Goal: Task Accomplishment & Management: Use online tool/utility

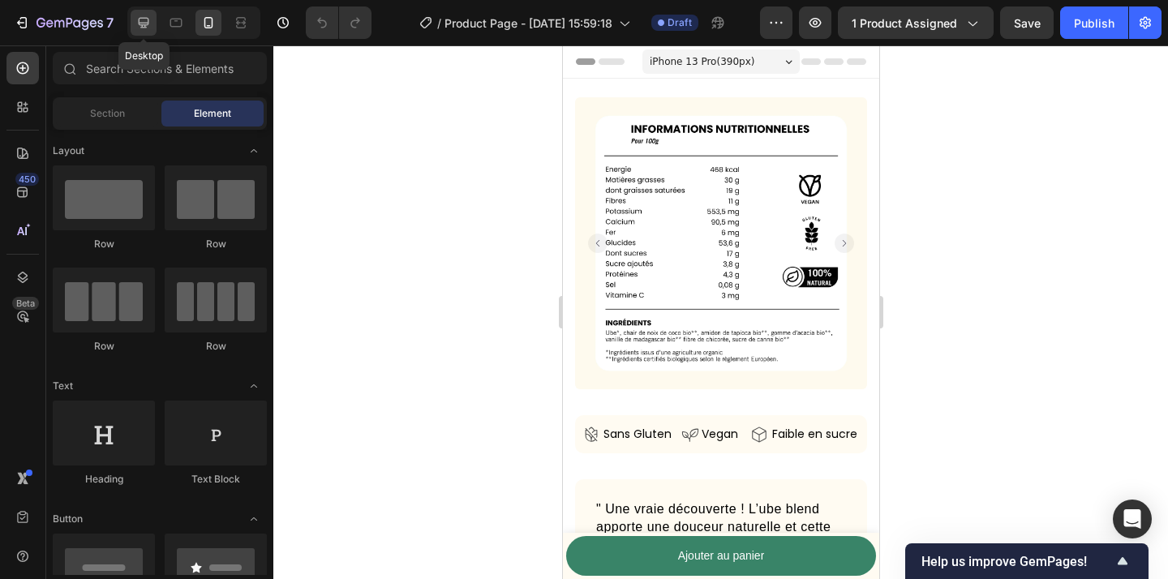
click at [147, 21] on icon at bounding box center [143, 23] width 16 height 16
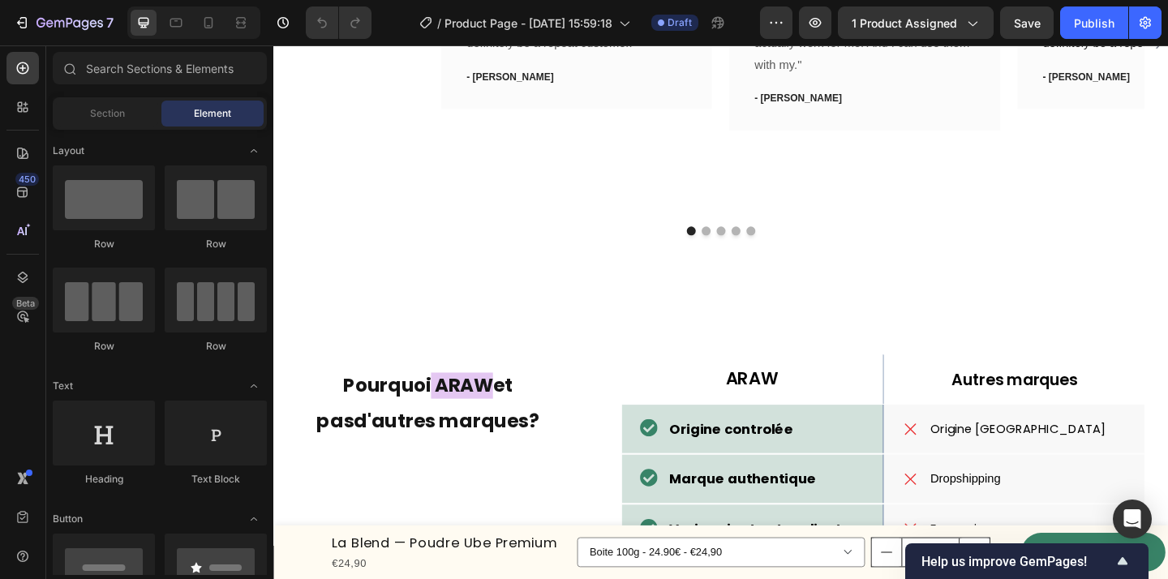
scroll to position [3614, 0]
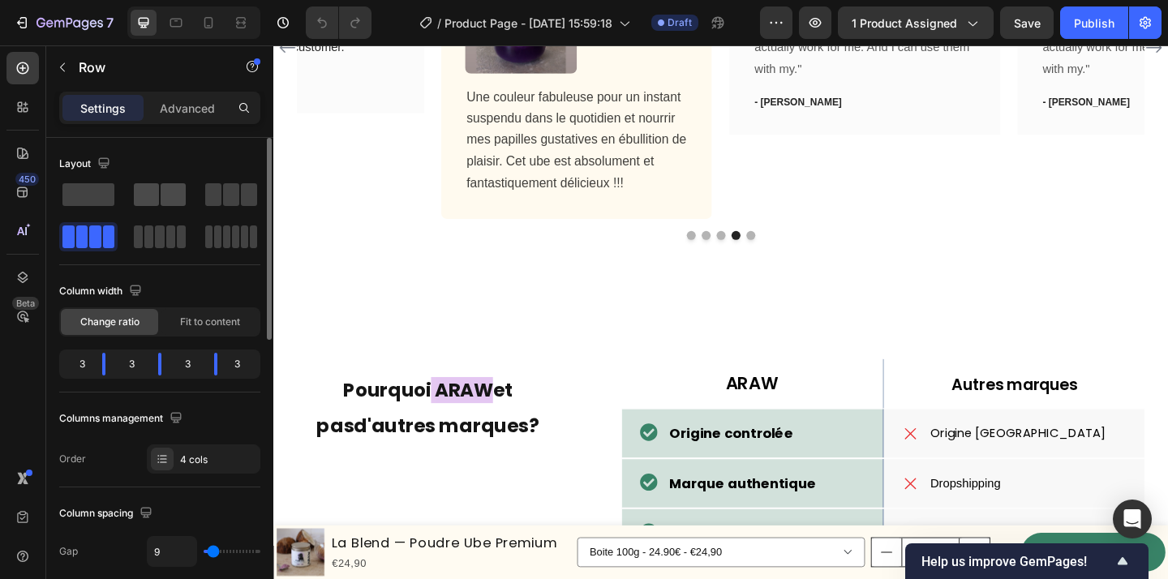
click at [157, 192] on span at bounding box center [146, 194] width 25 height 23
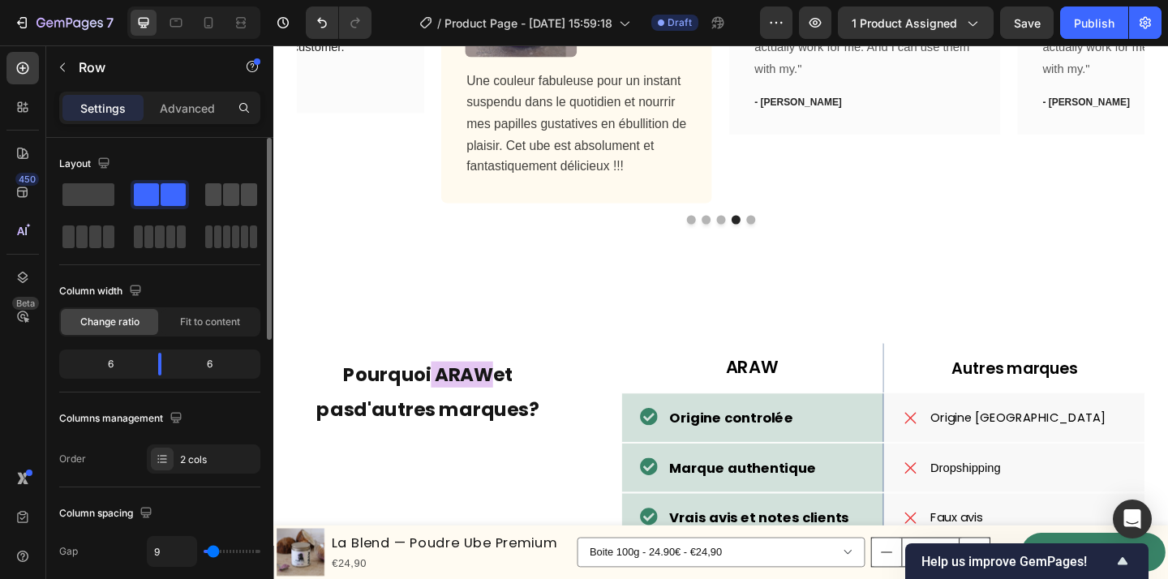
click at [228, 200] on span at bounding box center [231, 194] width 16 height 23
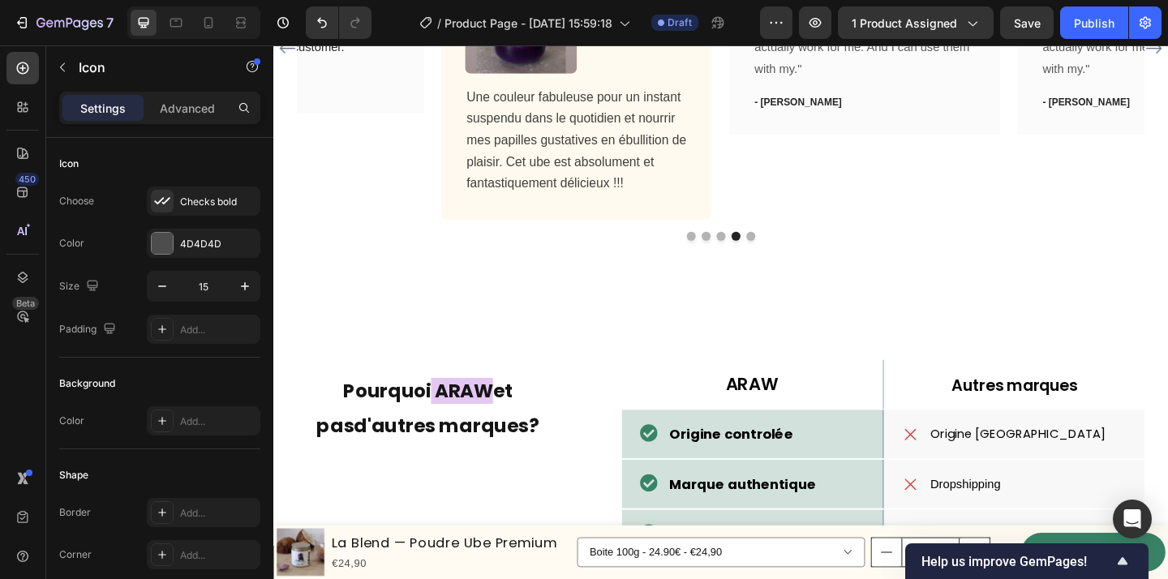
drag, startPoint x: 590, startPoint y: 180, endPoint x: 563, endPoint y: 174, distance: 27.4
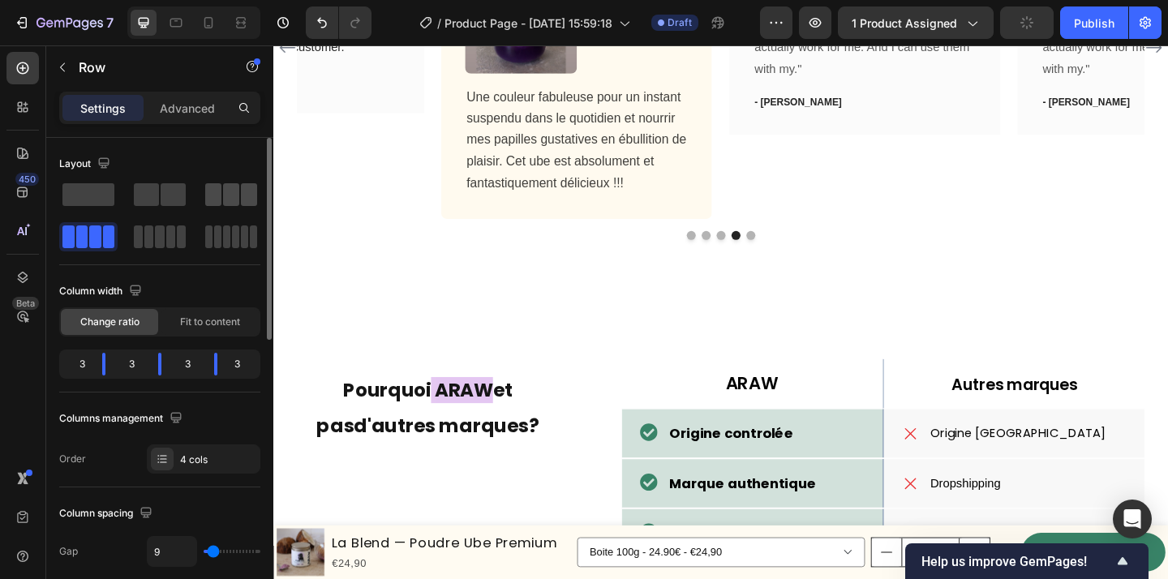
click at [227, 190] on span at bounding box center [231, 194] width 16 height 23
drag, startPoint x: 123, startPoint y: 363, endPoint x: 213, endPoint y: 363, distance: 90.0
click at [104, 0] on body "7 Version history / Product Page - [DATE] 15:59:18 Draft Preview 1 product assi…" at bounding box center [584, 0] width 1168 height 0
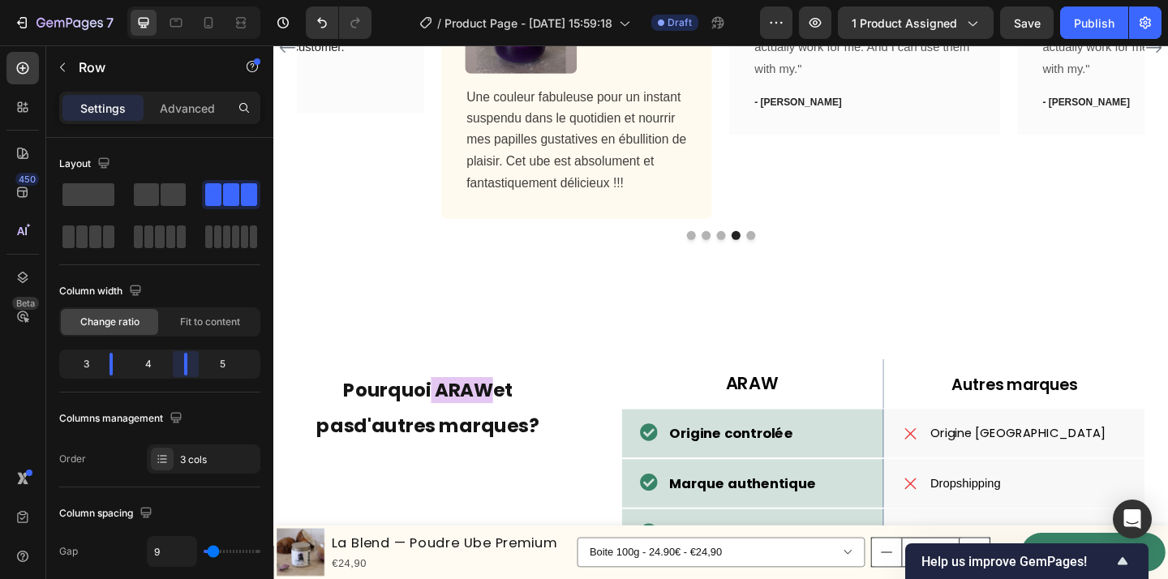
drag, startPoint x: 202, startPoint y: 363, endPoint x: 185, endPoint y: 350, distance: 21.9
click at [185, 0] on body "7 Version history / Product Page - [DATE] 15:59:18 Draft Preview 1 product assi…" at bounding box center [584, 0] width 1168 height 0
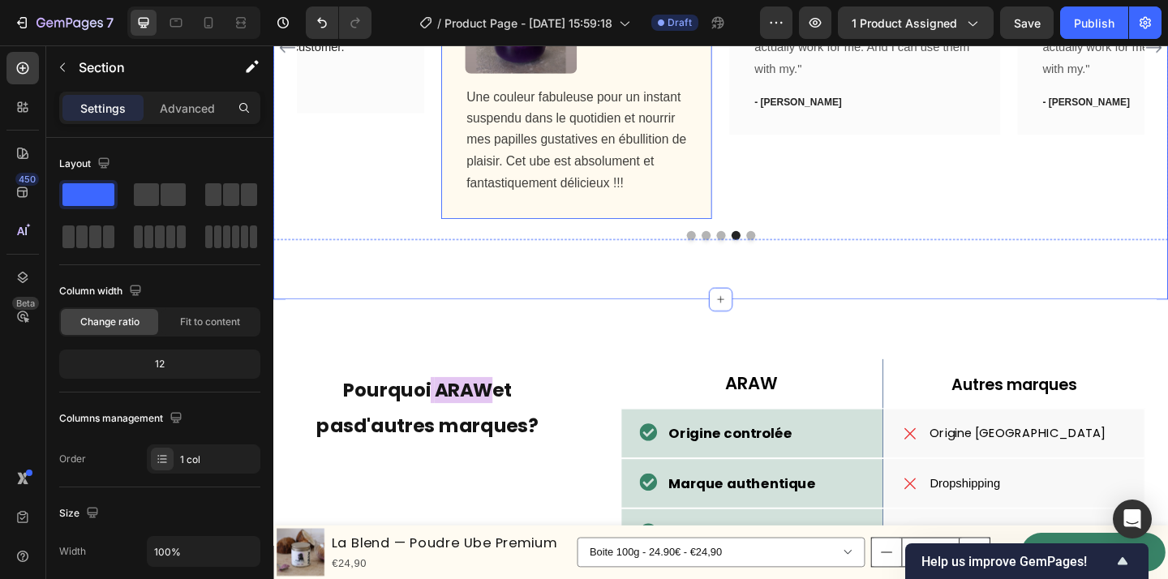
click at [742, 234] on div "[PERSON_NAME] Text block Icon Acheteur vérifé Text Block Row Image Une couleur …" at bounding box center [603, 47] width 294 height 373
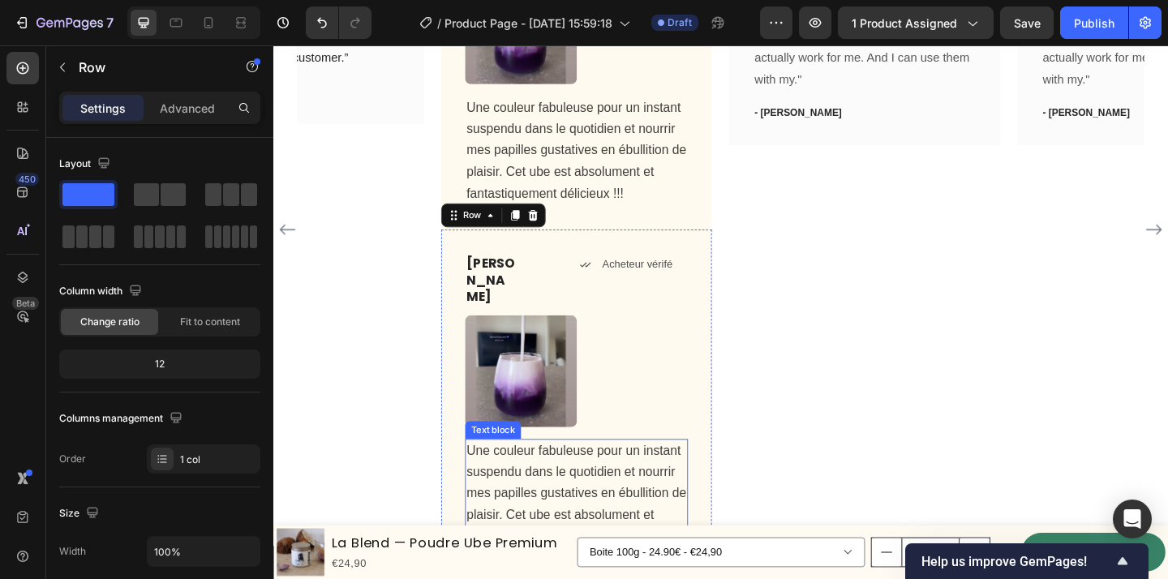
scroll to position [3604, 0]
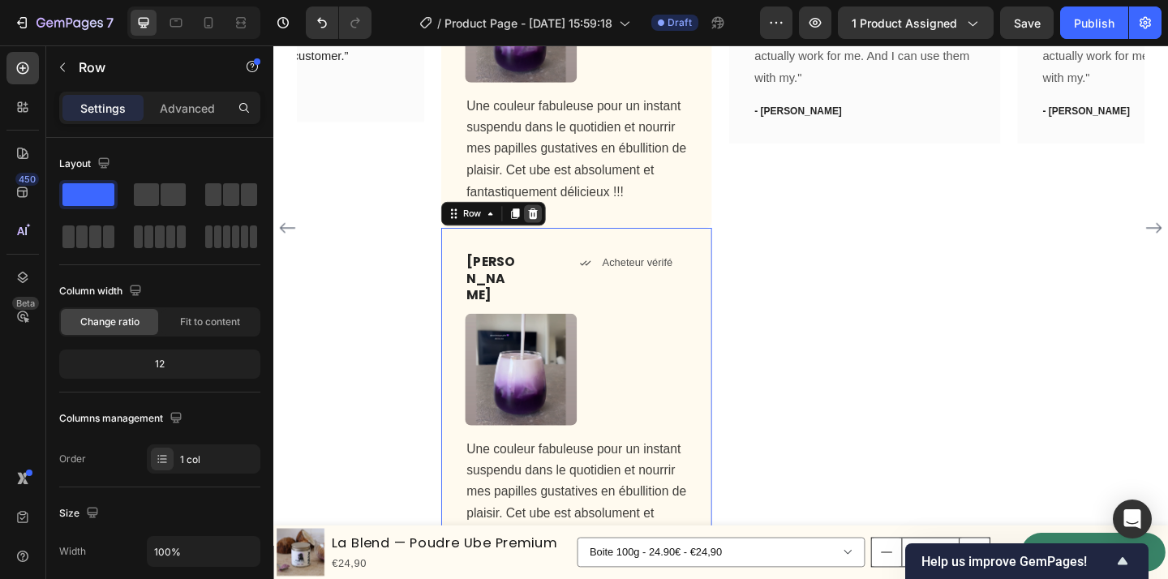
click at [560, 235] on icon at bounding box center [555, 228] width 13 height 13
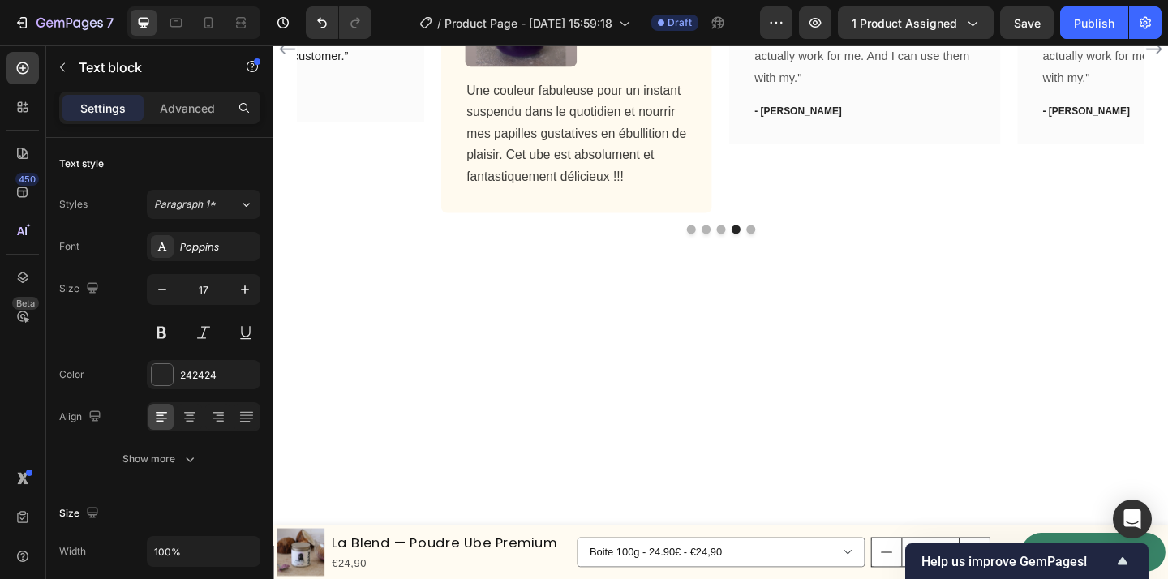
drag, startPoint x: 513, startPoint y: 165, endPoint x: 525, endPoint y: 178, distance: 17.9
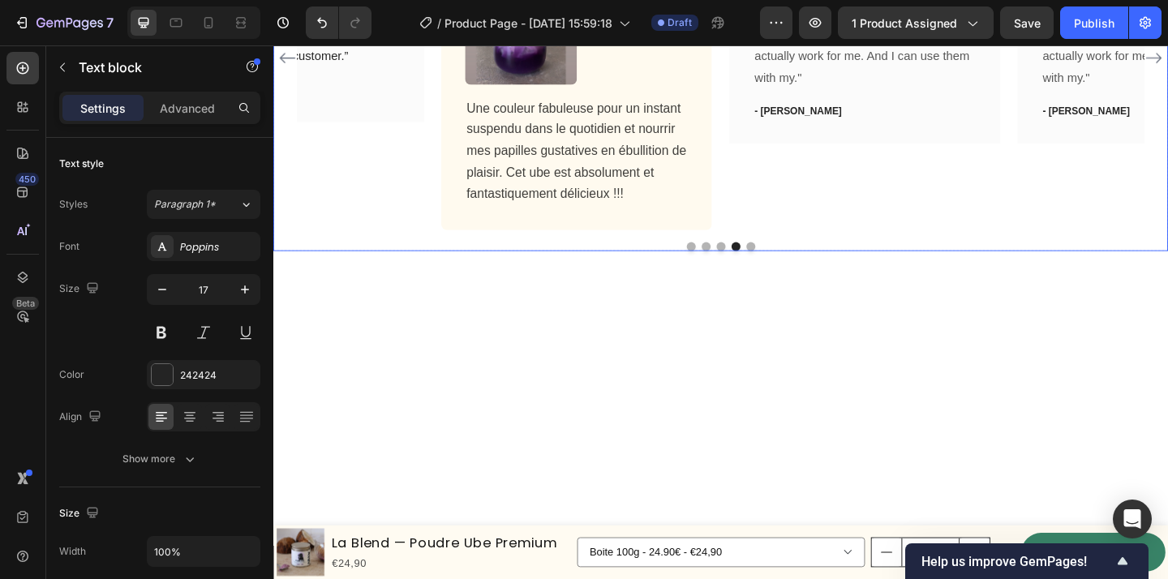
click at [870, 269] on div "Icon Icon Icon Icon Icon Row You're walking on a cloud! Text block “ These shoe…" at bounding box center [759, 70] width 973 height 398
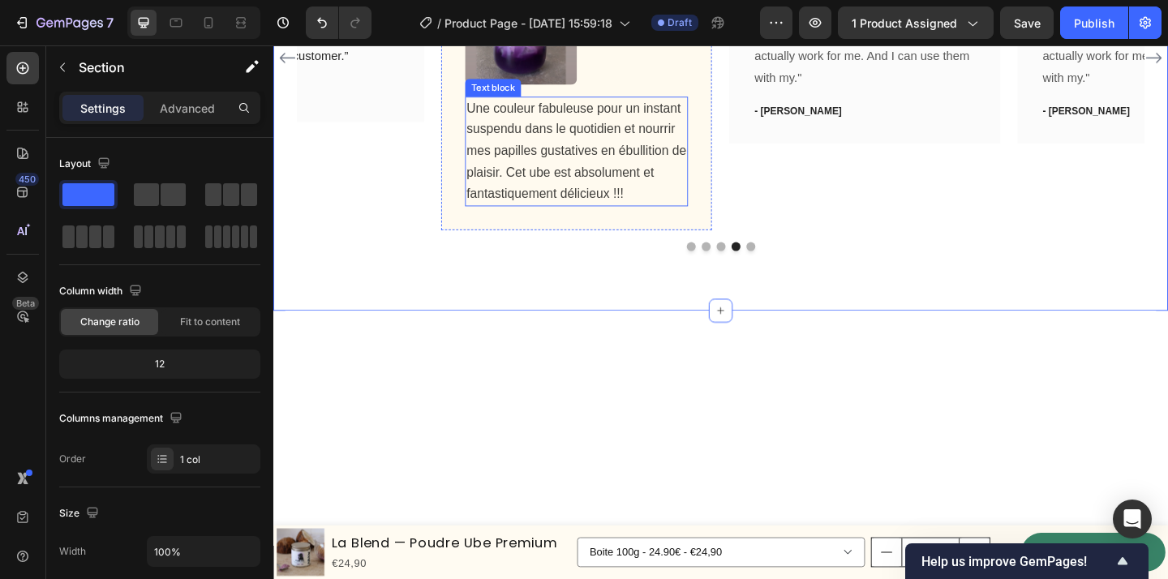
click at [569, 215] on span "Une couleur fabuleuse pour un instant suspendu dans le quotidien et nourrir mes…" at bounding box center [602, 160] width 239 height 109
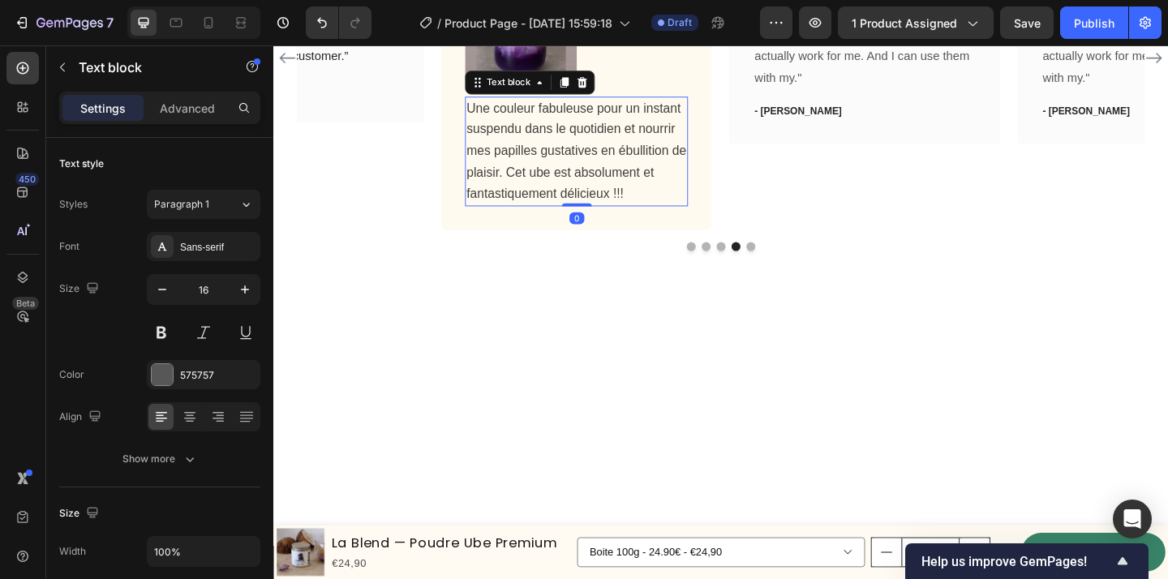
click at [569, 215] on span "Une couleur fabuleuse pour un instant suspendu dans le quotidien et nourrir mes…" at bounding box center [602, 160] width 239 height 109
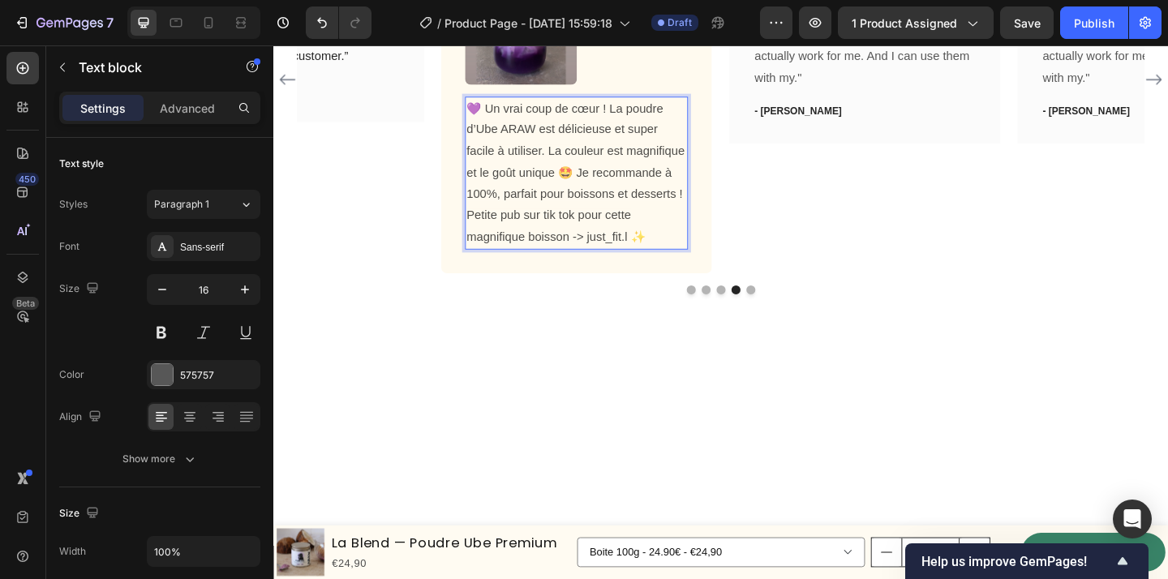
click at [617, 261] on span "💜 Un vrai coup de cœur ! La poudre d’Ube ARAW est délicieuse et super facile à …" at bounding box center [602, 184] width 238 height 154
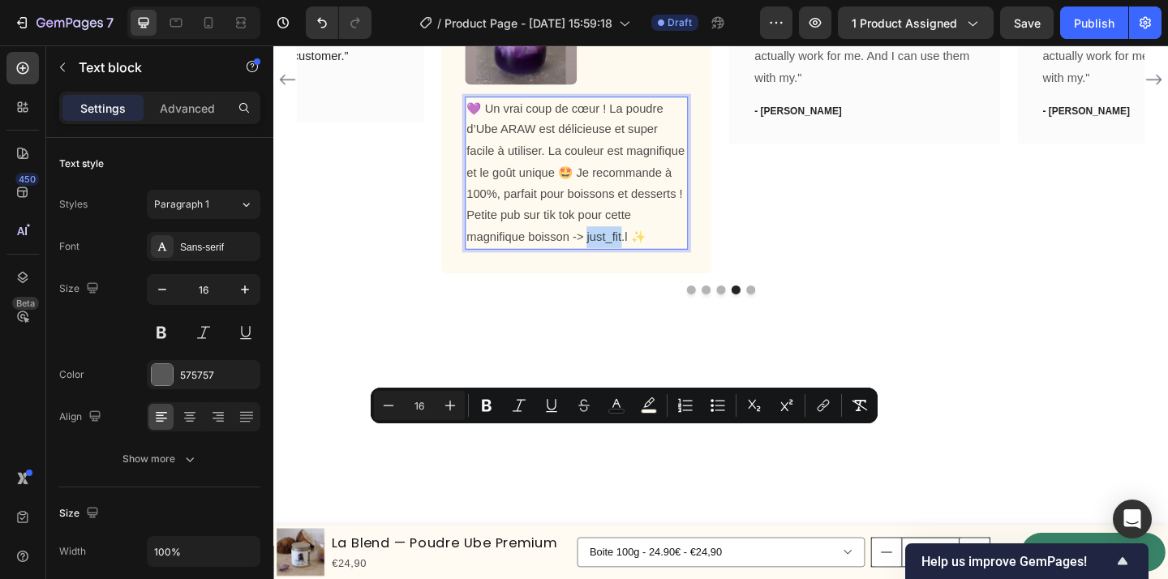
click at [640, 261] on span "💜 Un vrai coup de cœur ! La poudre d’Ube ARAW est délicieuse et super facile à …" at bounding box center [602, 184] width 238 height 154
drag, startPoint x: 615, startPoint y: 474, endPoint x: 658, endPoint y: 476, distance: 43.1
click at [658, 261] on span "💜 Un vrai coup de cœur ! La poudre d’Ube ARAW est délicieuse et super facile à …" at bounding box center [602, 184] width 238 height 154
copy span "st_fit.l ✨"
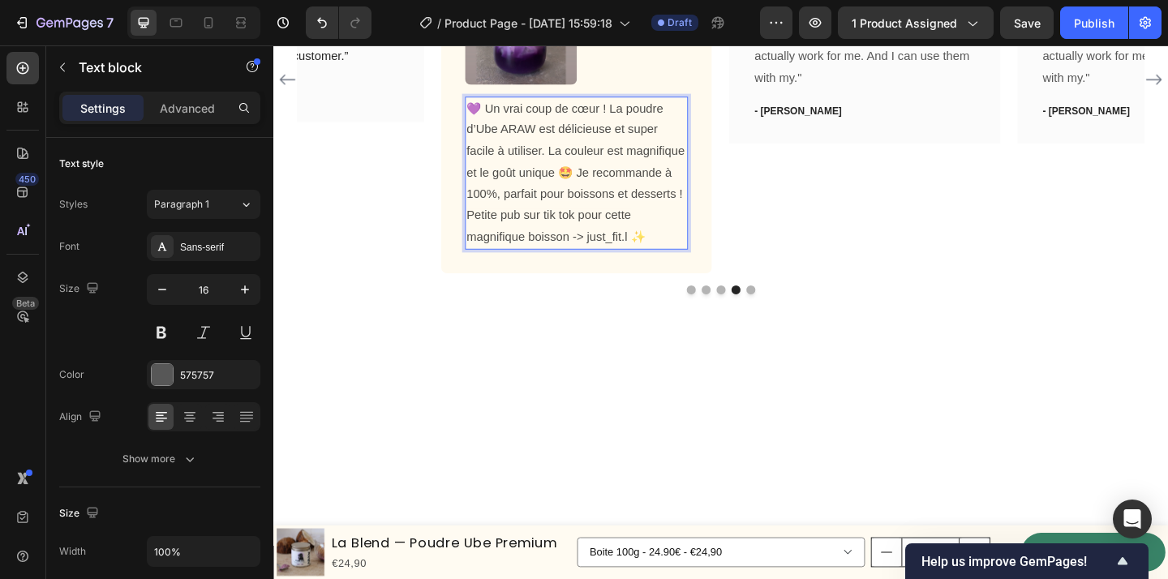
click at [692, 267] on p "💜 Un vrai coup de cœur ! La poudre d’Ube ARAW est délicieuse et super facile à …" at bounding box center [602, 185] width 239 height 164
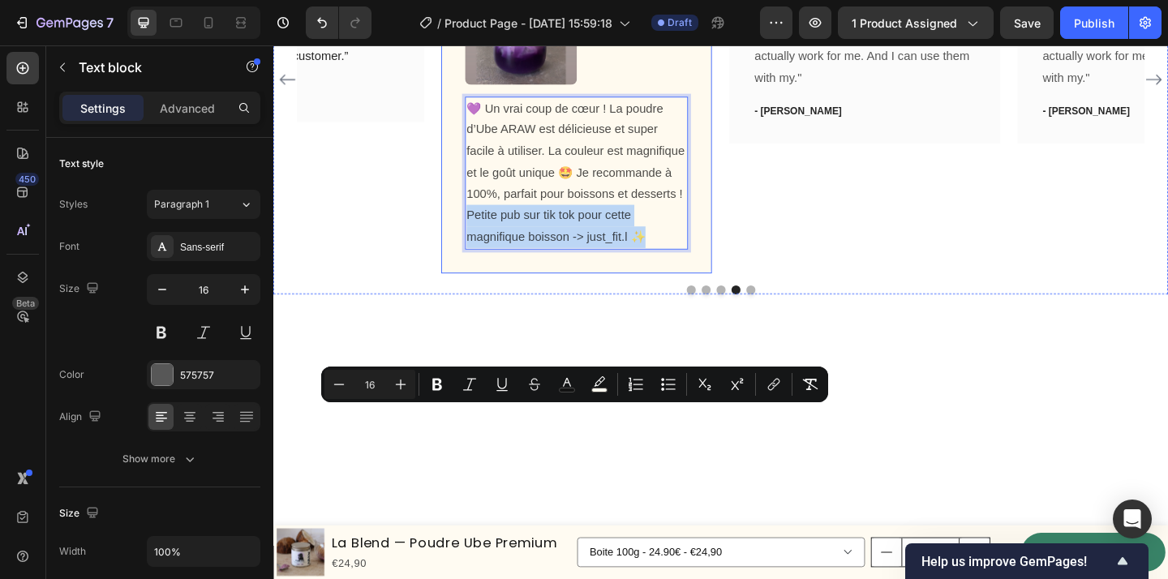
drag, startPoint x: 694, startPoint y: 478, endPoint x: 477, endPoint y: 446, distance: 219.7
click at [477, 294] on div "[PERSON_NAME] Text block Icon Acheteur vérifé Text Block Row Image 💜 Un vrai co…" at bounding box center [603, 82] width 294 height 423
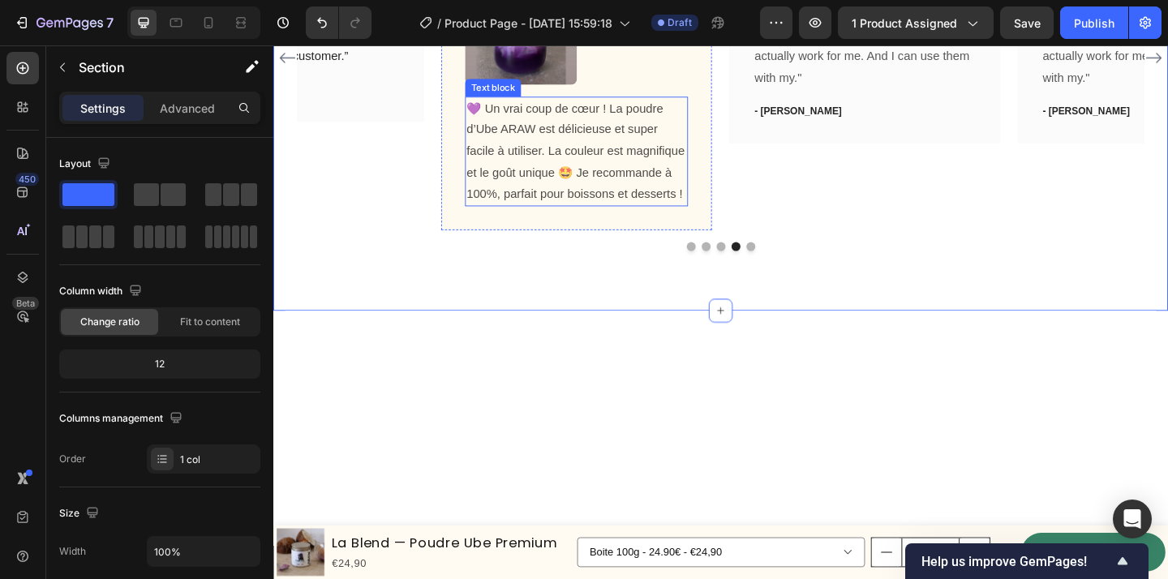
click at [698, 214] on span "💜 Un vrai coup de cœur ! La poudre d’Ube ARAW est délicieuse et super facile à …" at bounding box center [602, 160] width 238 height 107
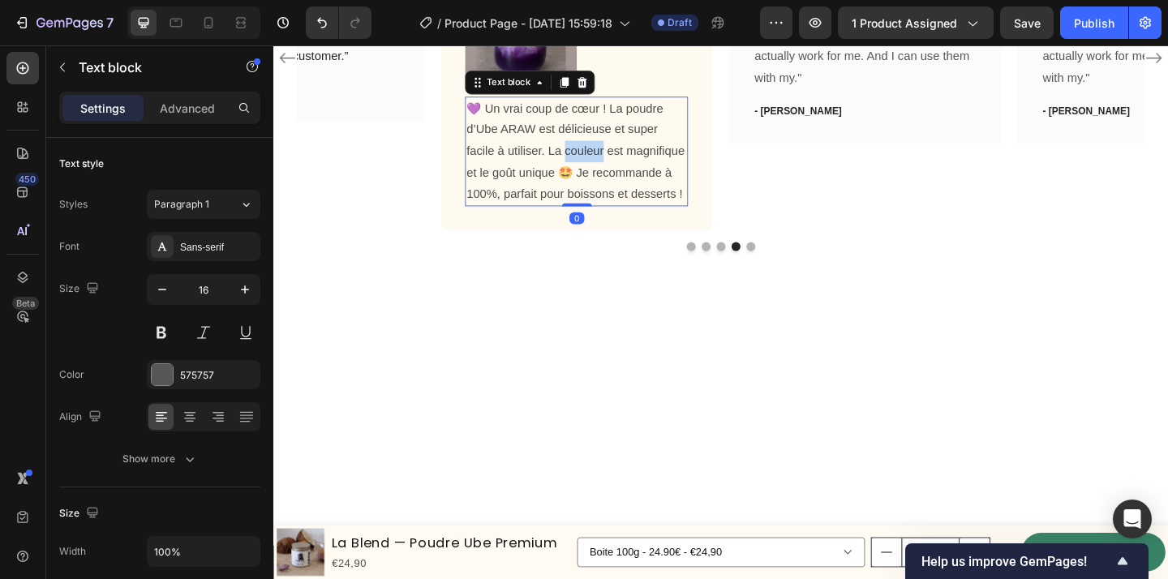
click at [606, 214] on span "💜 Un vrai coup de cœur ! La poudre d’Ube ARAW est délicieuse et super facile à …" at bounding box center [602, 160] width 238 height 107
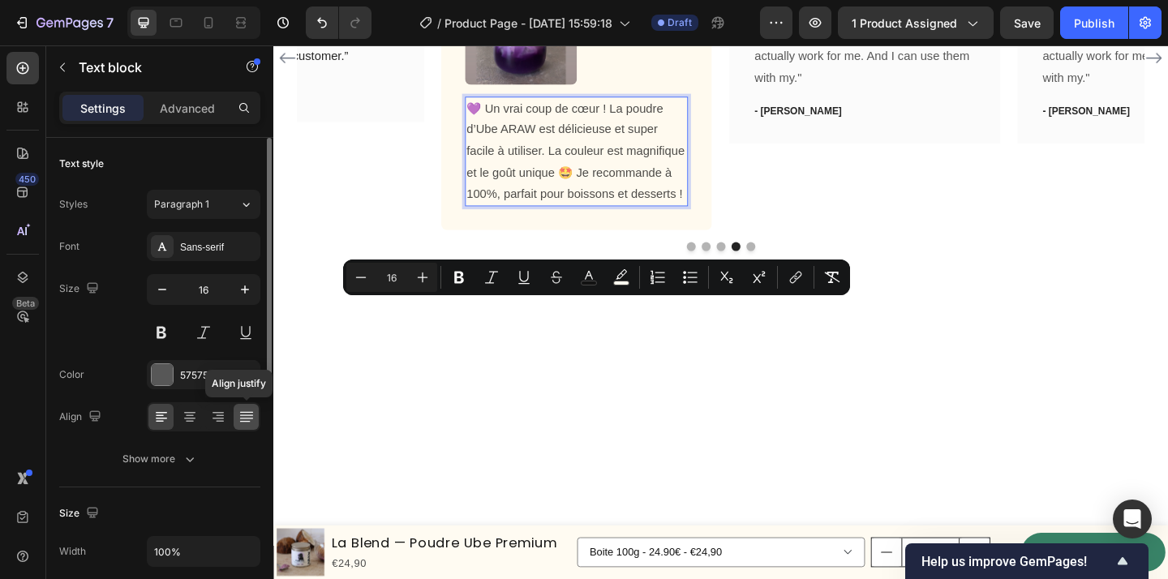
click at [247, 419] on icon at bounding box center [245, 418] width 13 height 1
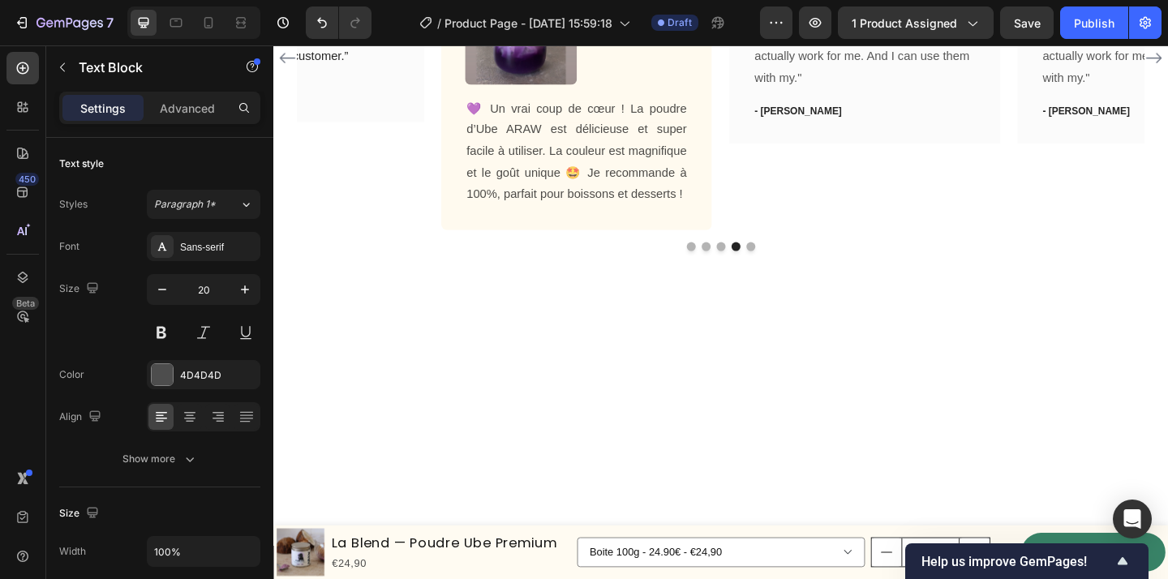
click at [183, 103] on p "Advanced" at bounding box center [187, 108] width 55 height 17
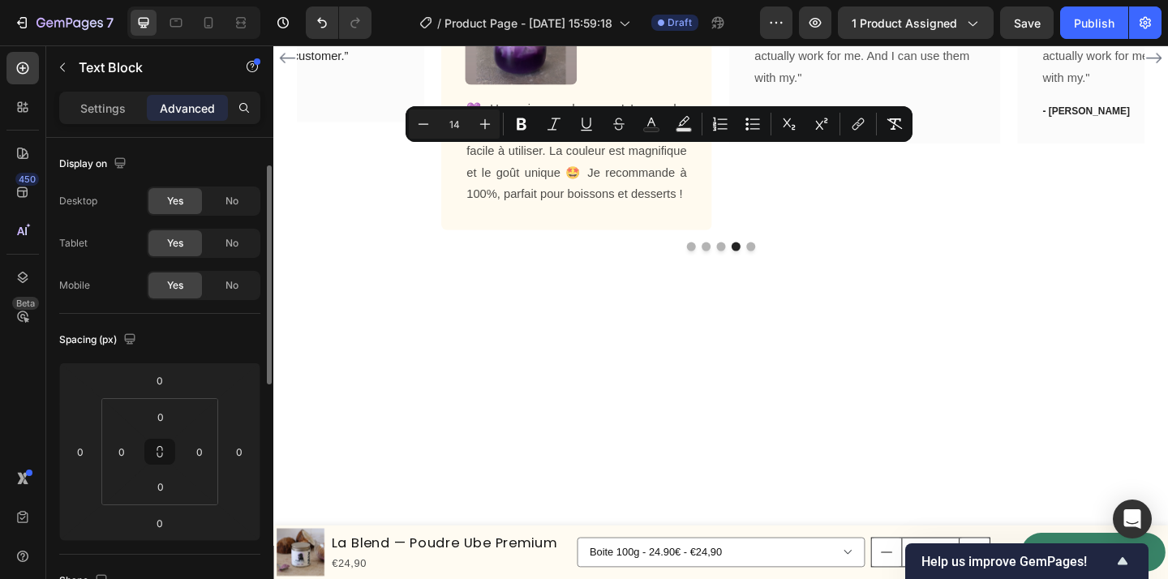
scroll to position [595, 0]
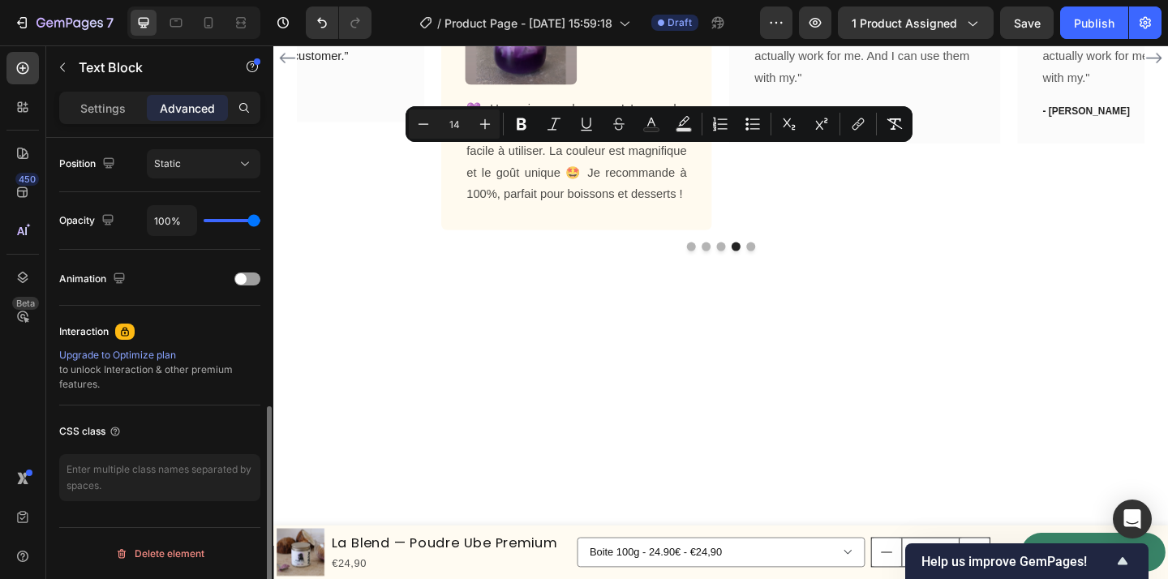
click at [84, 121] on div "Settings Advanced" at bounding box center [159, 108] width 201 height 32
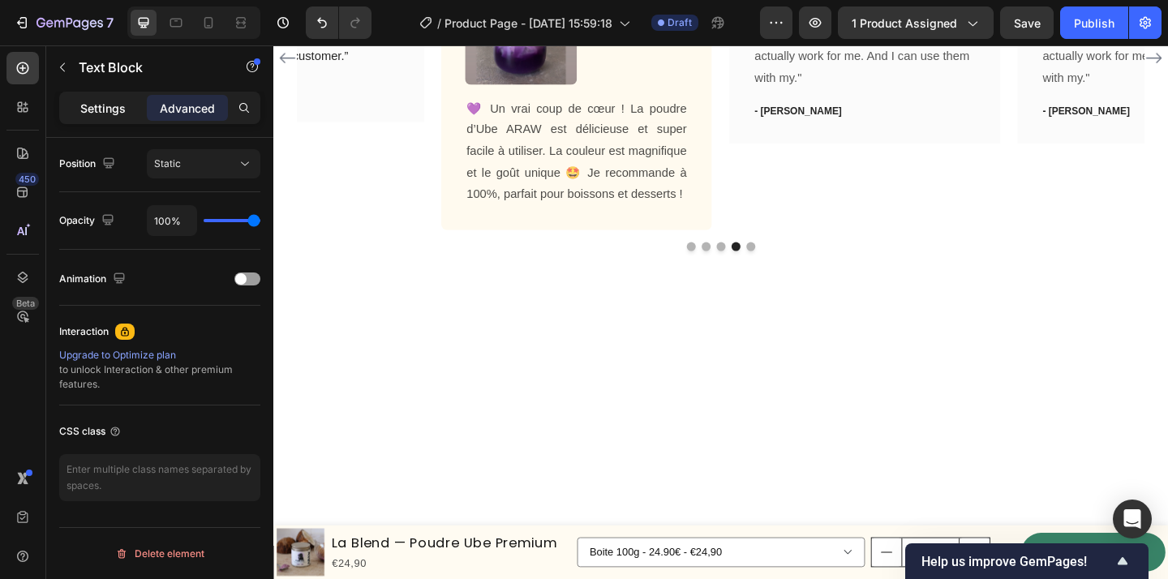
click at [116, 120] on div "Settings" at bounding box center [102, 108] width 81 height 26
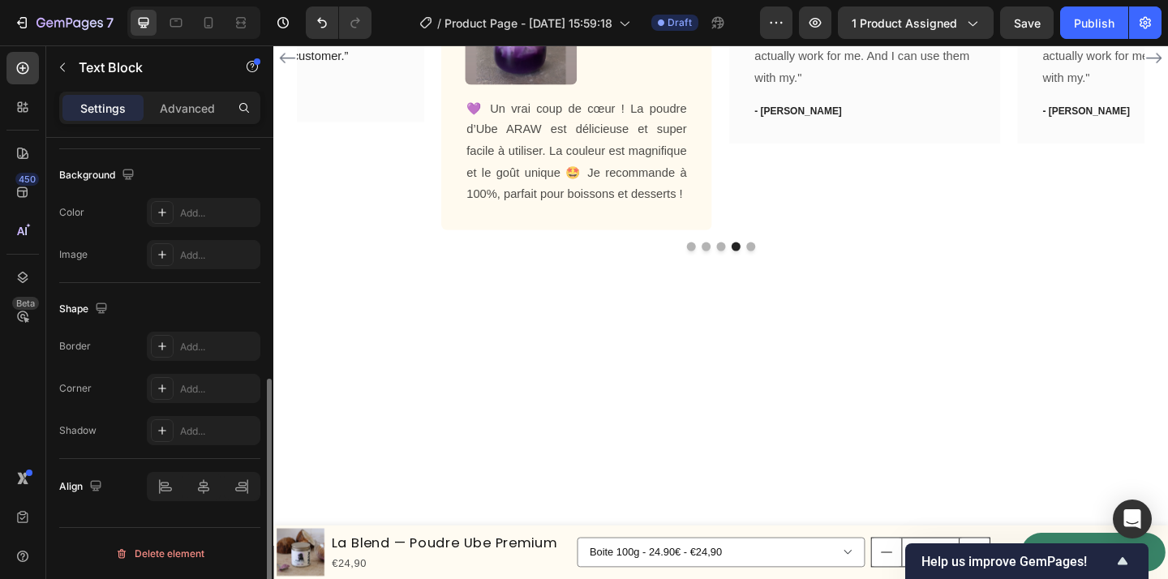
scroll to position [474, 0]
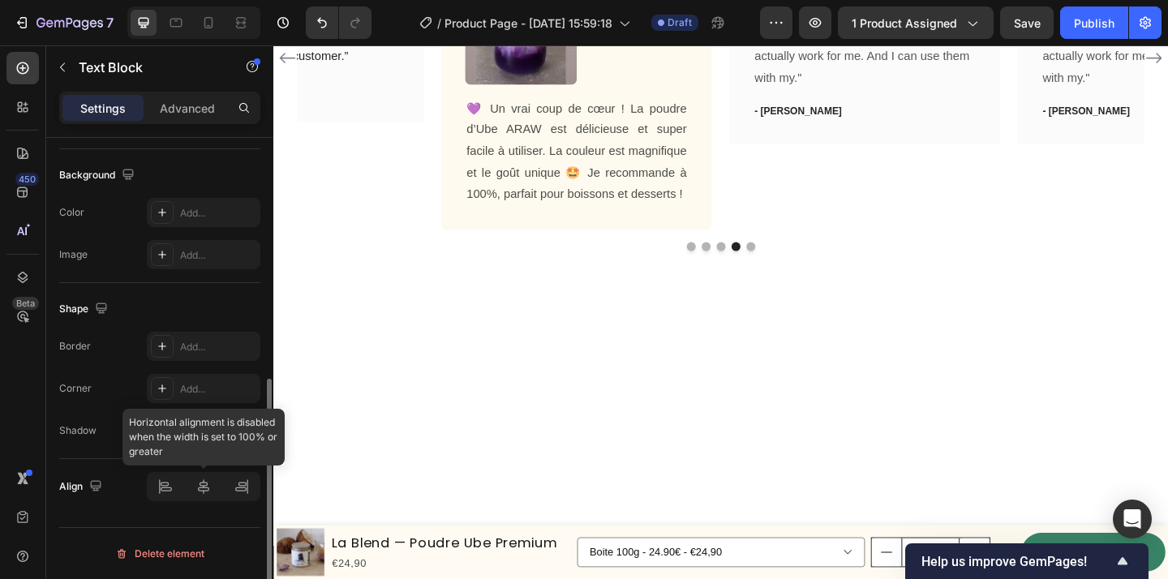
click at [244, 486] on div at bounding box center [204, 486] width 114 height 29
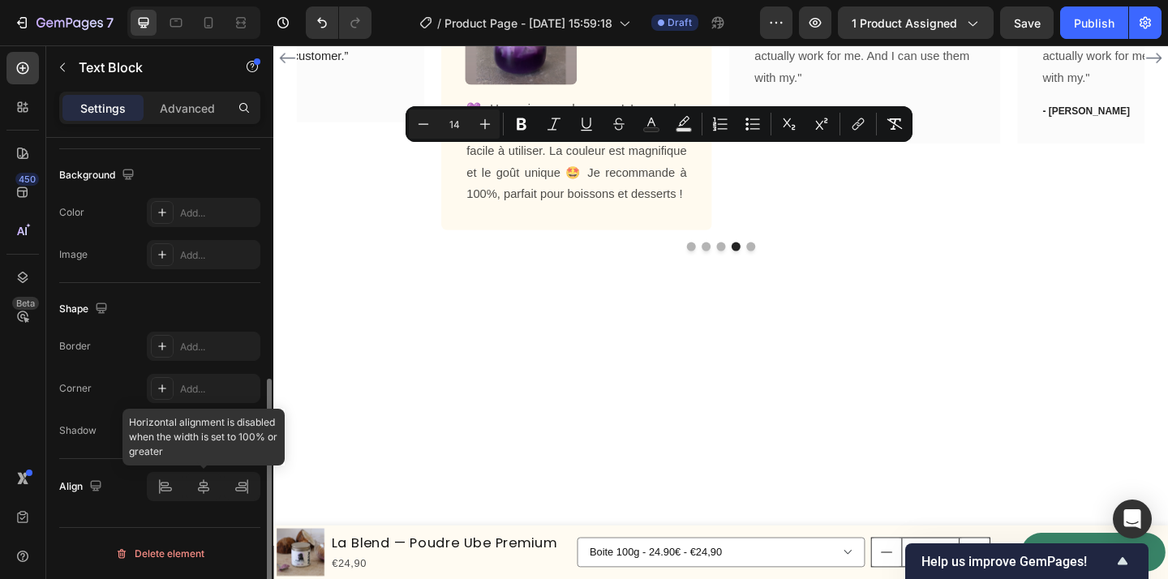
click at [242, 479] on div at bounding box center [204, 486] width 114 height 29
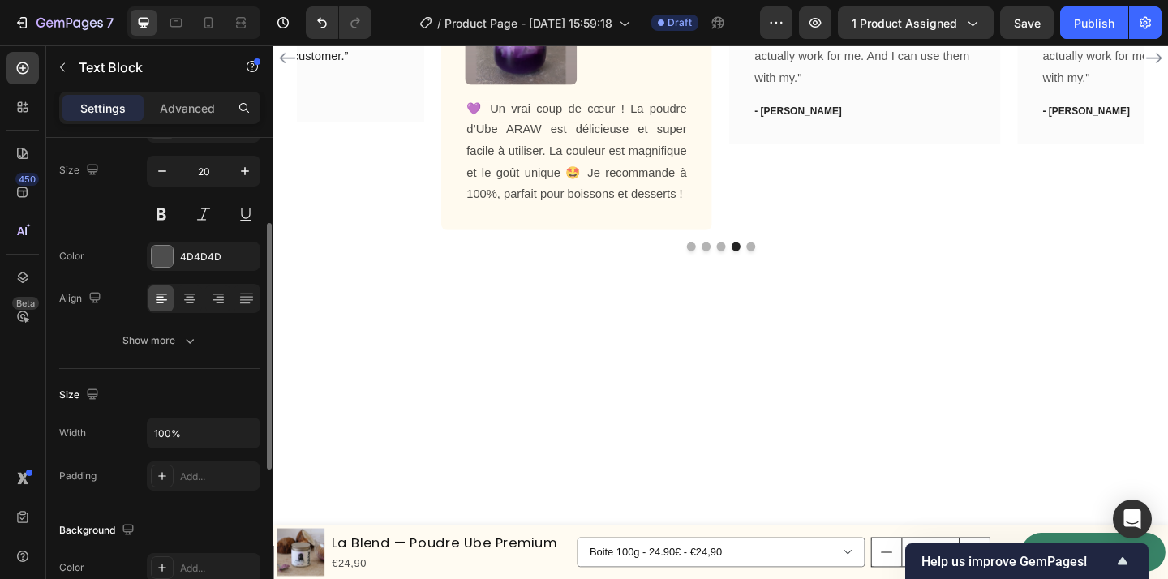
scroll to position [144, 0]
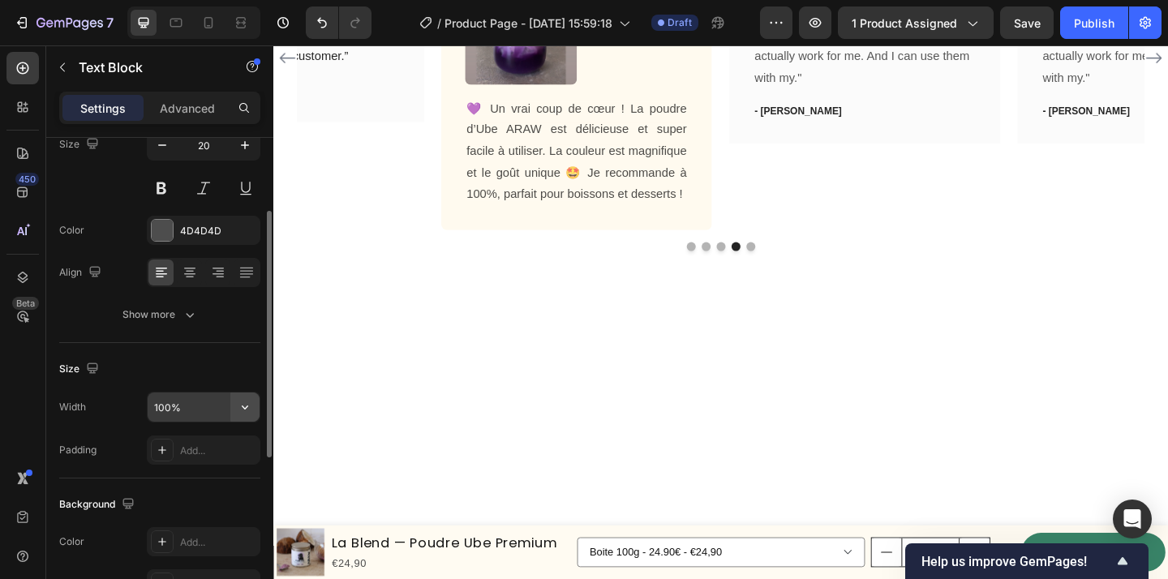
click at [249, 407] on icon "button" at bounding box center [245, 407] width 16 height 16
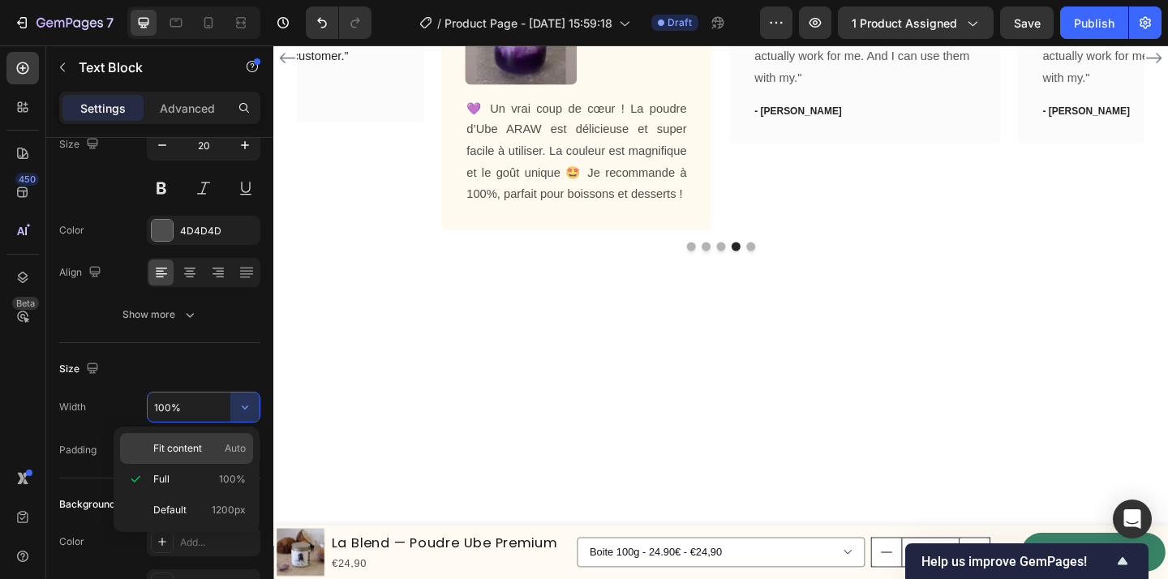
click at [225, 450] on span "Auto" at bounding box center [235, 448] width 21 height 15
type input "Auto"
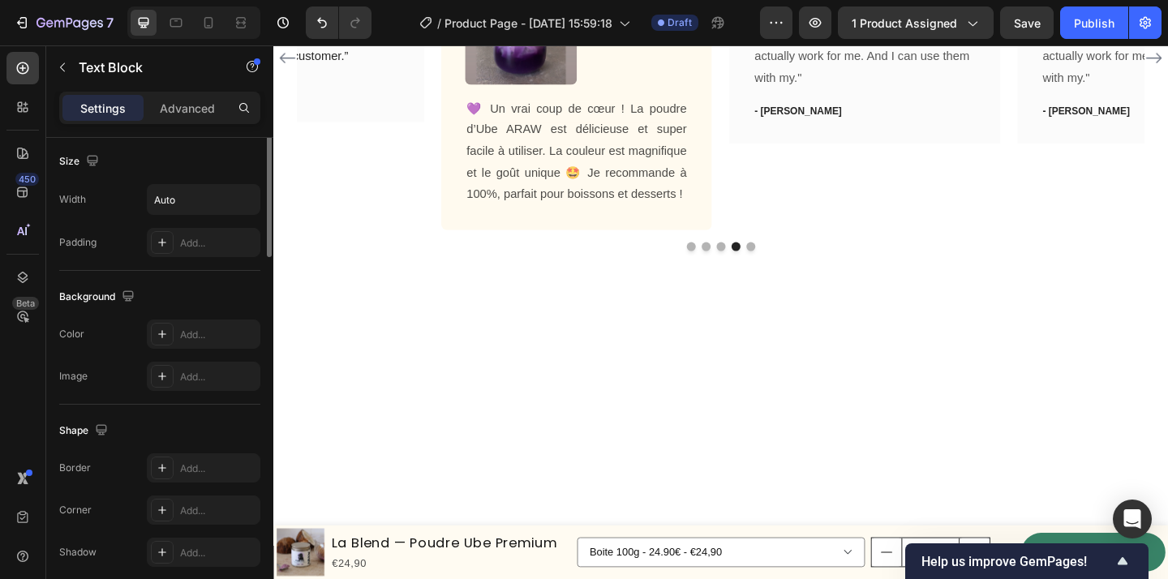
scroll to position [474, 0]
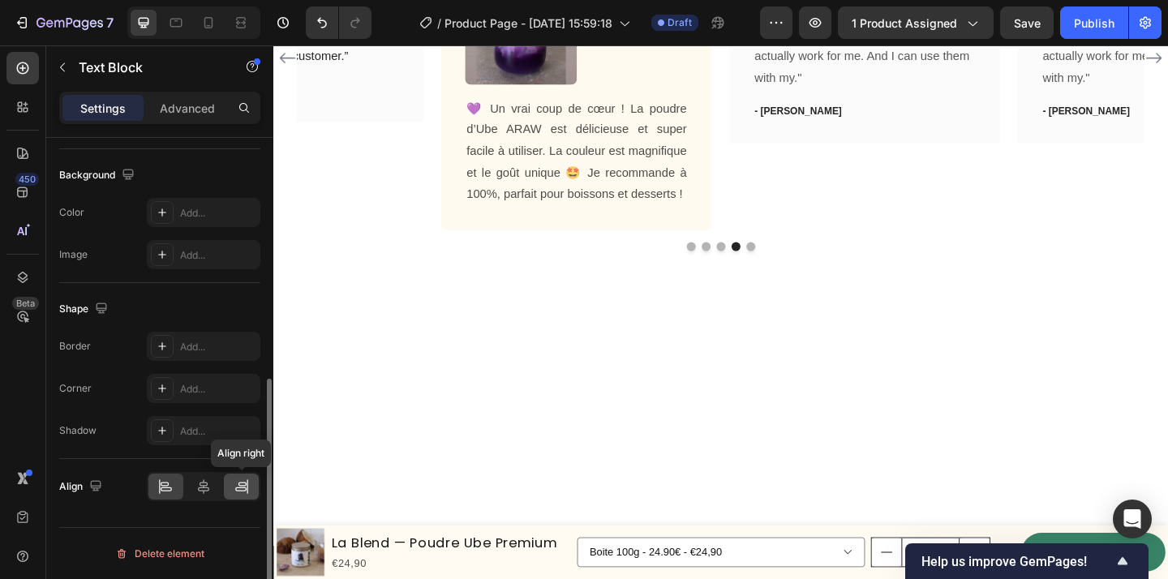
click at [237, 490] on icon at bounding box center [240, 490] width 11 height 4
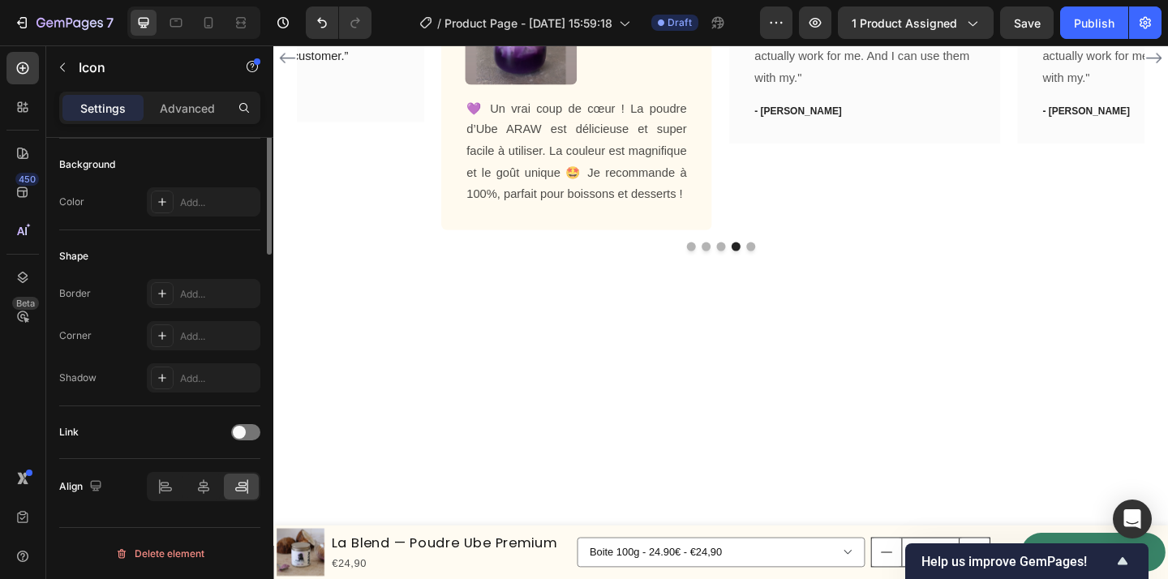
scroll to position [0, 0]
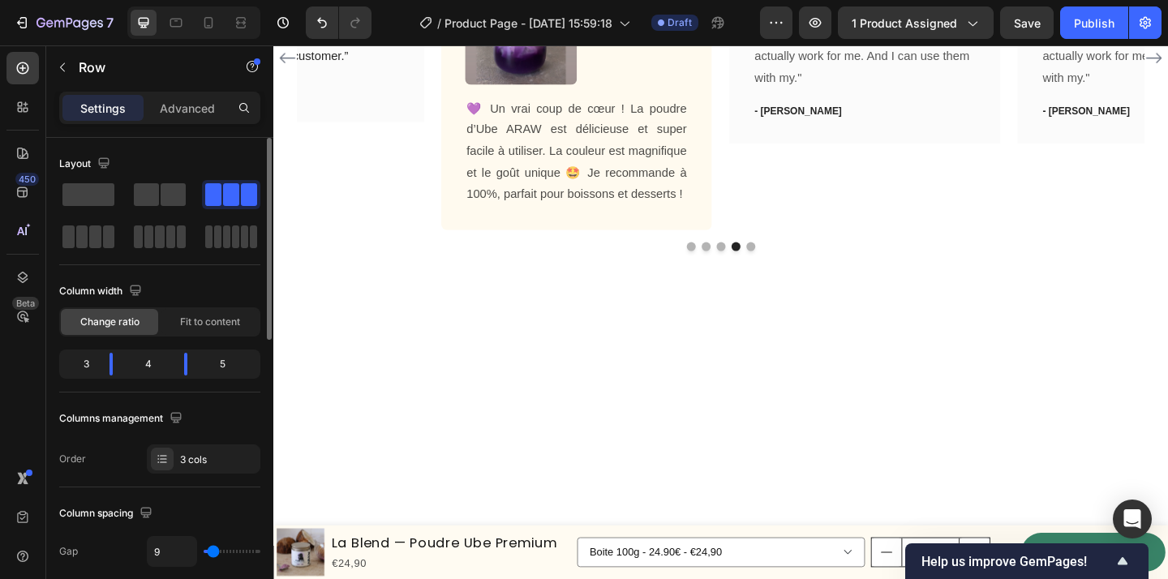
type input "12"
type input "9"
type input "5"
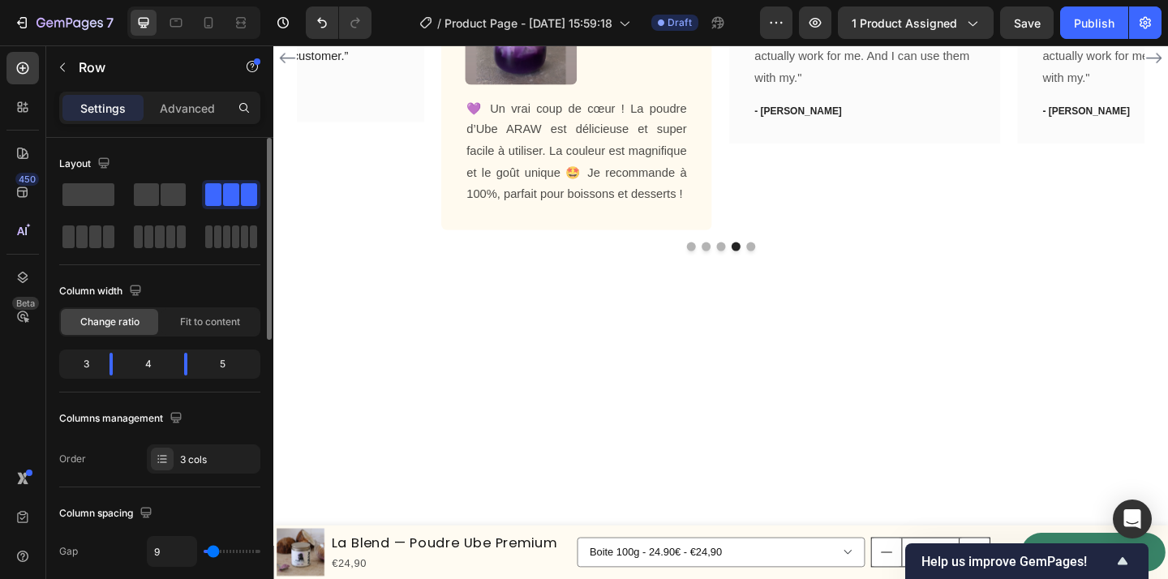
type input "5"
type input "3"
type input "0"
drag, startPoint x: 214, startPoint y: 548, endPoint x: 140, endPoint y: 538, distance: 74.6
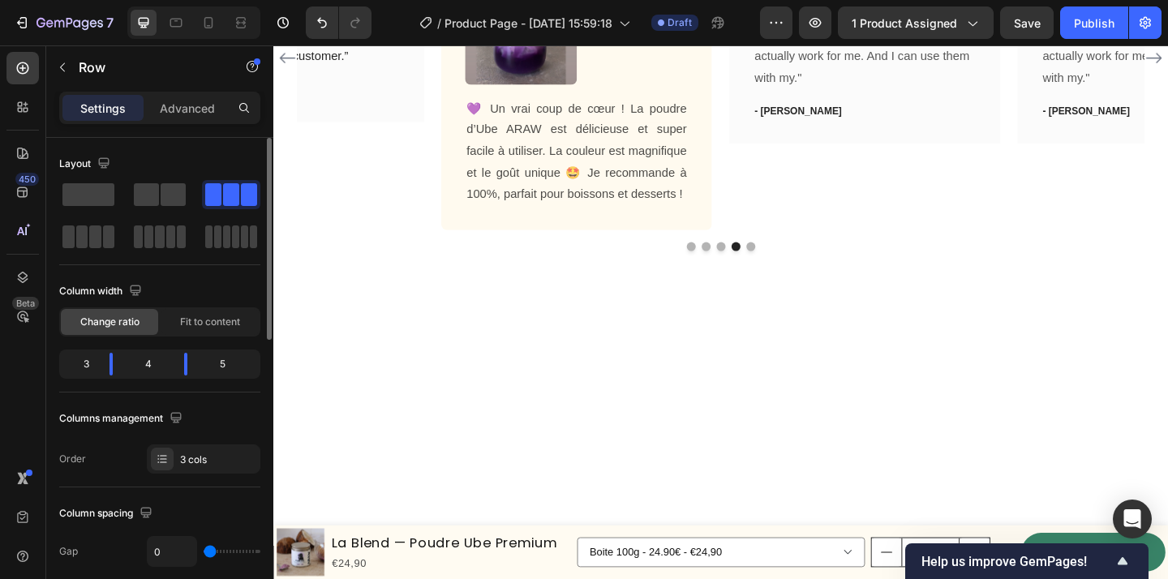
type input "0"
click at [204, 550] on input "range" at bounding box center [232, 551] width 57 height 3
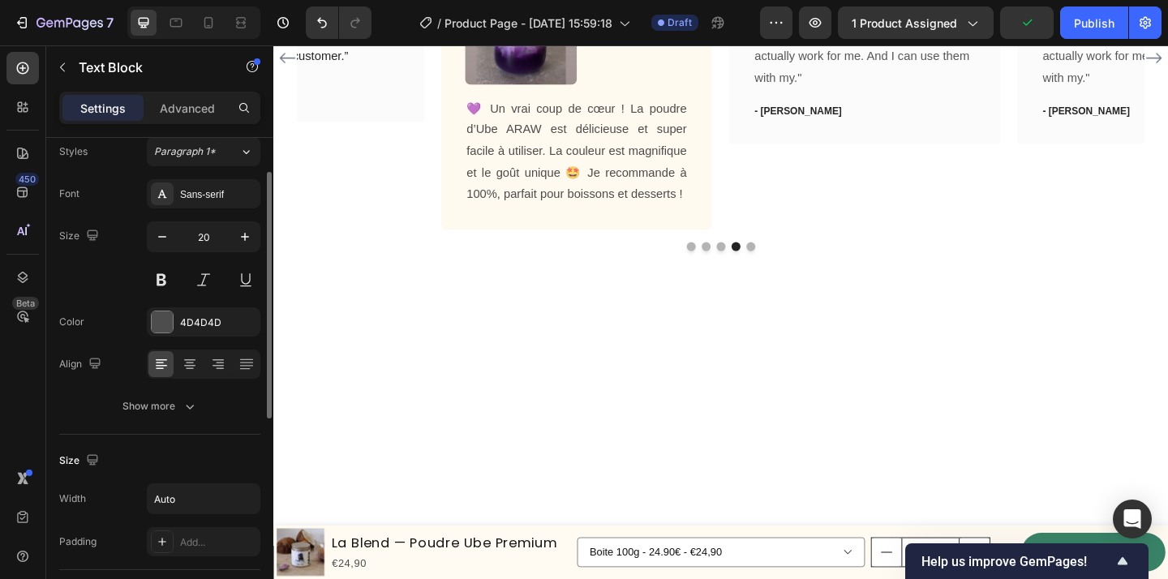
scroll to position [77, 0]
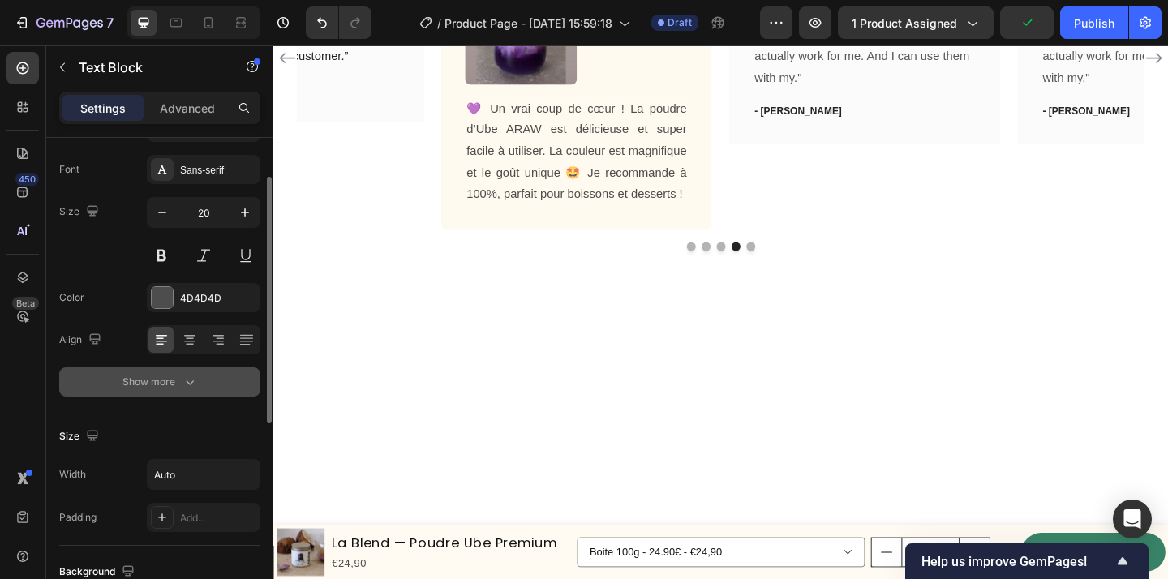
click at [178, 385] on div "Show more" at bounding box center [159, 382] width 75 height 16
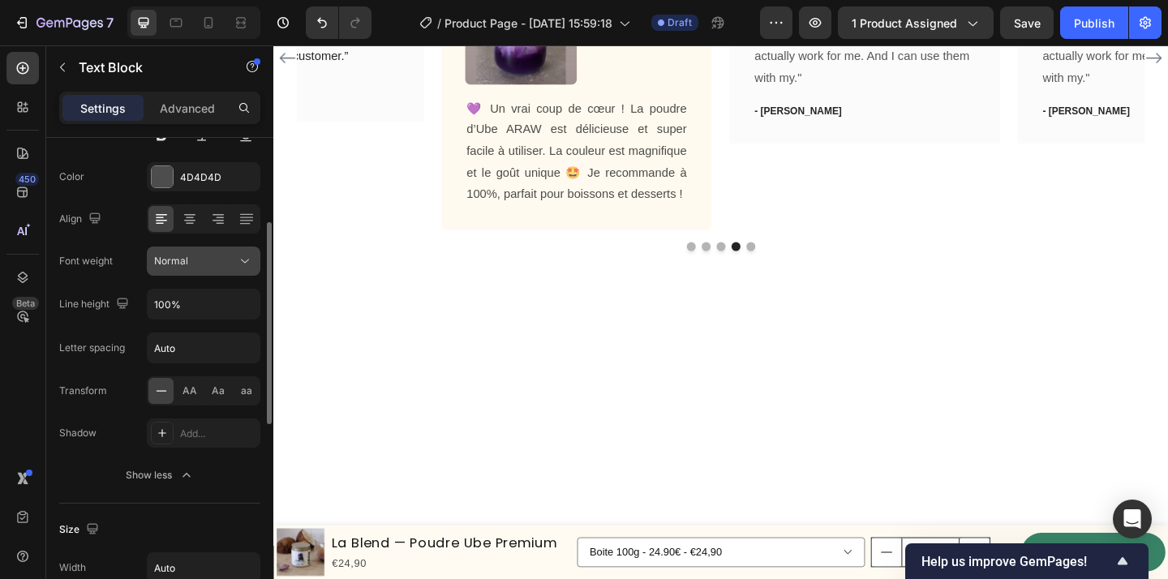
scroll to position [200, 0]
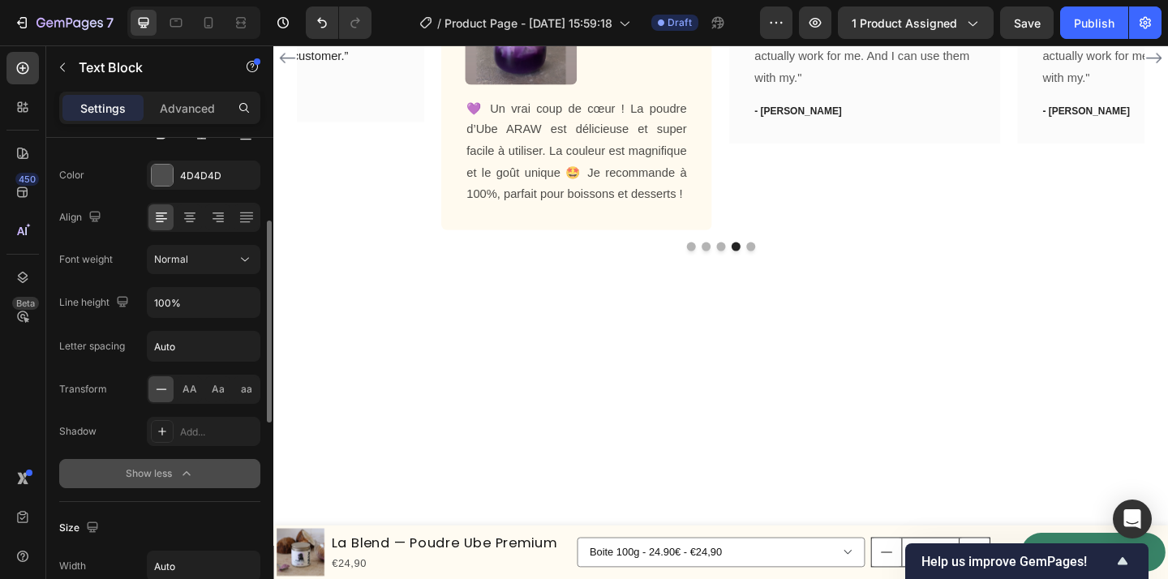
click at [176, 468] on div "Show less" at bounding box center [160, 474] width 69 height 16
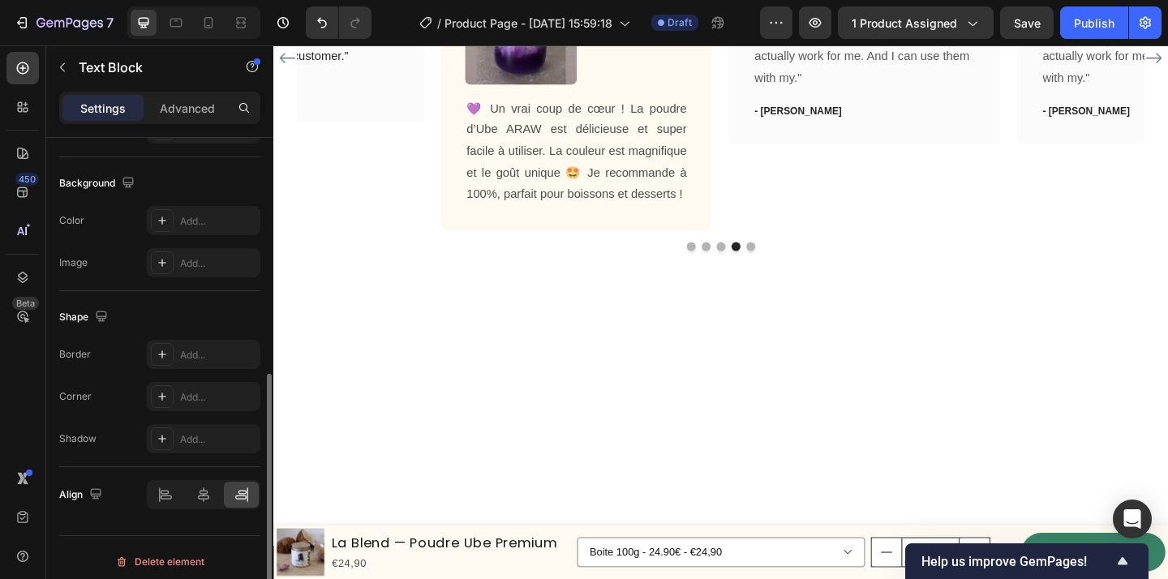
scroll to position [474, 0]
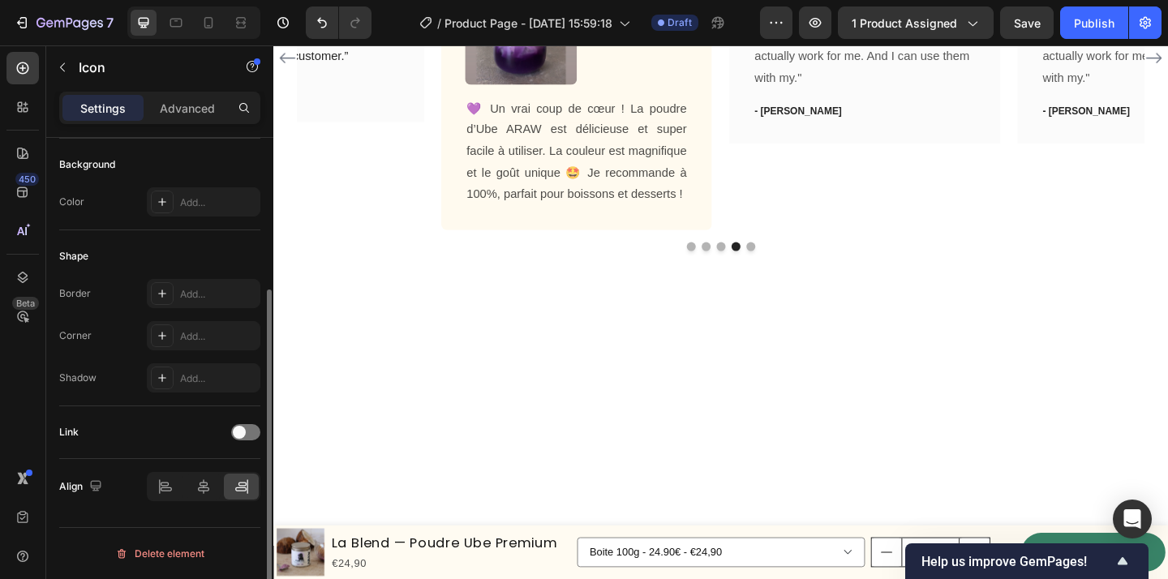
scroll to position [0, 0]
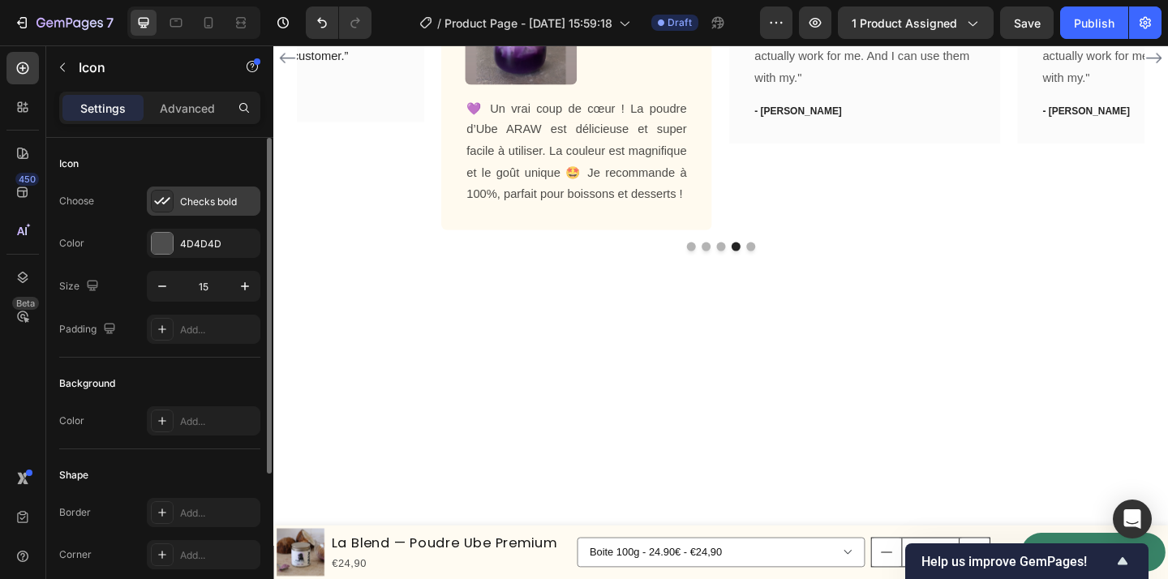
click at [170, 200] on icon at bounding box center [162, 201] width 16 height 16
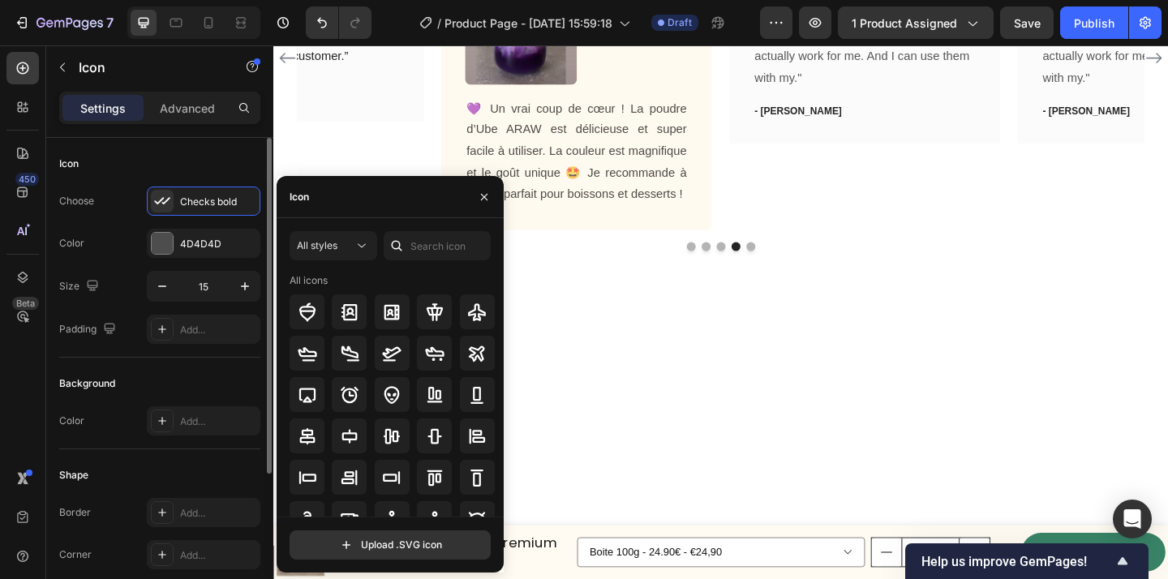
click at [122, 262] on div "Choose Checks bold Color 4D4D4D Size 15 Padding Add..." at bounding box center [159, 265] width 201 height 157
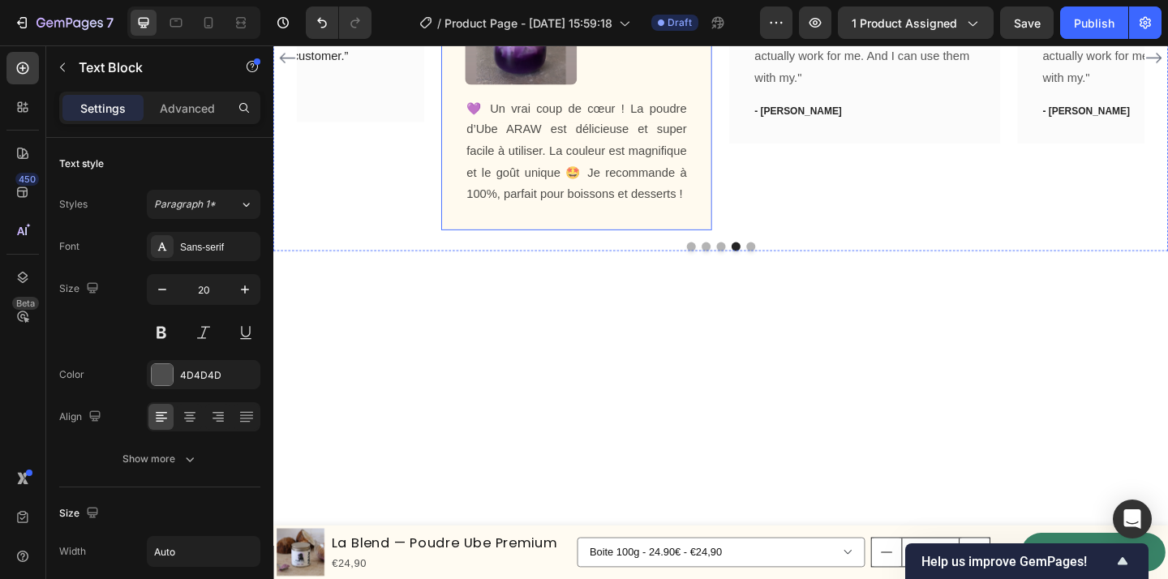
click at [621, 173] on div "[PERSON_NAME] Text block Icon Acheteur vérifé Text Block 0 Row Image 💜 Un vrai …" at bounding box center [603, 59] width 243 height 324
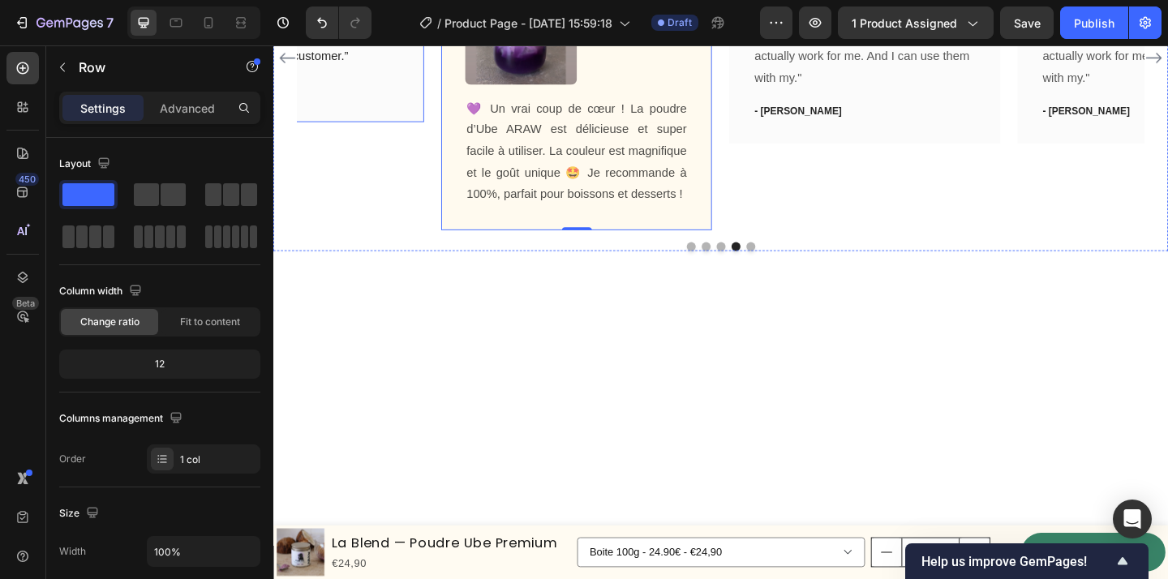
click at [408, 247] on div "Icon Icon Icon Icon Icon Row You're walking on a cloud! Text block “ These shoe…" at bounding box center [290, 59] width 294 height 376
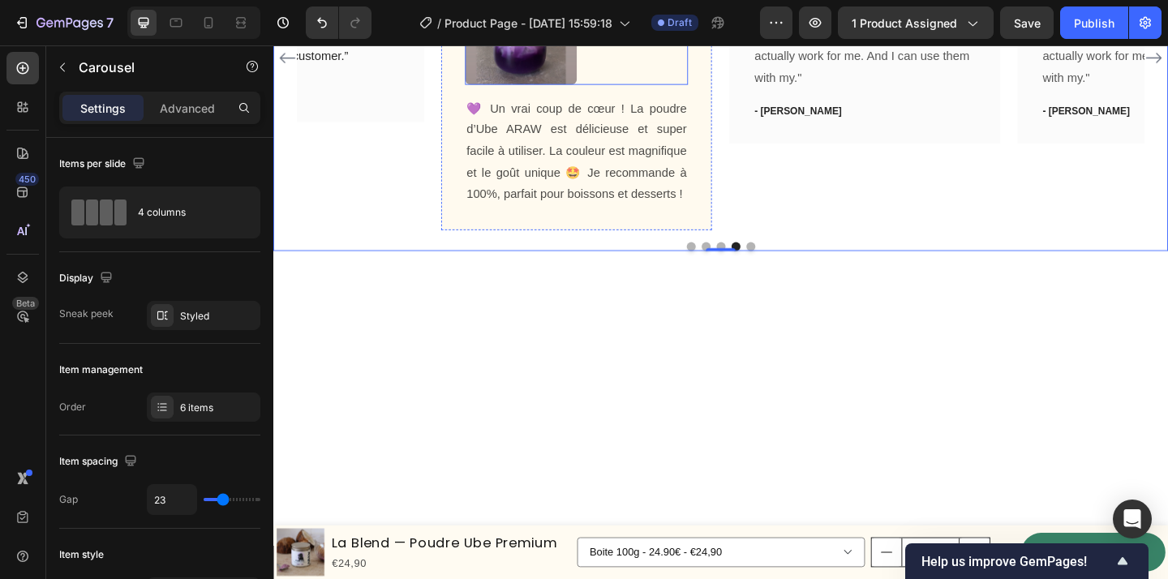
click at [552, 88] on img at bounding box center [543, 28] width 122 height 122
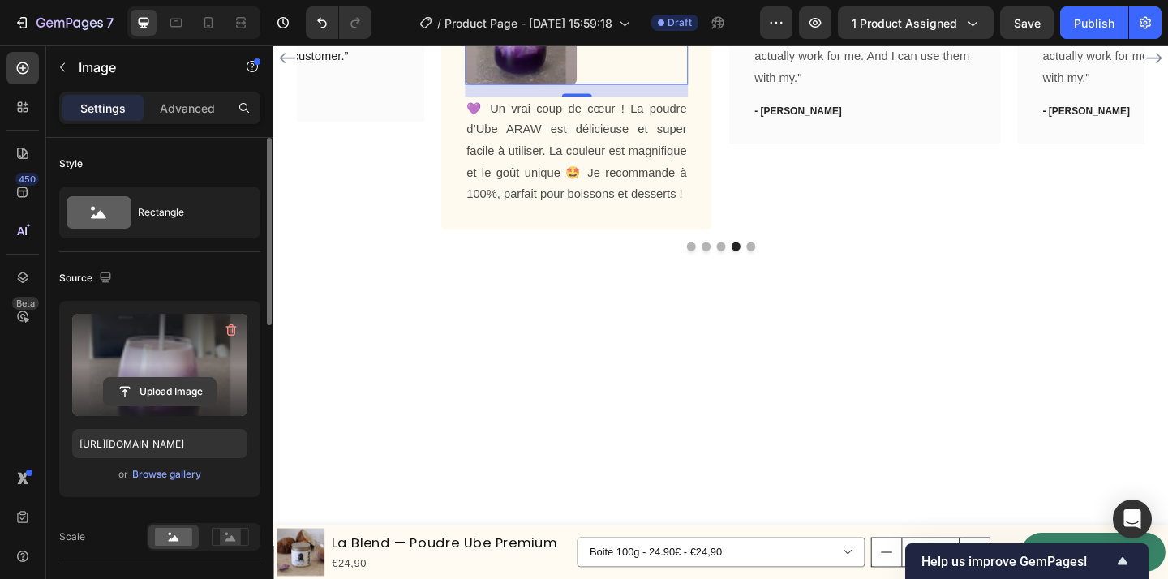
click at [165, 384] on input "file" at bounding box center [160, 392] width 112 height 28
type input "C:\fakepath\1758525398__20250922_090719__original.avif"
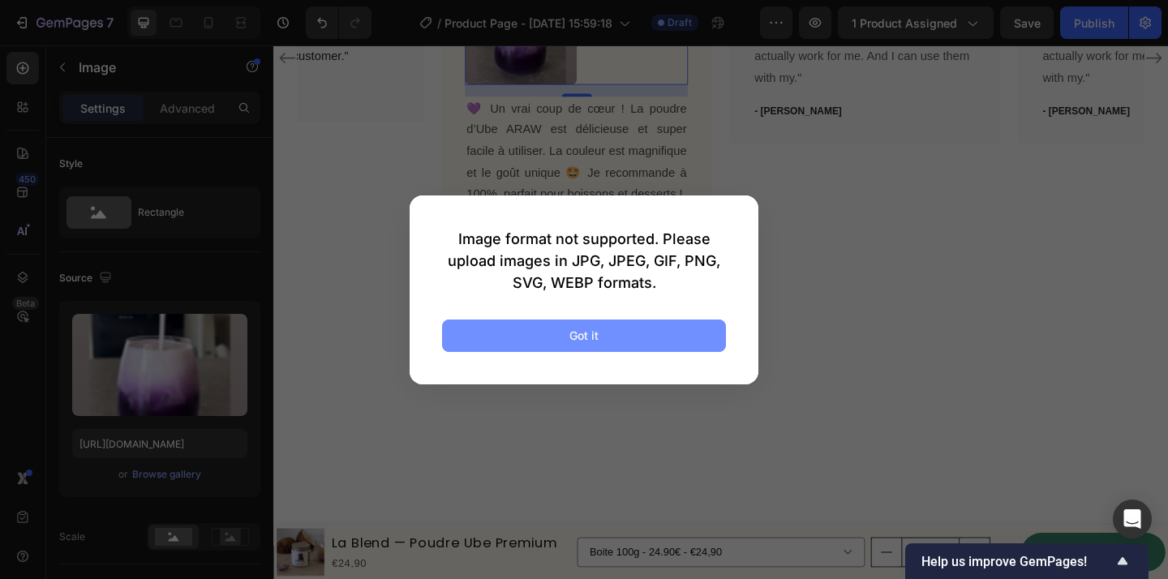
click at [611, 333] on button "Got it" at bounding box center [584, 336] width 284 height 32
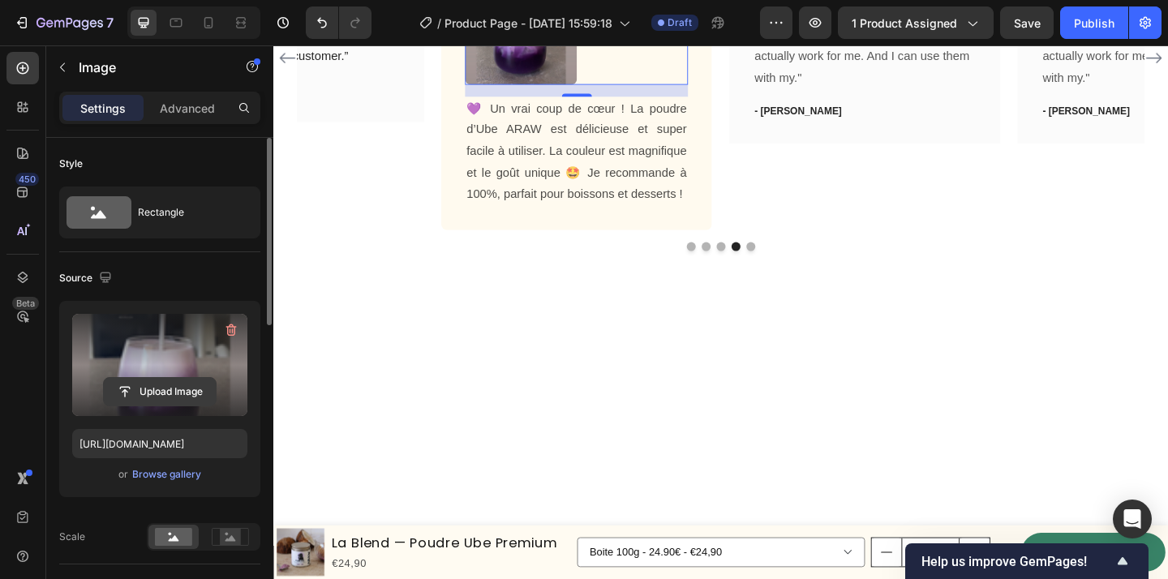
click at [154, 392] on input "file" at bounding box center [160, 392] width 112 height 28
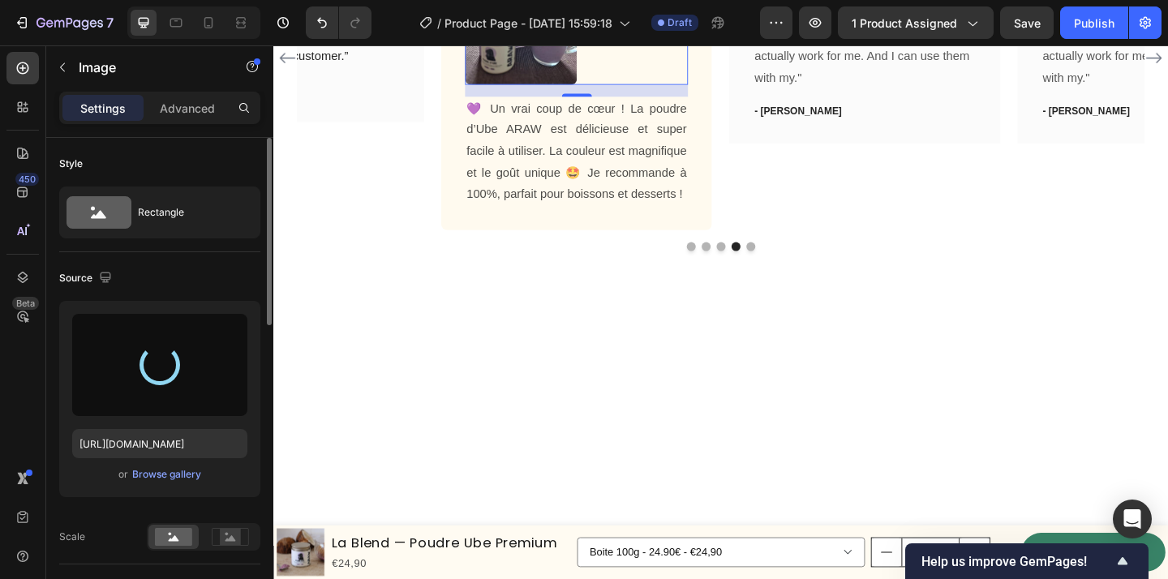
type input "[URL][DOMAIN_NAME]"
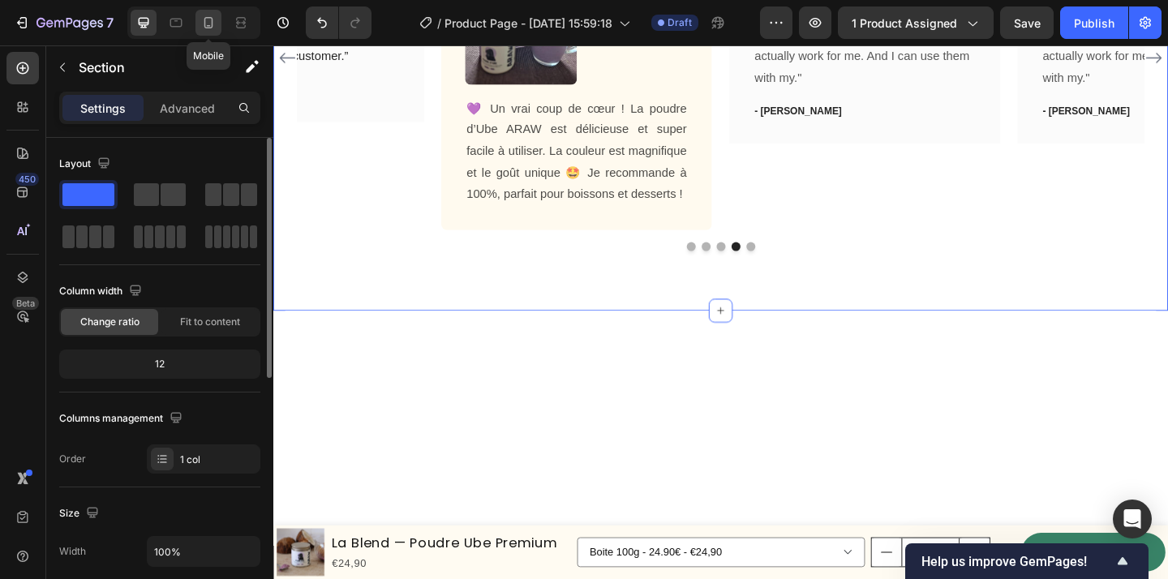
click at [209, 24] on icon at bounding box center [208, 23] width 16 height 16
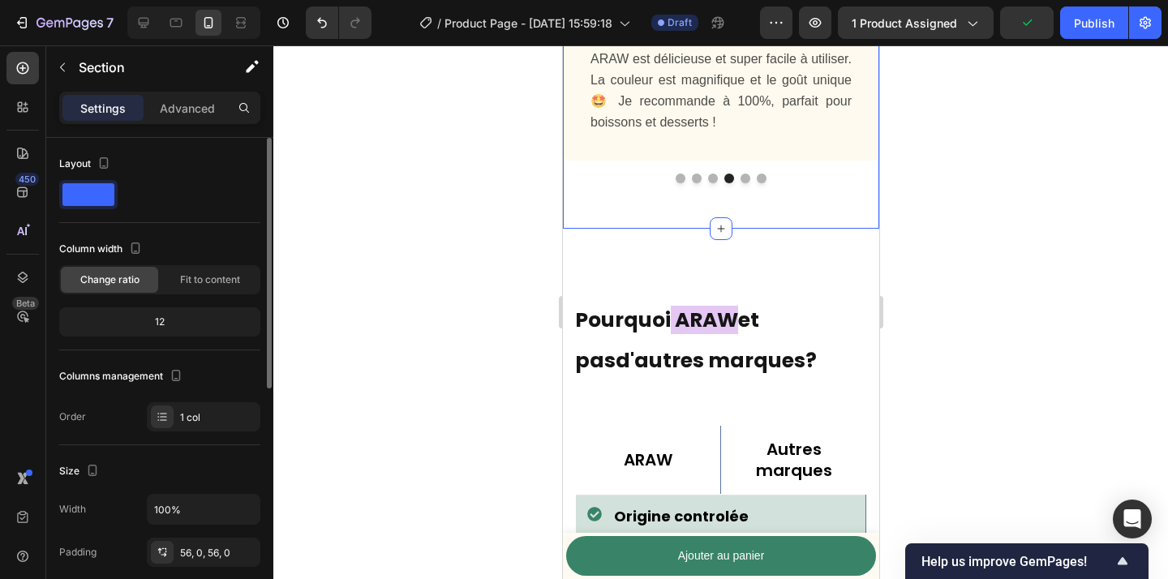
scroll to position [4112, 0]
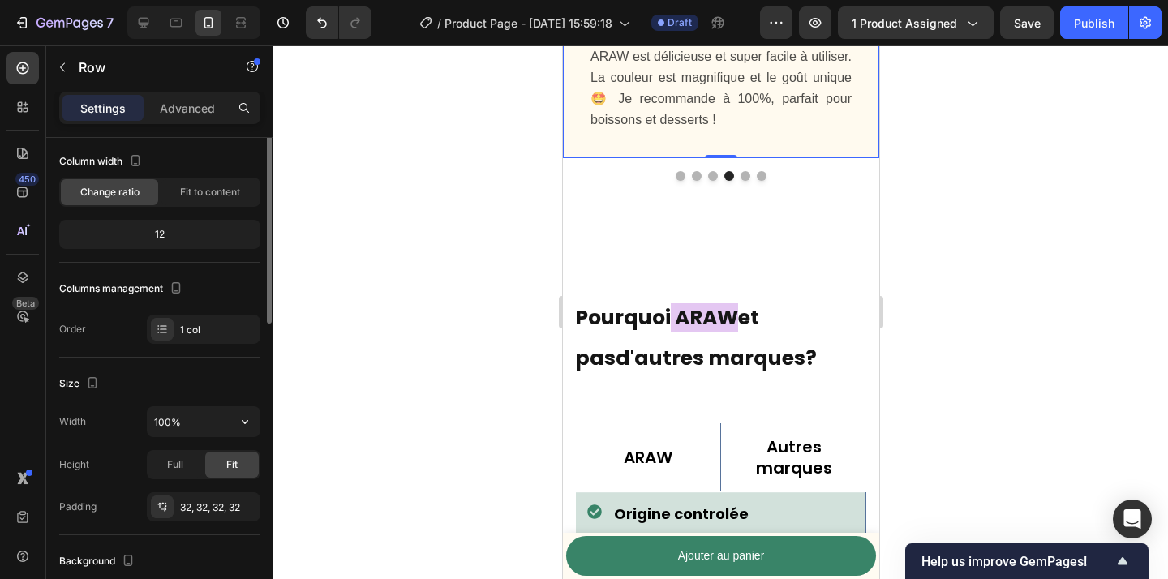
scroll to position [113, 0]
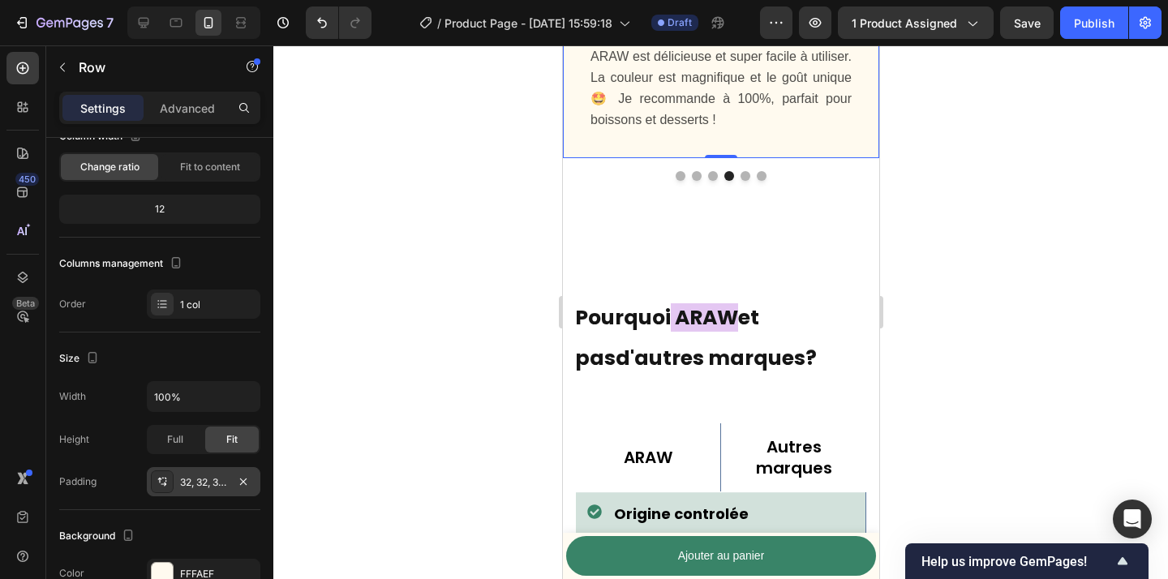
click at [191, 484] on div "32, 32, 32, 32" at bounding box center [203, 482] width 47 height 15
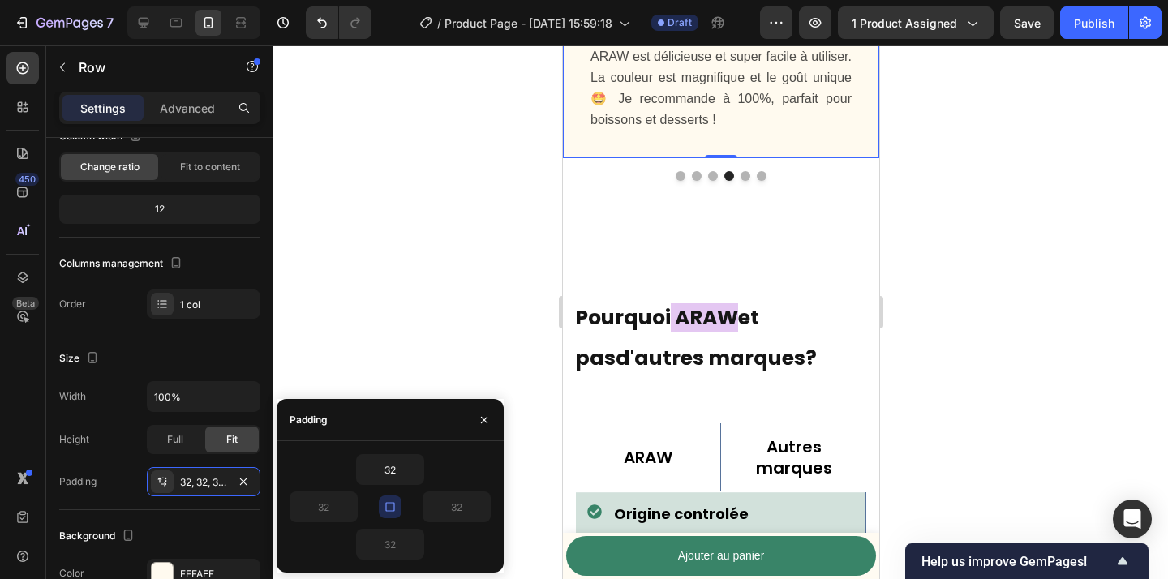
click at [434, 350] on div at bounding box center [720, 312] width 895 height 534
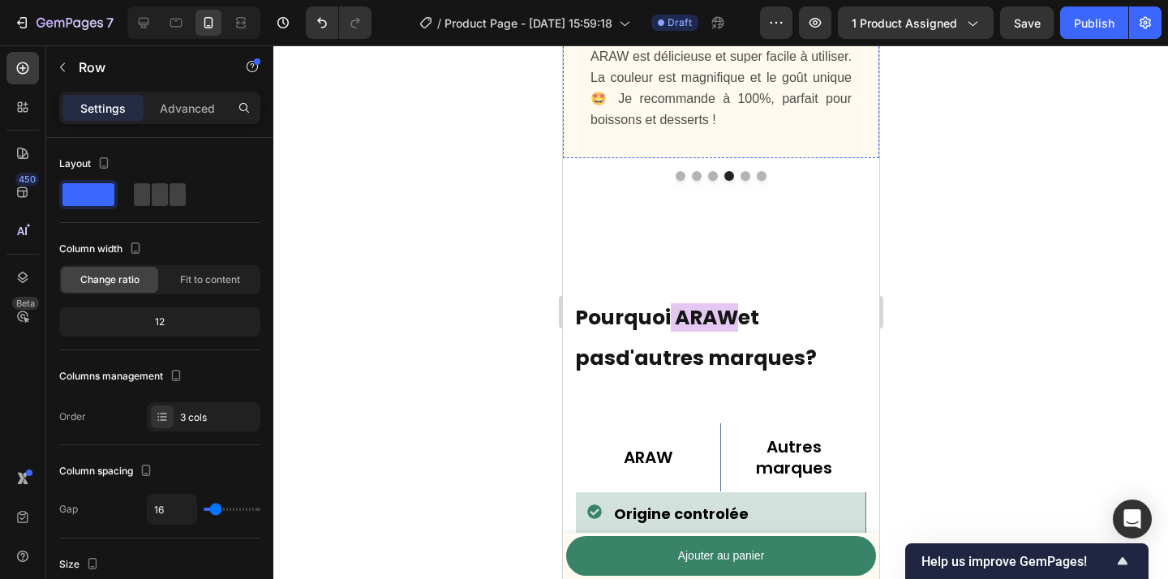
click at [169, 187] on div at bounding box center [160, 194] width 52 height 23
type input "0"
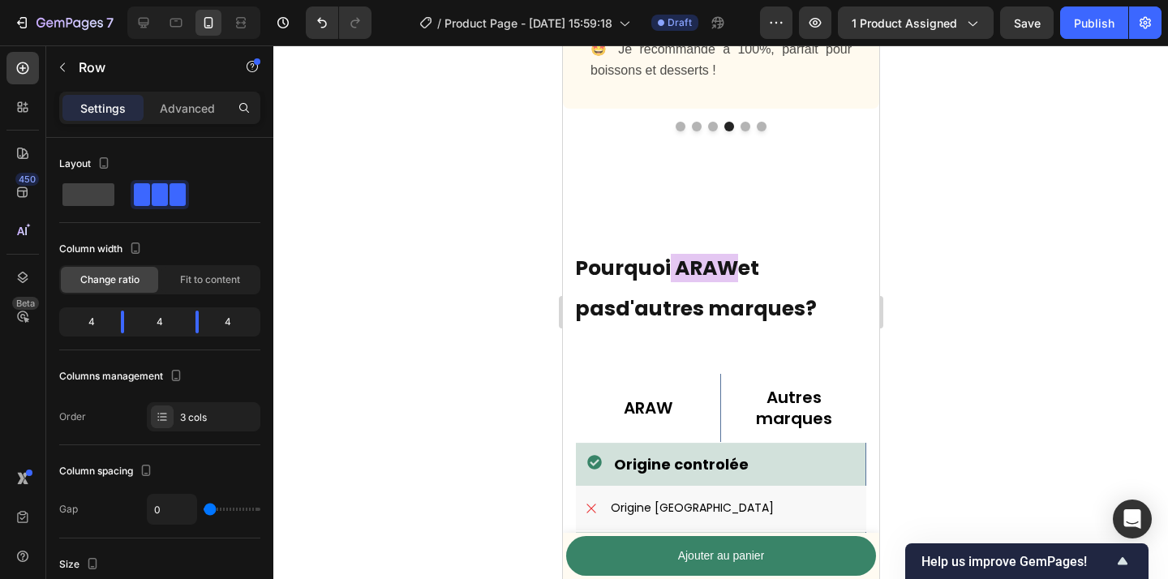
click at [958, 188] on div at bounding box center [720, 312] width 895 height 534
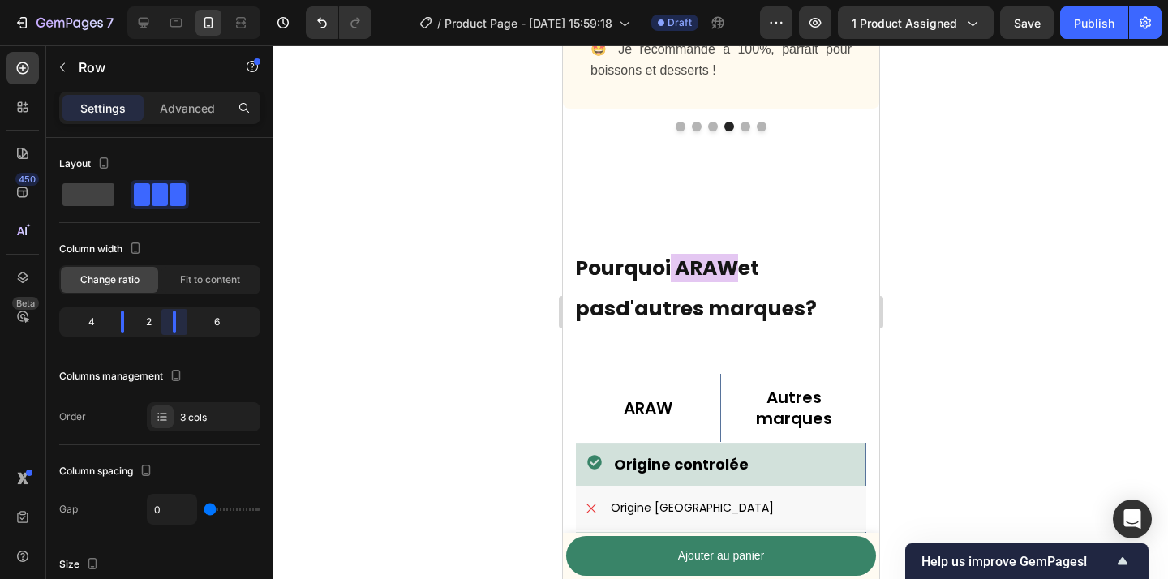
drag, startPoint x: 195, startPoint y: 329, endPoint x: 167, endPoint y: 325, distance: 28.6
click at [167, 0] on body "7 Version history / Product Page - [DATE] 15:59:18 Draft Preview 1 product assi…" at bounding box center [584, 0] width 1168 height 0
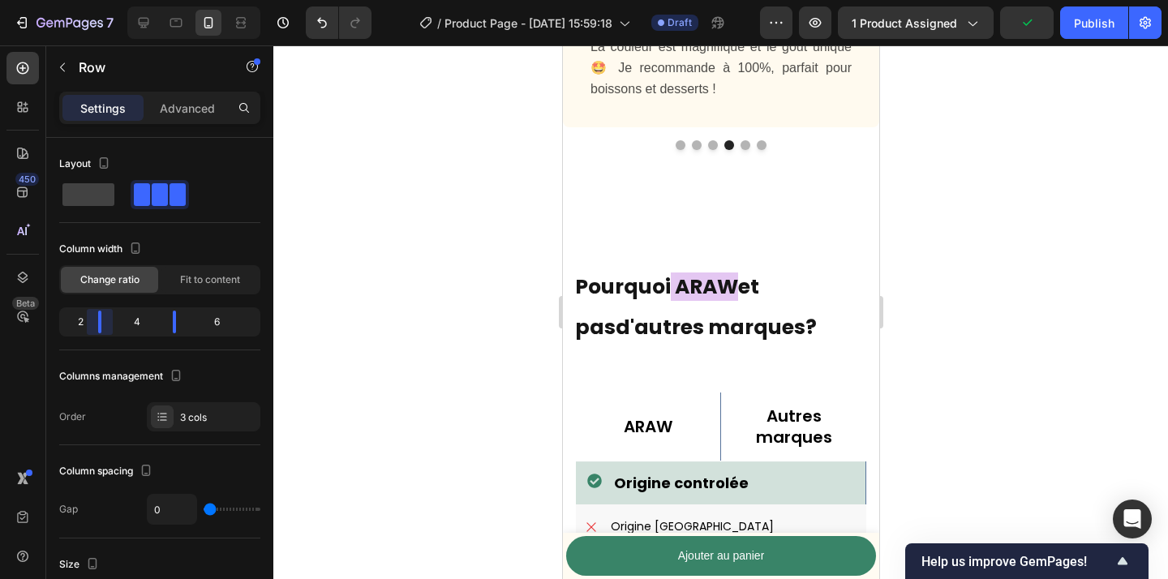
drag, startPoint x: 117, startPoint y: 325, endPoint x: 90, endPoint y: 322, distance: 27.0
click at [90, 0] on body "7 Version history / Product Page - [DATE] 15:59:18 Draft Preview 1 product assi…" at bounding box center [584, 0] width 1168 height 0
click at [182, 0] on body "7 Version history / Product Page - [DATE] 15:59:18 Draft Preview 1 product assi…" at bounding box center [584, 0] width 1168 height 0
click at [142, 324] on div "5" at bounding box center [142, 322] width 57 height 23
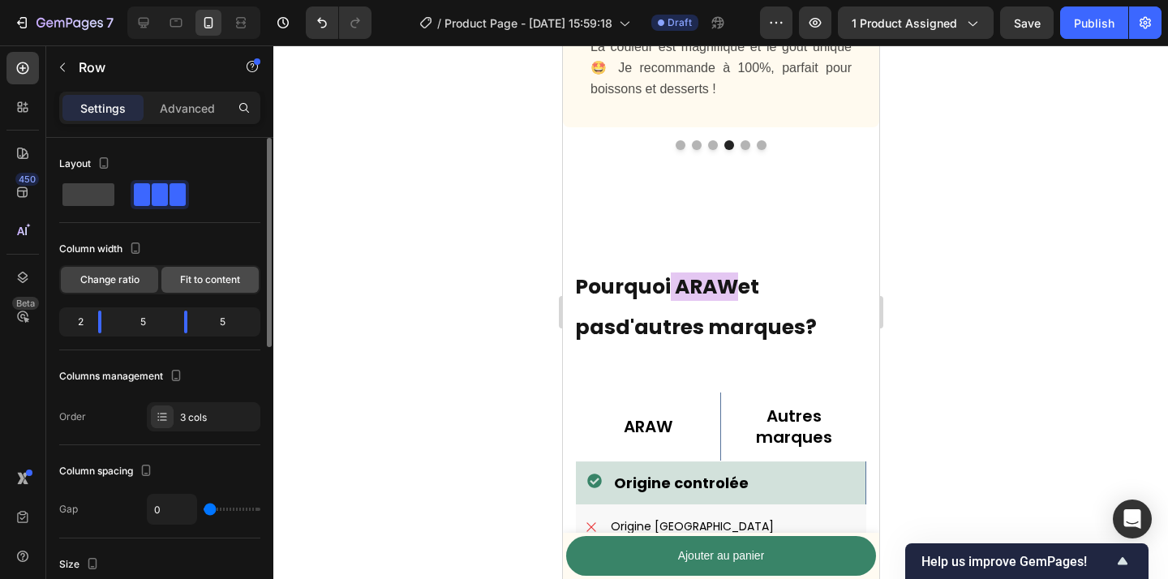
click at [213, 283] on span "Fit to content" at bounding box center [210, 280] width 60 height 15
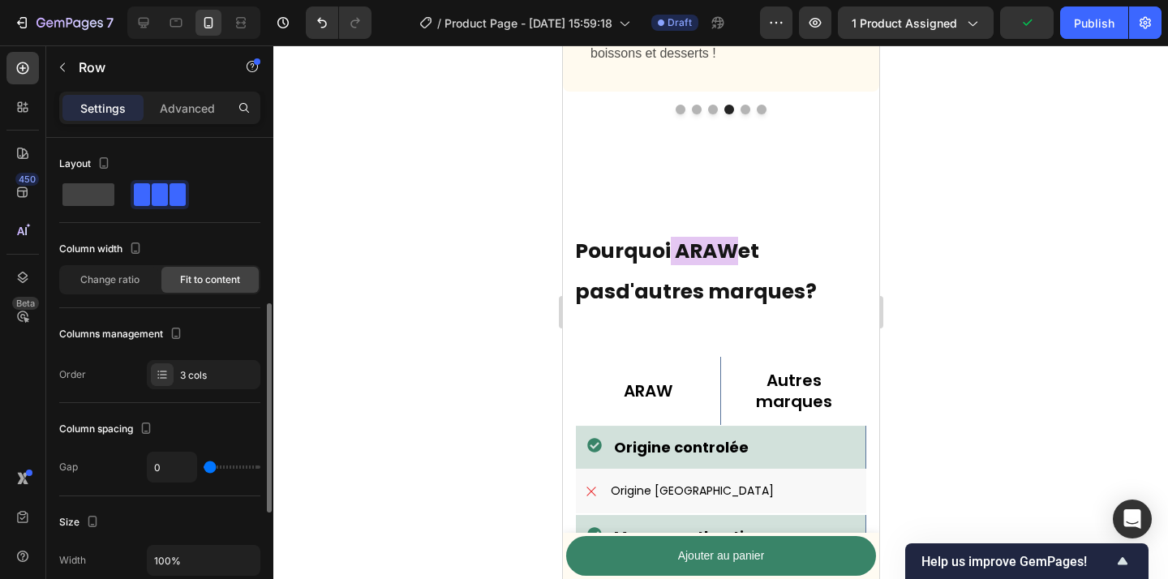
scroll to position [645, 0]
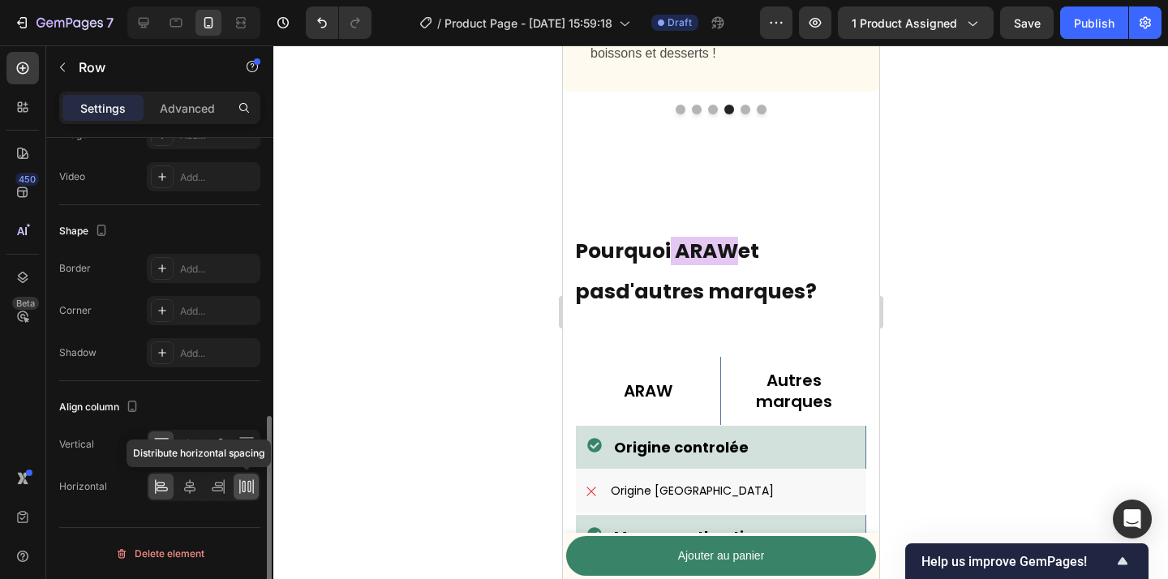
click at [243, 487] on icon at bounding box center [246, 487] width 16 height 16
click at [223, 487] on icon at bounding box center [223, 486] width 1 height 15
click at [170, 488] on div at bounding box center [160, 487] width 25 height 26
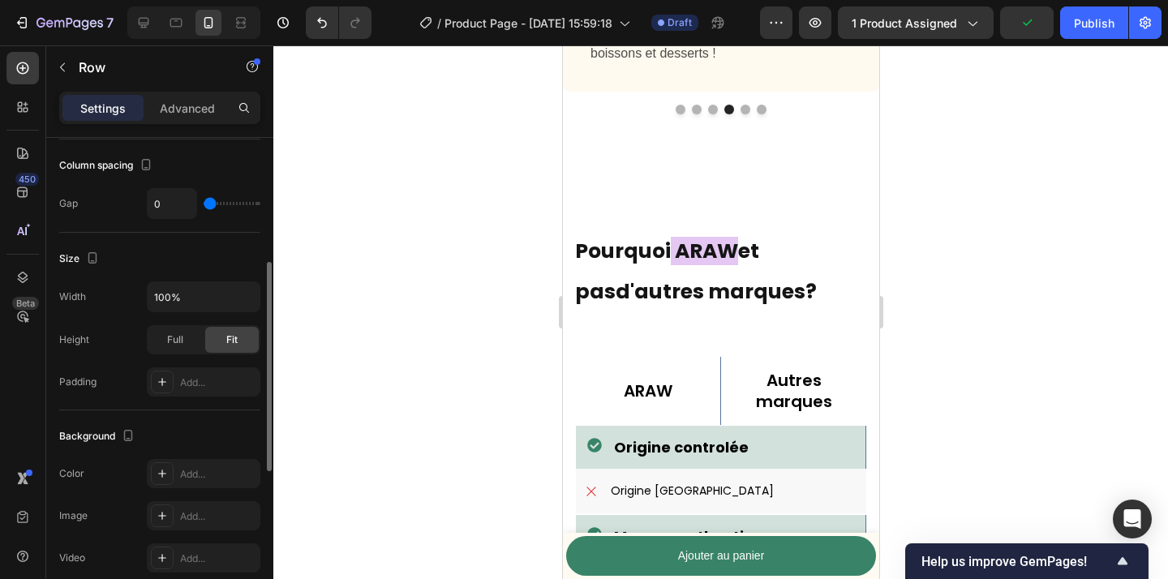
scroll to position [260, 0]
type input "1"
type input "2"
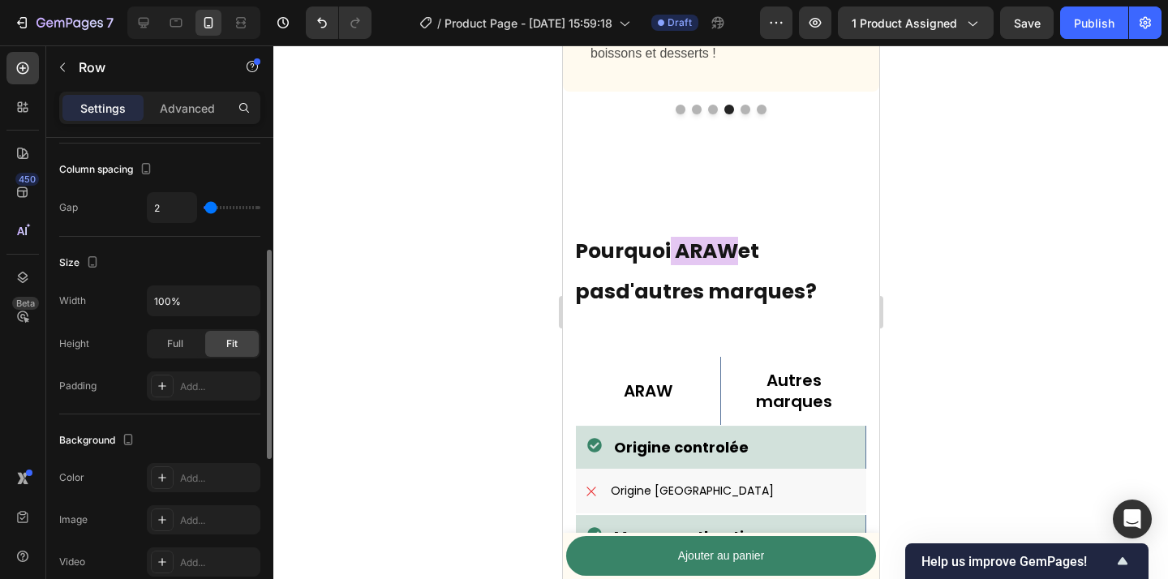
type input "3"
type input "4"
type input "5"
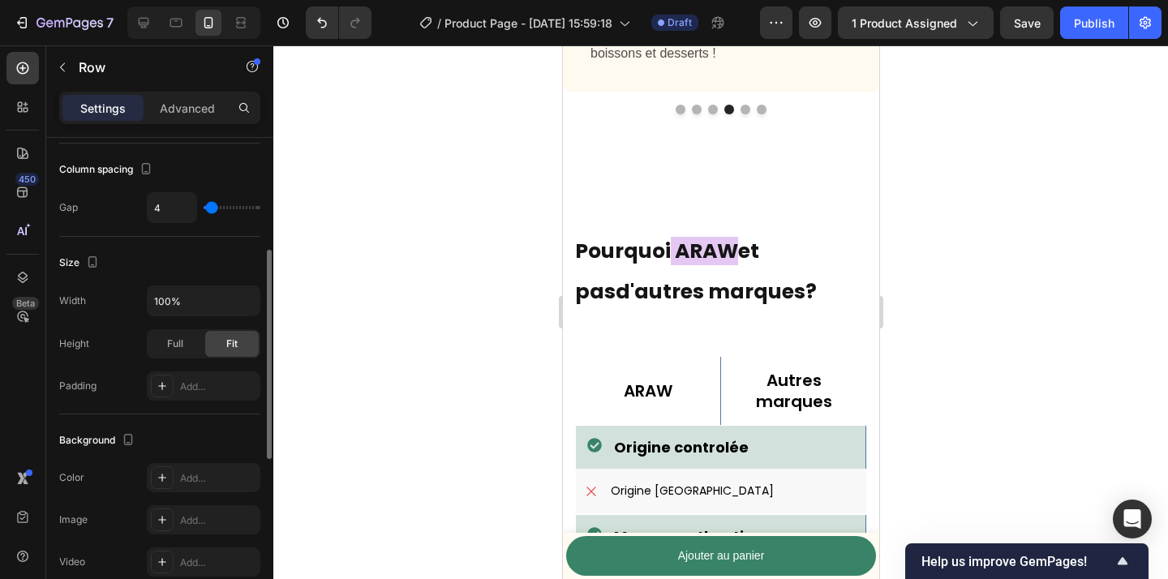
type input "5"
type input "6"
type input "7"
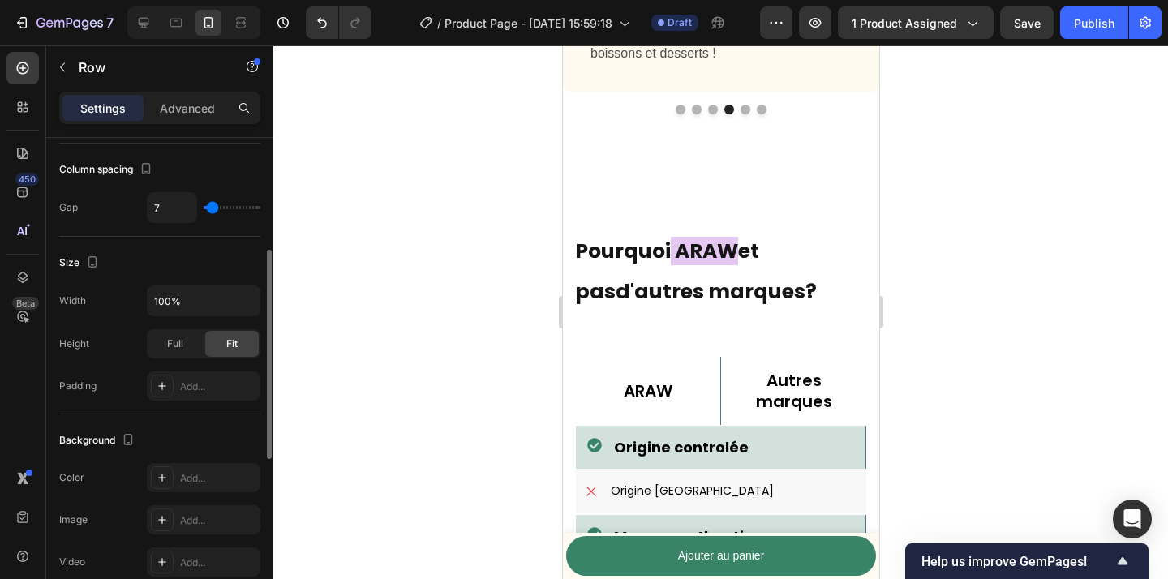
type input "8"
type input "10"
type input "11"
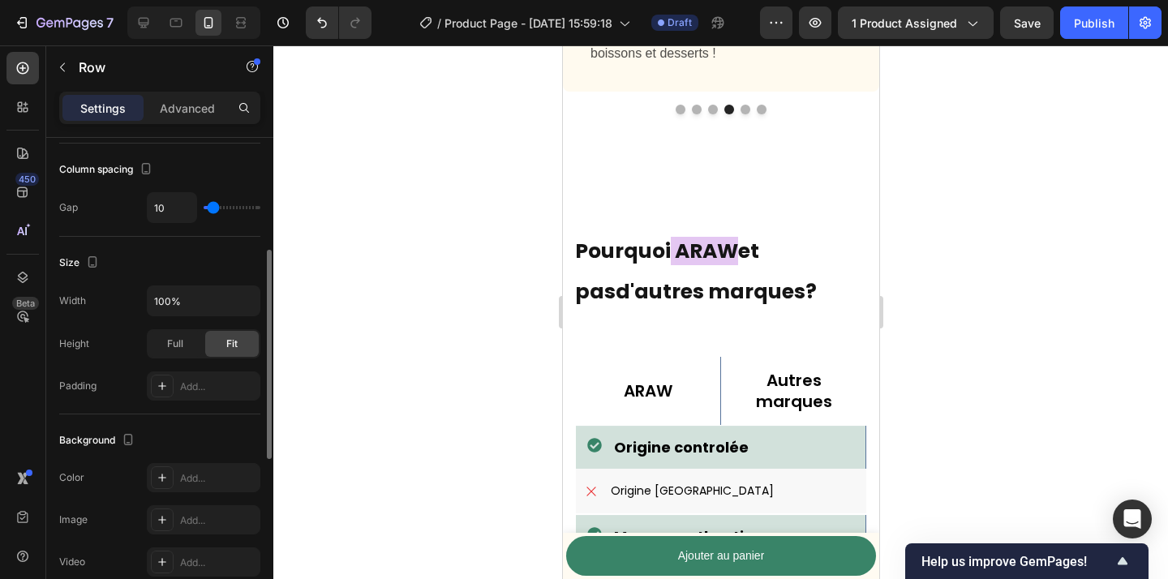
type input "11"
type input "37"
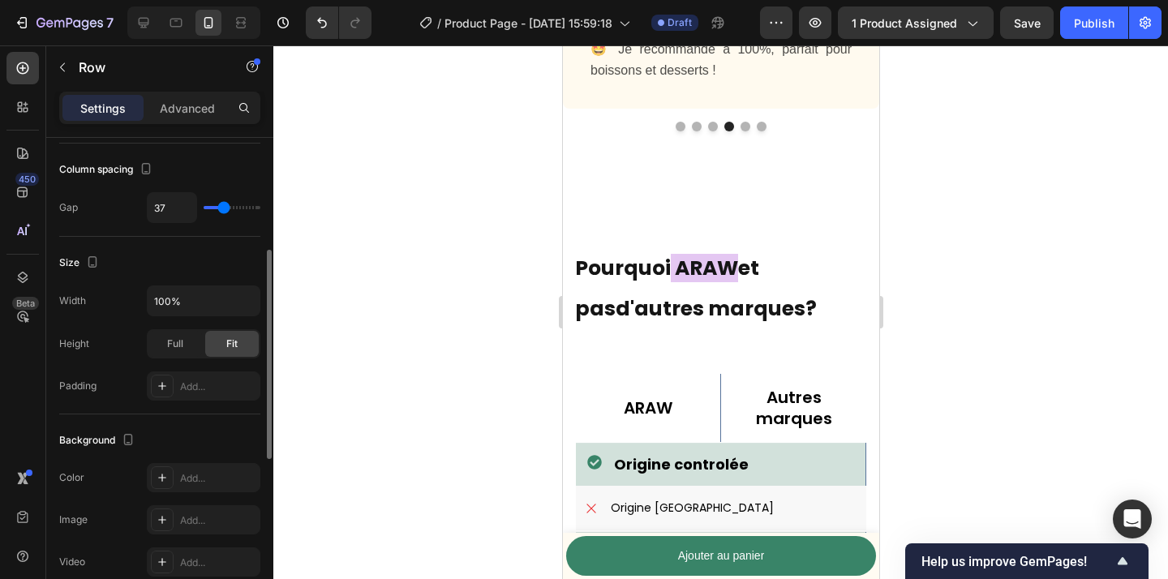
type input "36"
type input "35"
type input "34"
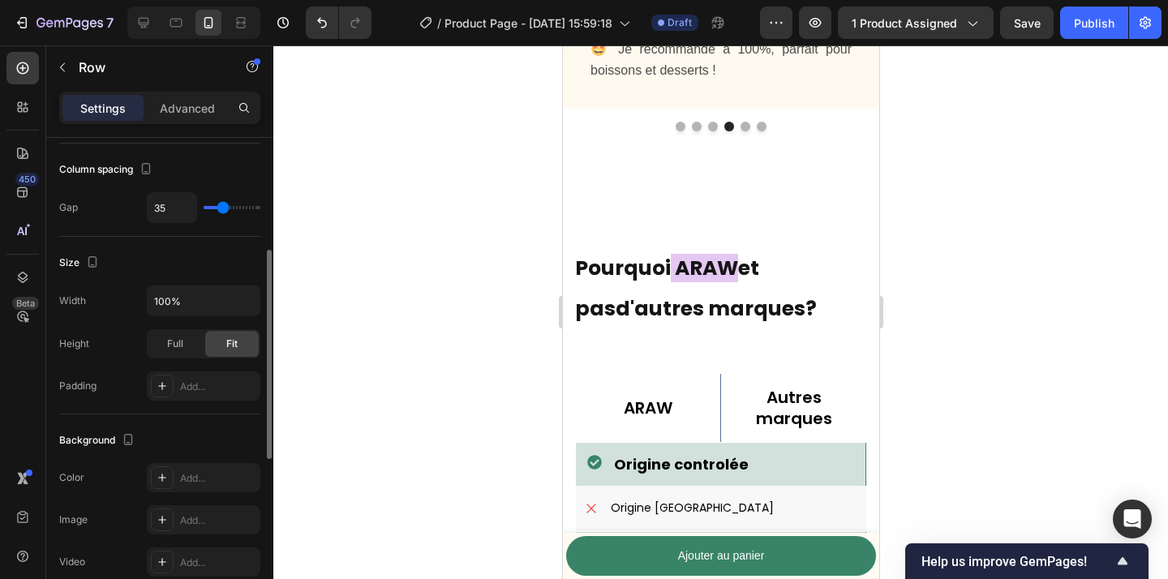
type input "34"
type input "37"
type input "57"
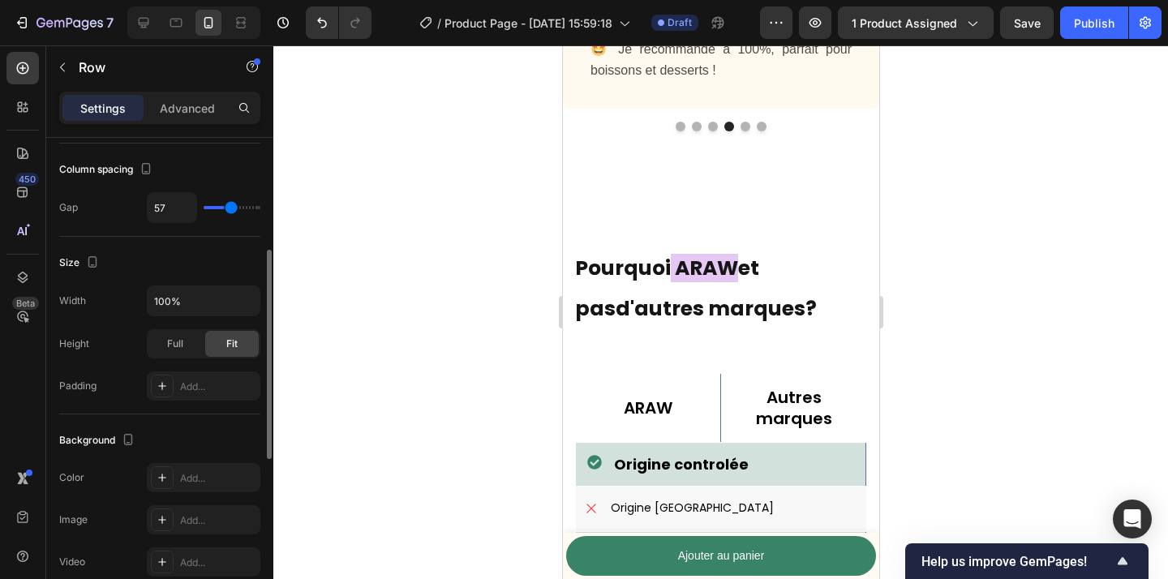
type input "97"
type input "120"
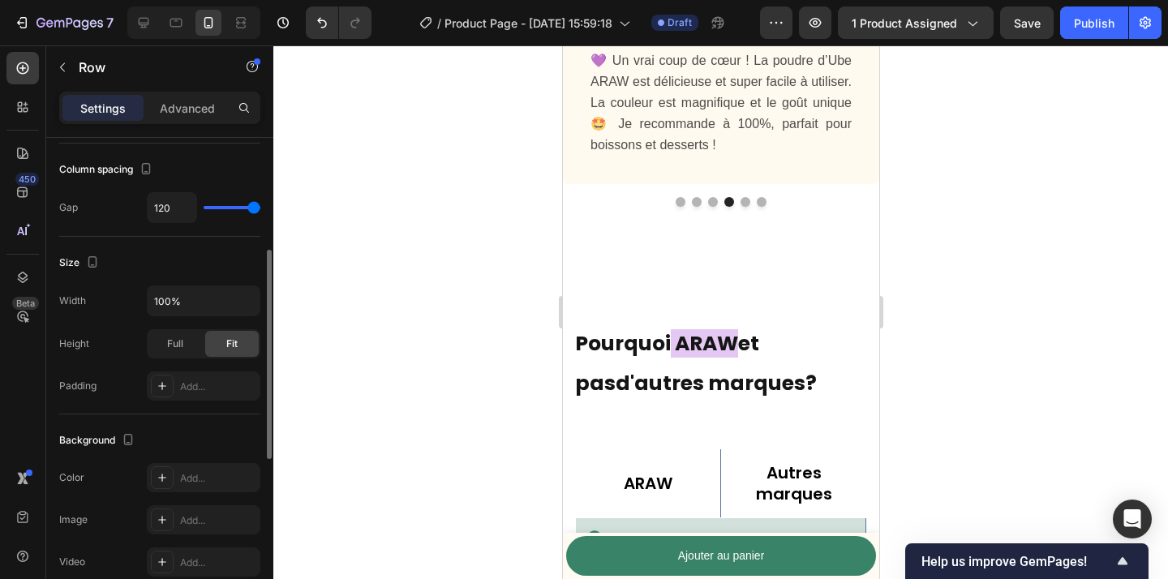
type input "115"
type input "65"
type input "63"
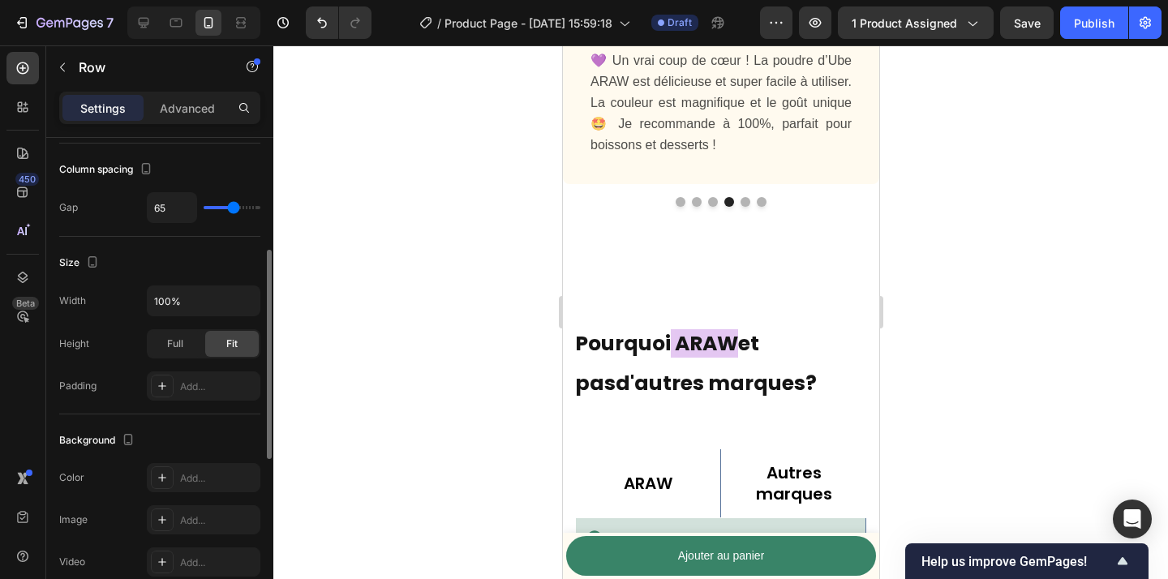
type input "63"
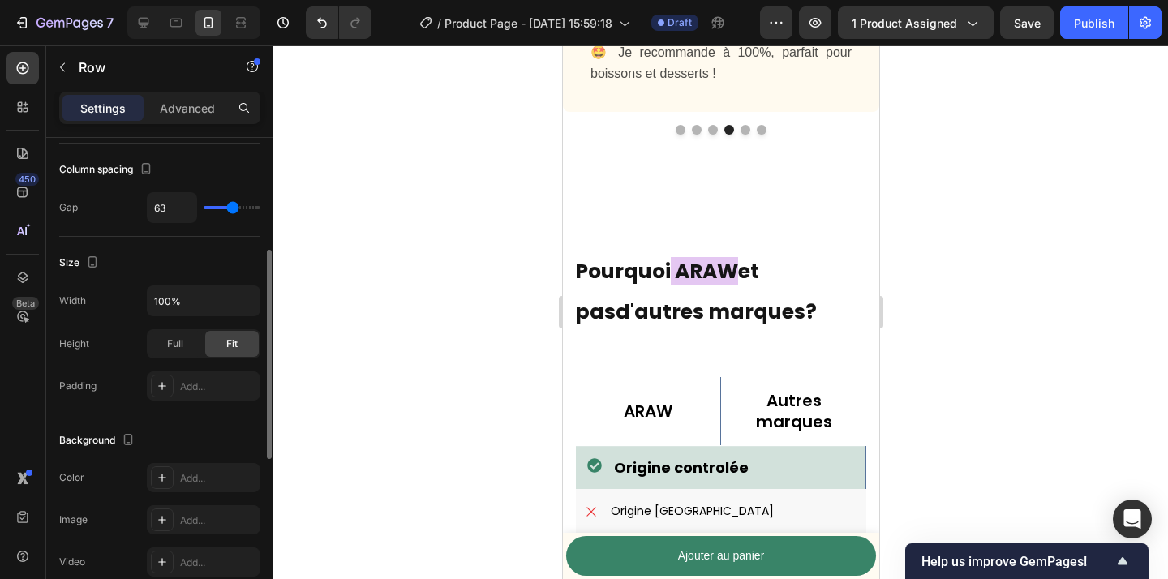
type input "62"
type input "57"
type input "50"
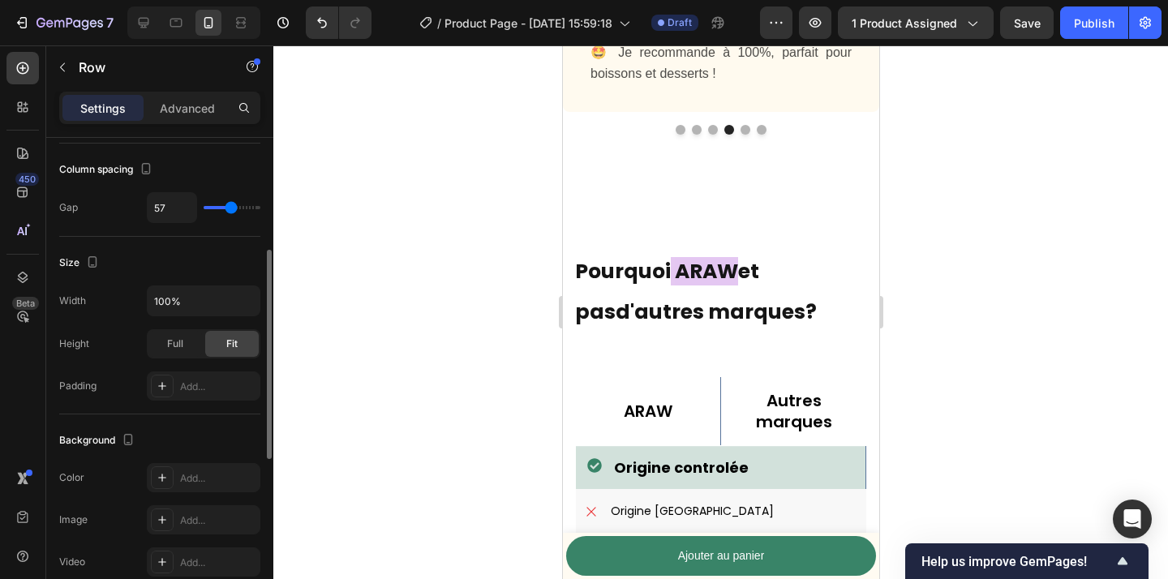
type input "50"
type input "47"
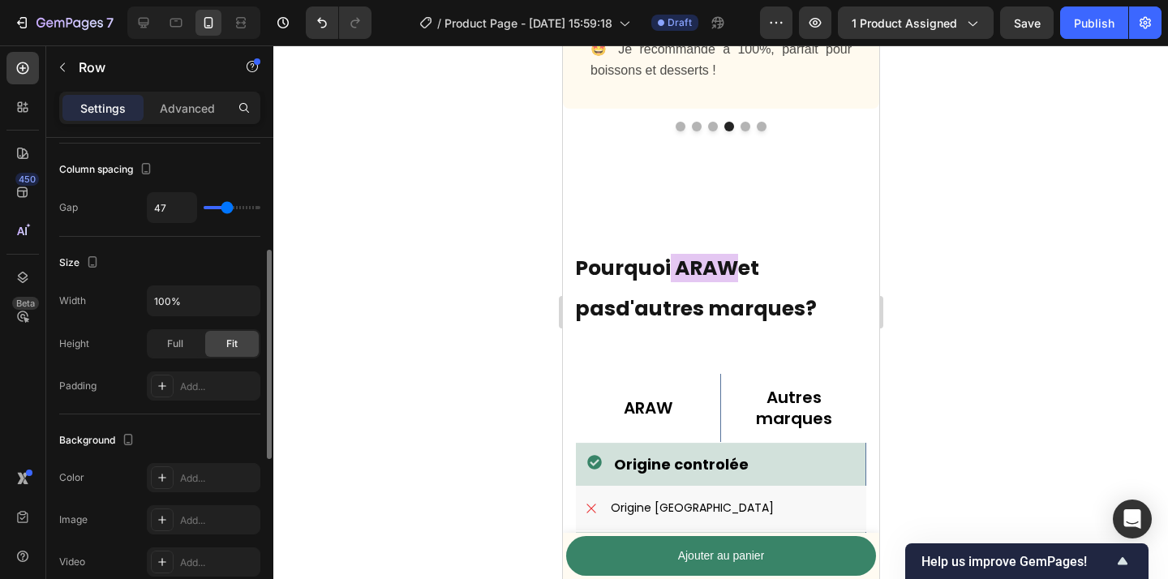
type input "48"
type input "49"
type input "52"
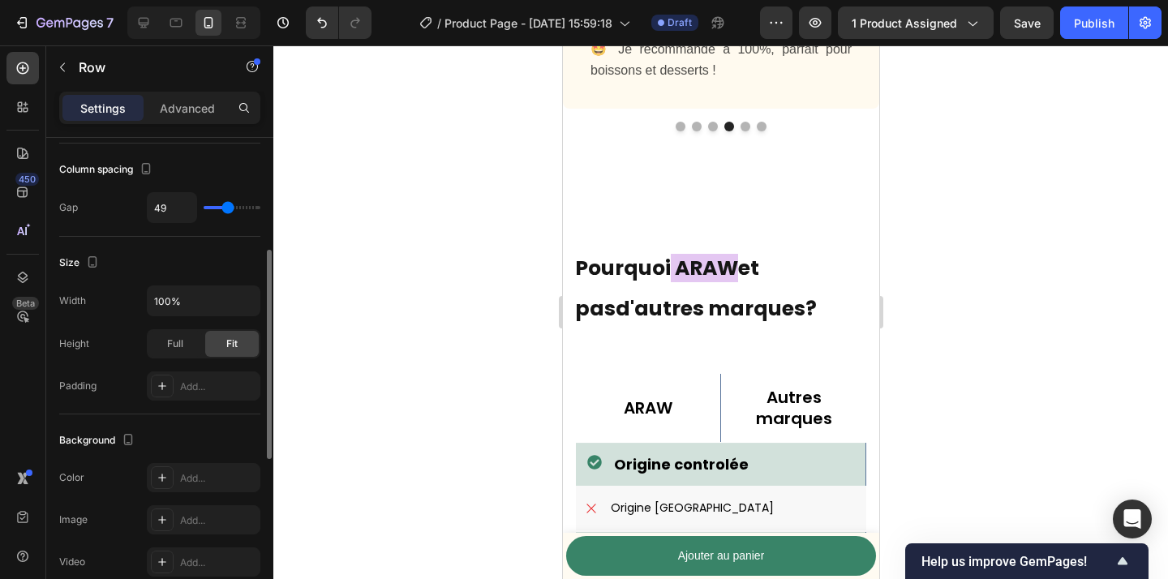
type input "52"
type input "54"
type input "61"
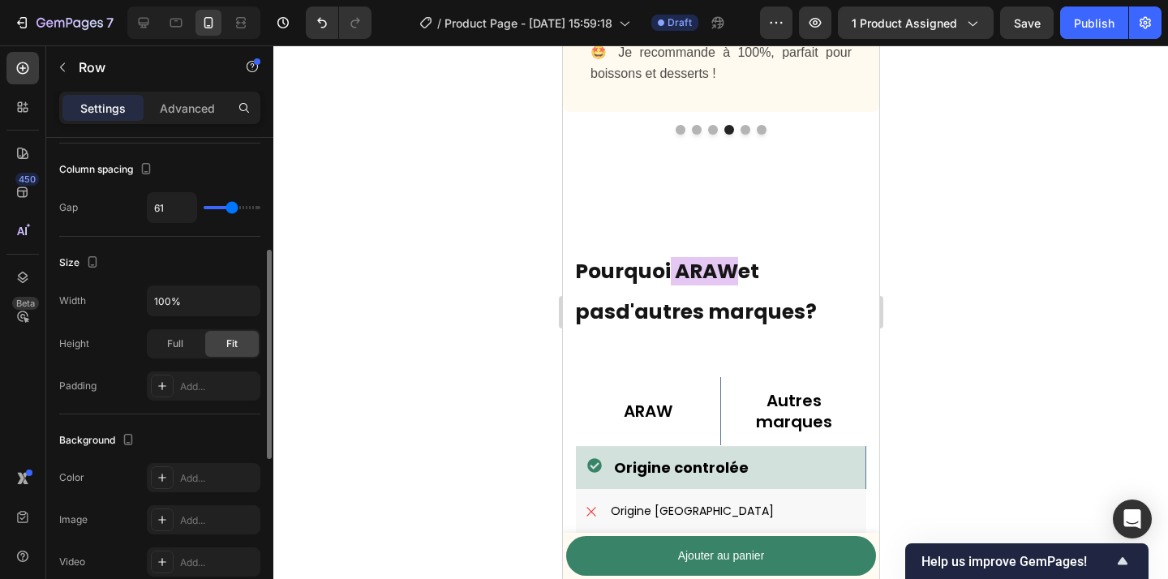
type input "72"
type input "84"
type input "90"
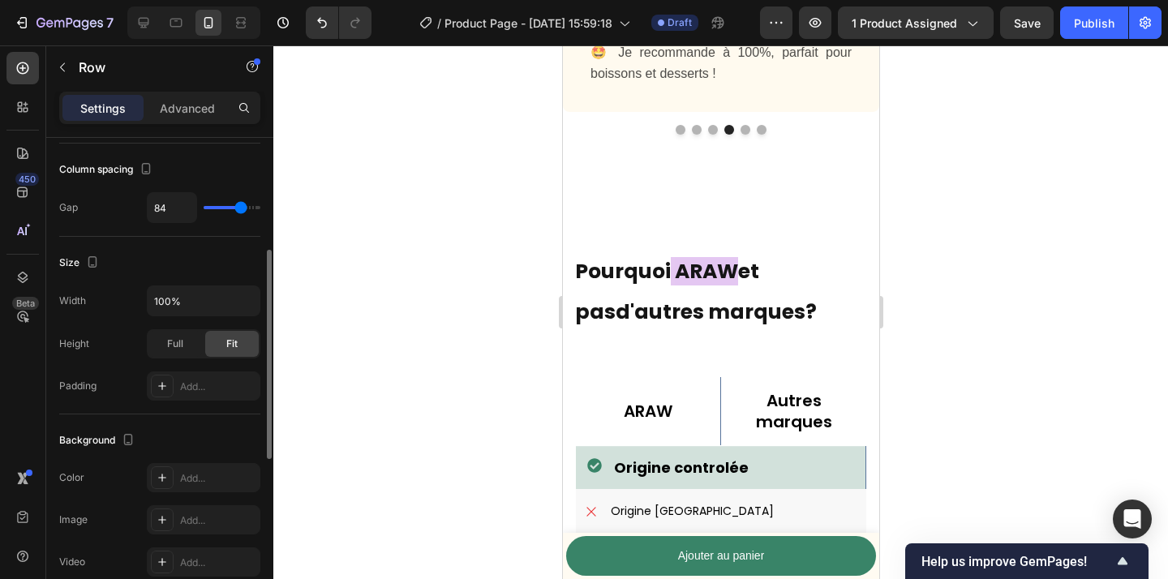
type input "90"
type input "91"
type input "92"
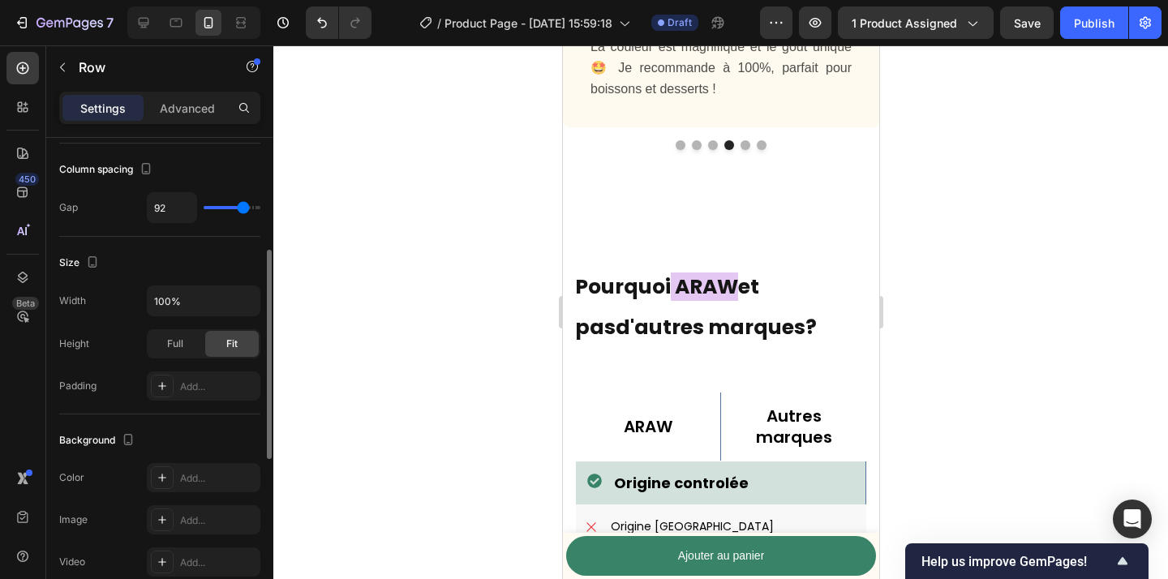
type input "90"
type input "87"
type input "84"
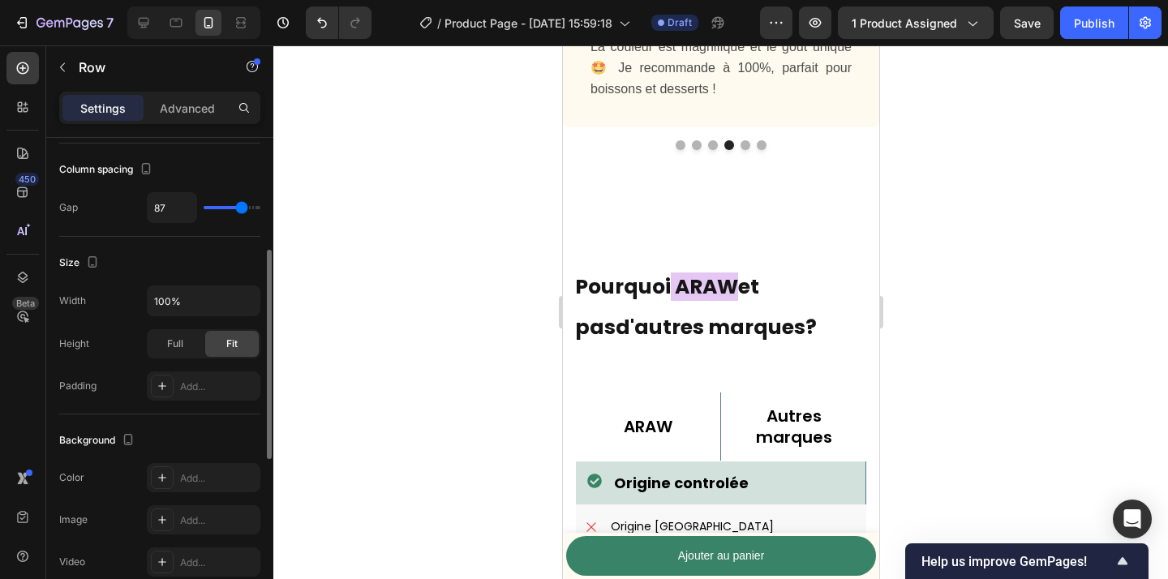
type input "84"
type input "83"
type input "82"
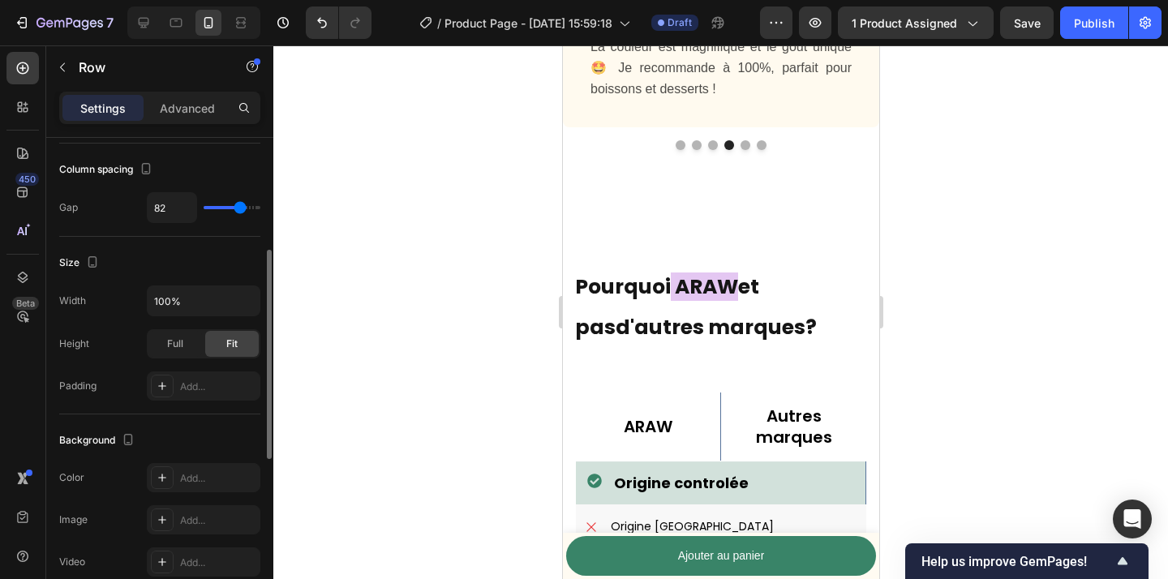
type input "81"
type input "80"
type input "79"
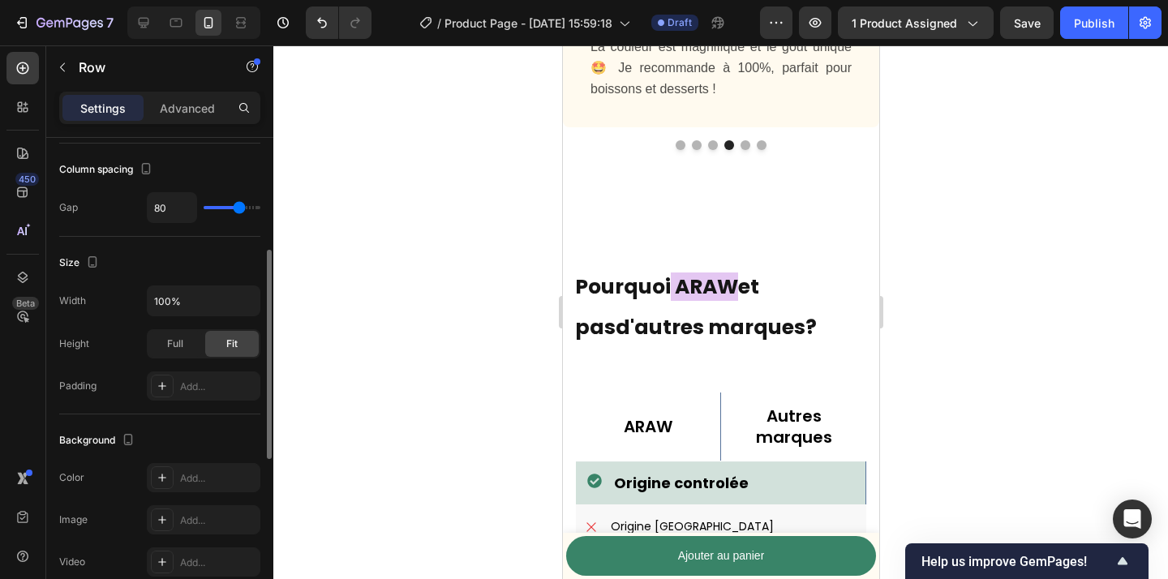
type input "79"
type input "78"
type input "77"
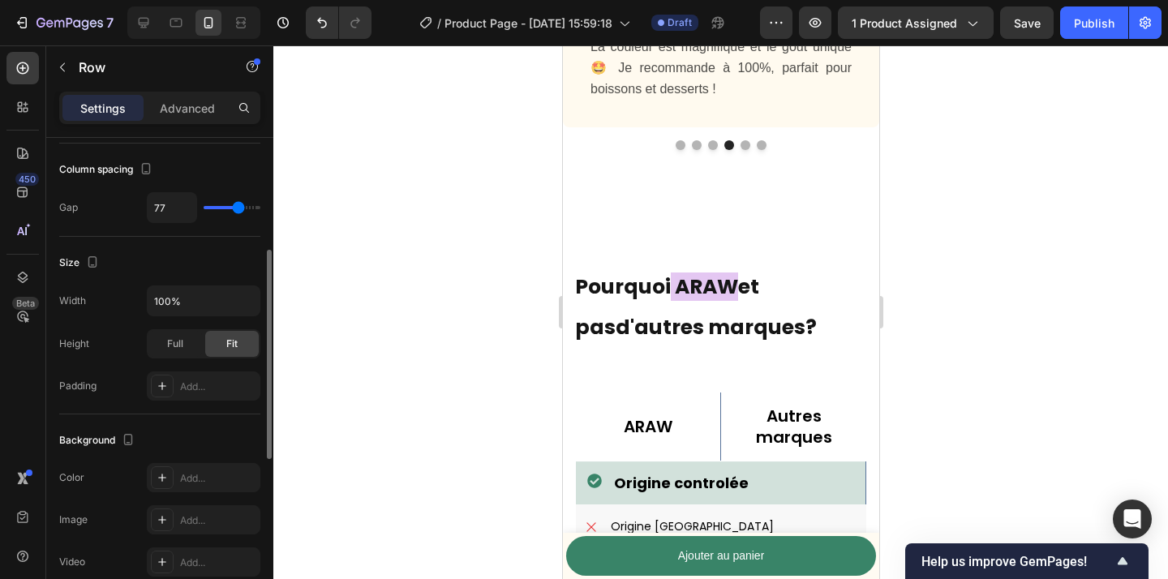
type input "76"
type input "74"
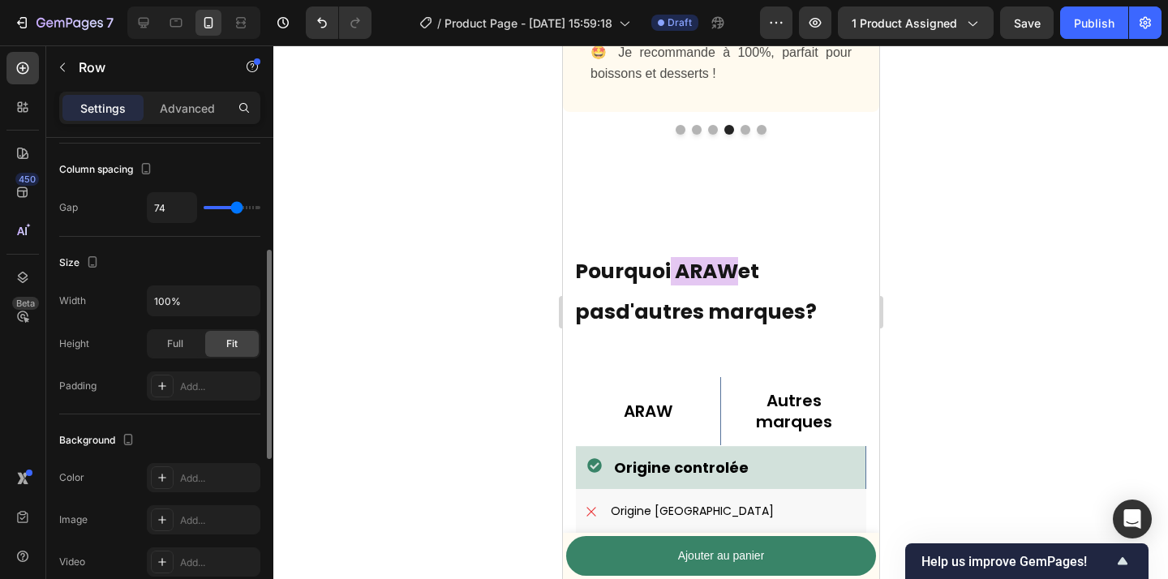
type input "73"
type input "74"
type input "75"
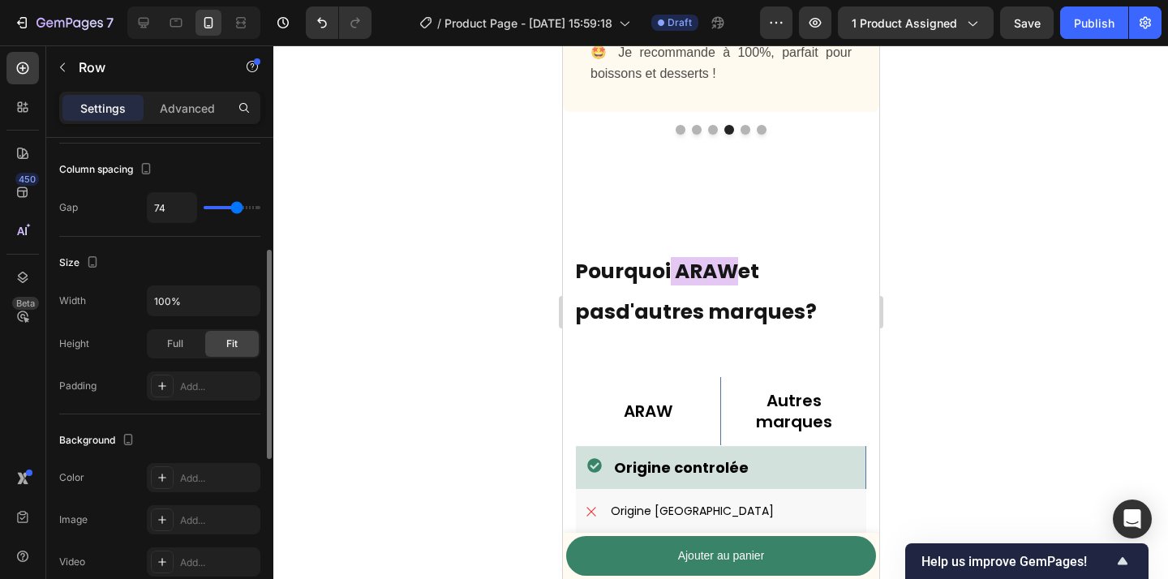
type input "75"
type input "77"
type input "78"
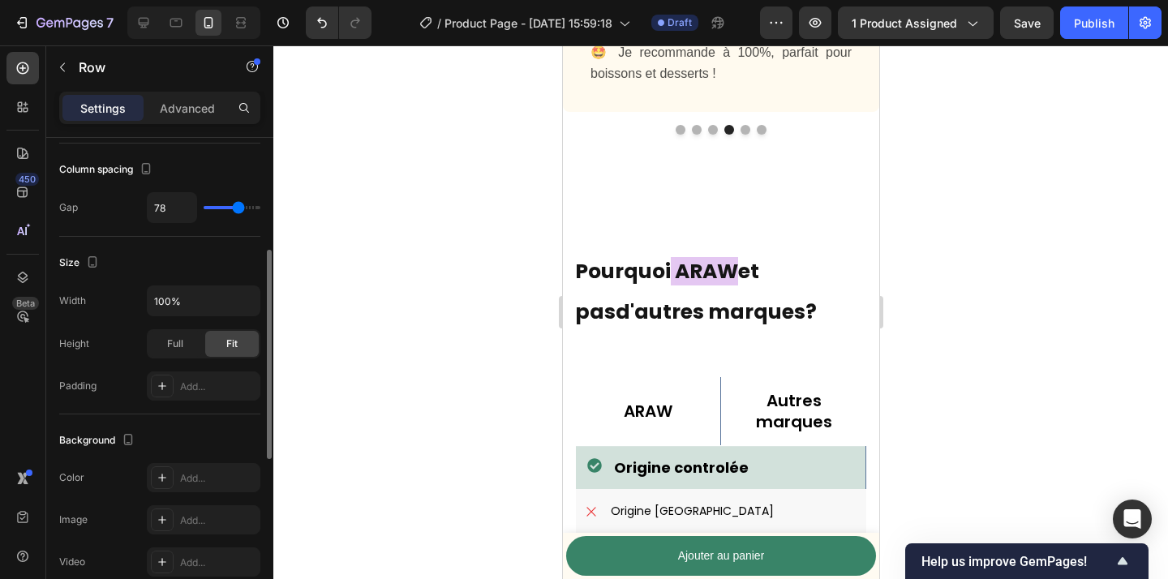
type input "79"
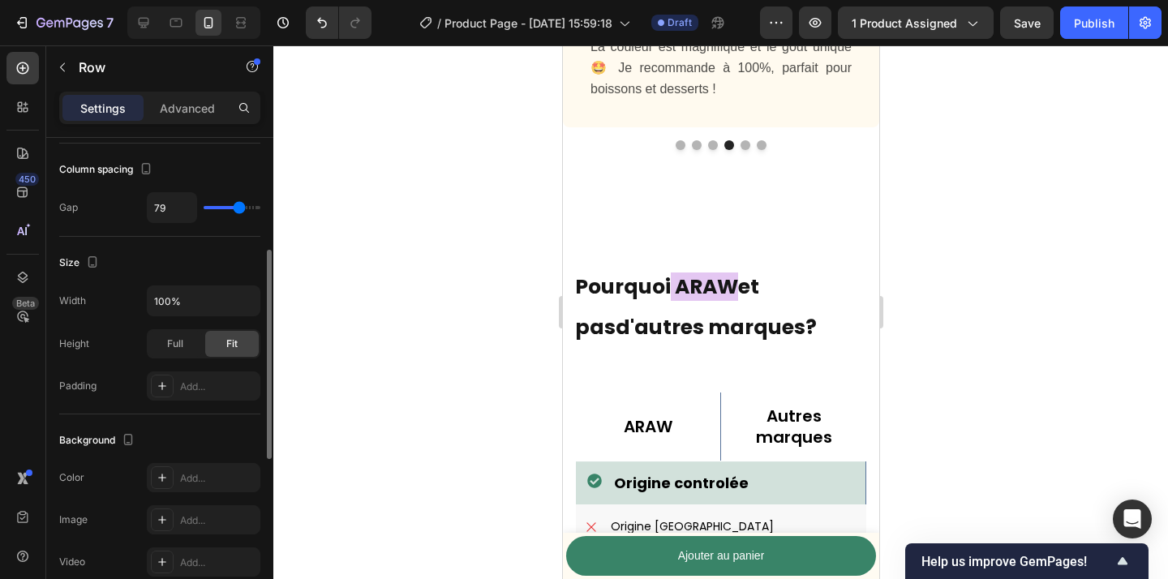
drag, startPoint x: 208, startPoint y: 213, endPoint x: 238, endPoint y: 203, distance: 31.6
type input "79"
click at [238, 206] on input "range" at bounding box center [232, 207] width 57 height 3
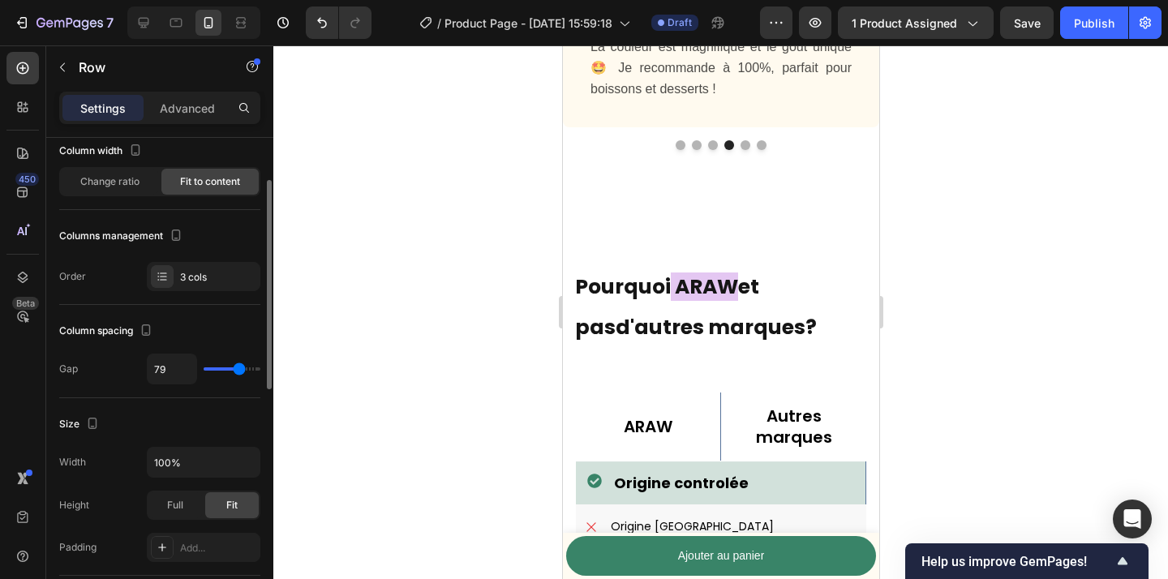
scroll to position [96, 0]
click at [113, 175] on div "Change ratio" at bounding box center [109, 184] width 97 height 26
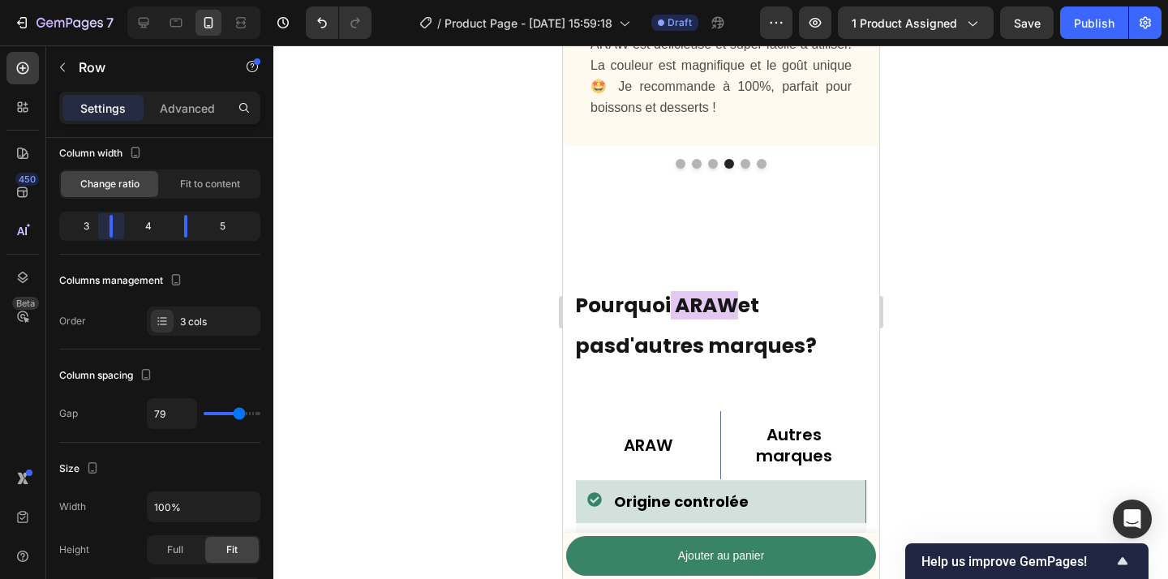
drag, startPoint x: 105, startPoint y: 226, endPoint x: 116, endPoint y: 226, distance: 11.4
click at [116, 0] on body "7 Version history / Product Page - [DATE] 15:59:18 Draft Preview 1 product assi…" at bounding box center [584, 0] width 1168 height 0
drag, startPoint x: 186, startPoint y: 233, endPoint x: 169, endPoint y: 230, distance: 17.3
click at [170, 0] on body "7 Version history / Product Page - [DATE] 15:59:18 Draft Preview 1 product assi…" at bounding box center [584, 0] width 1168 height 0
click at [155, 230] on div "4" at bounding box center [148, 226] width 45 height 23
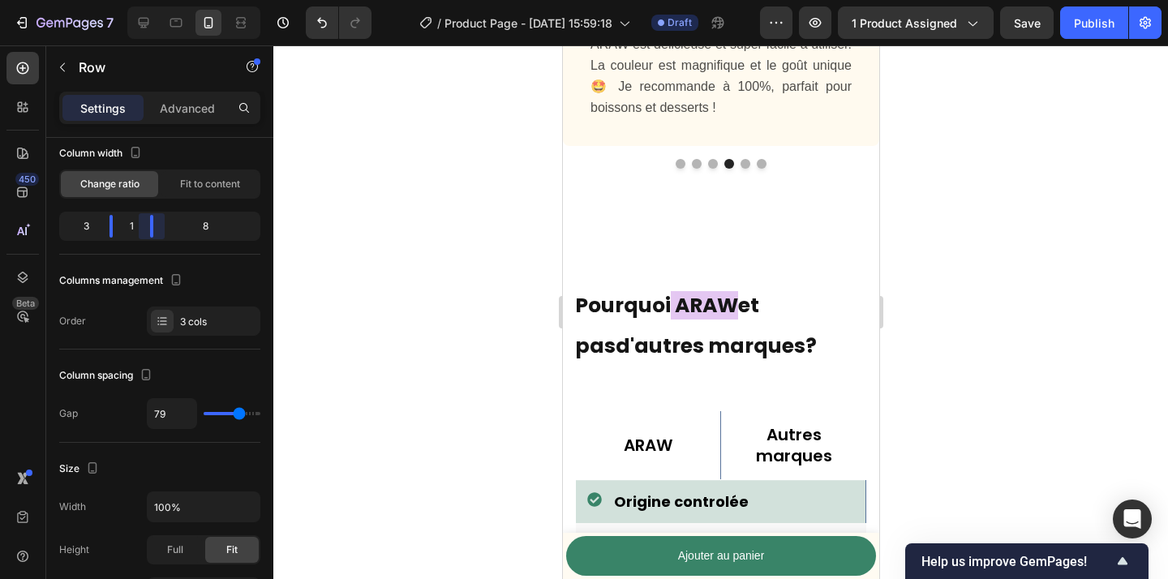
drag, startPoint x: 183, startPoint y: 232, endPoint x: 125, endPoint y: 227, distance: 58.6
click at [125, 0] on body "7 Version history / Product Page - [DATE] 15:59:18 Draft Preview 1 product assi…" at bounding box center [584, 0] width 1168 height 0
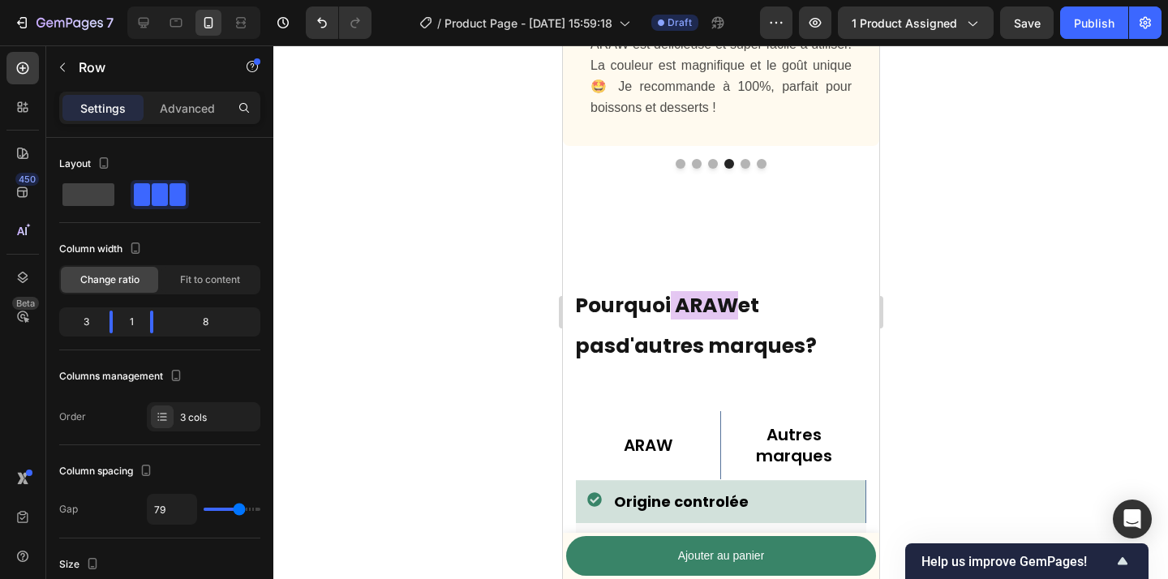
drag, startPoint x: 152, startPoint y: 320, endPoint x: 131, endPoint y: 319, distance: 21.9
click at [131, 0] on body "7 Version history / Product Page - [DATE] 15:59:18 Draft Preview 1 product assi…" at bounding box center [584, 0] width 1168 height 0
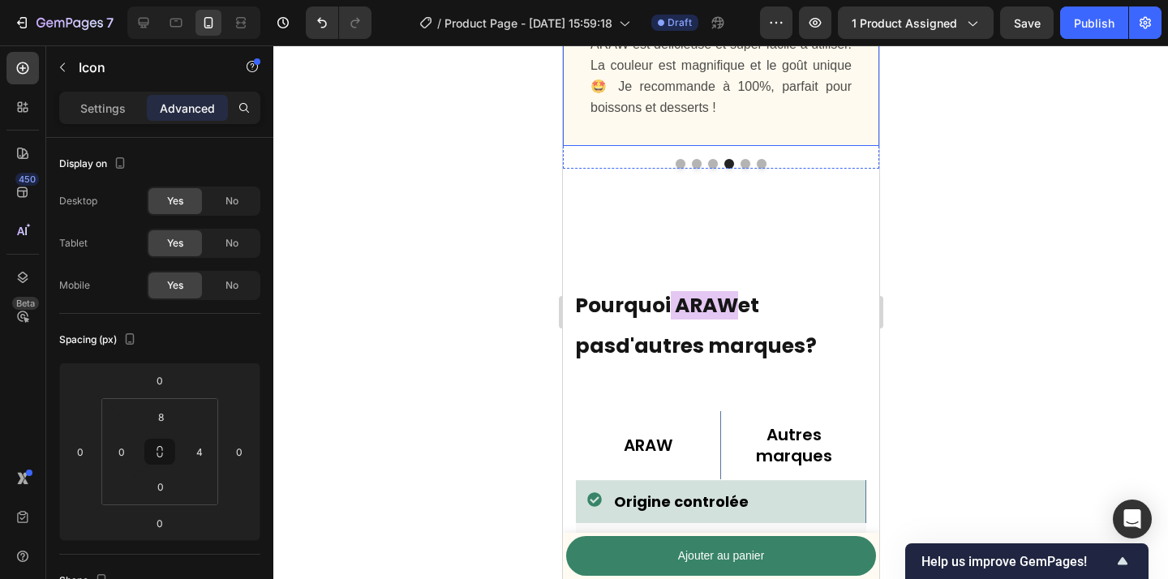
scroll to position [4122, 0]
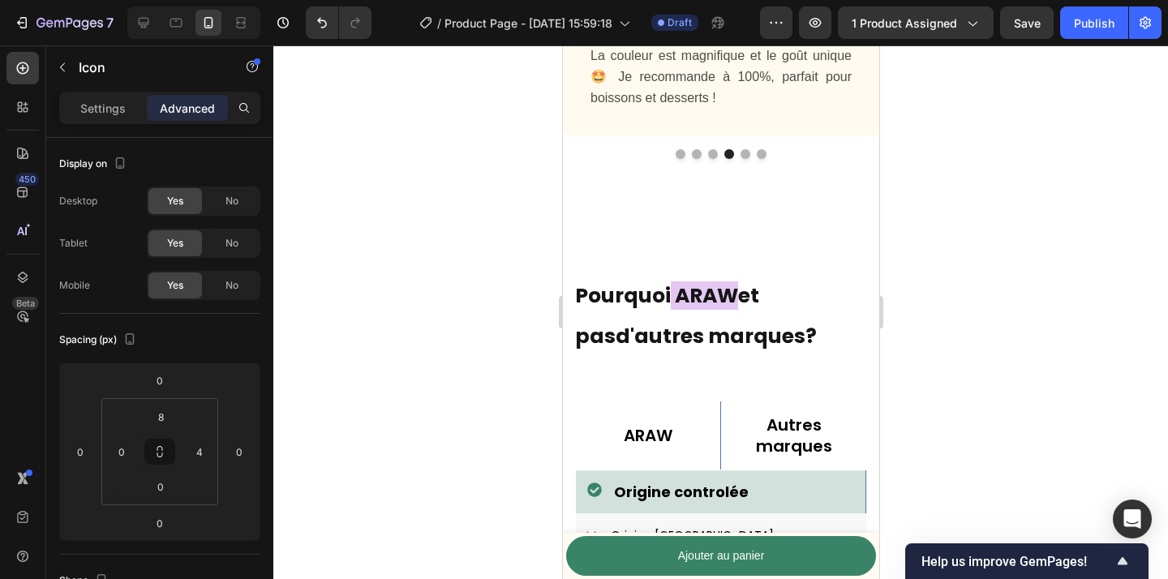
click at [1041, 340] on div at bounding box center [720, 312] width 895 height 534
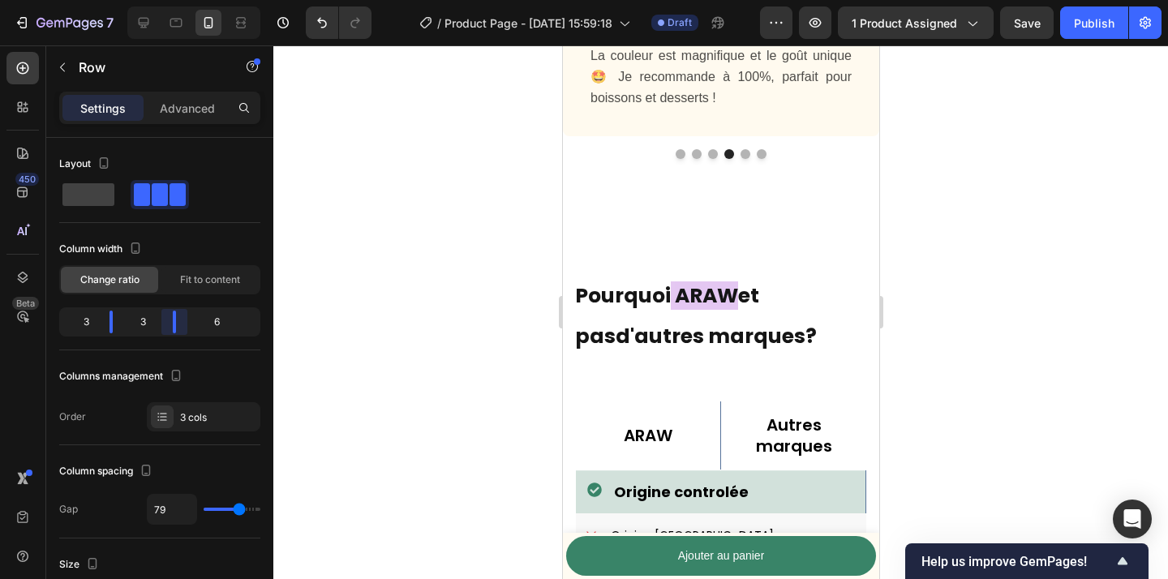
click at [162, 0] on body "7 Version history / Product Page - [DATE] 15:59:18 Draft Preview 1 product assi…" at bounding box center [584, 0] width 1168 height 0
click at [216, 323] on div "6" at bounding box center [223, 322] width 68 height 23
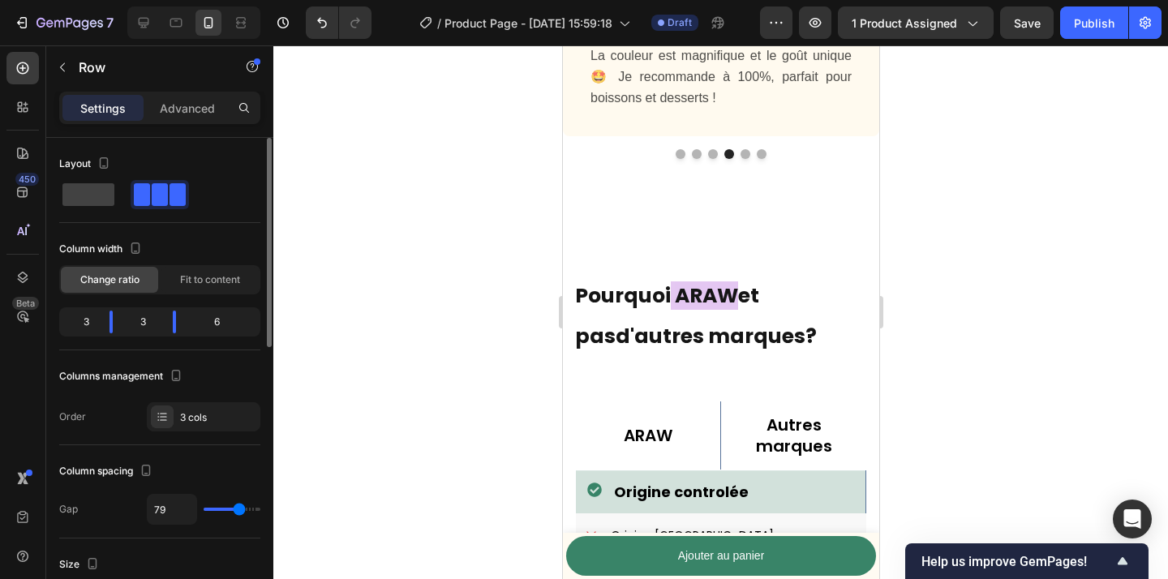
type input "70"
type input "46"
type input "24"
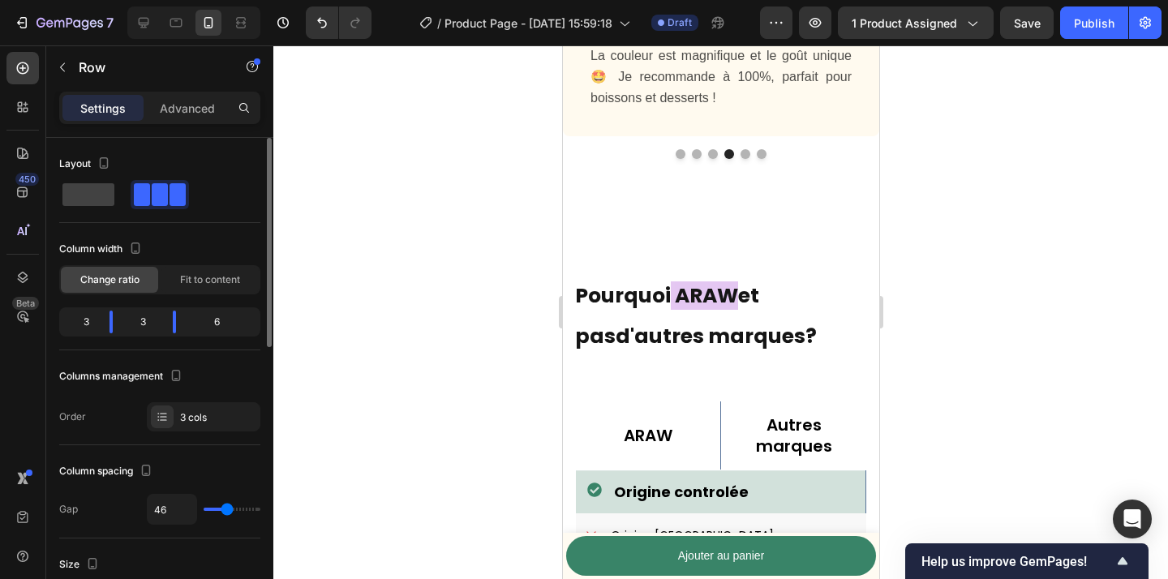
type input "24"
type input "2"
type input "0"
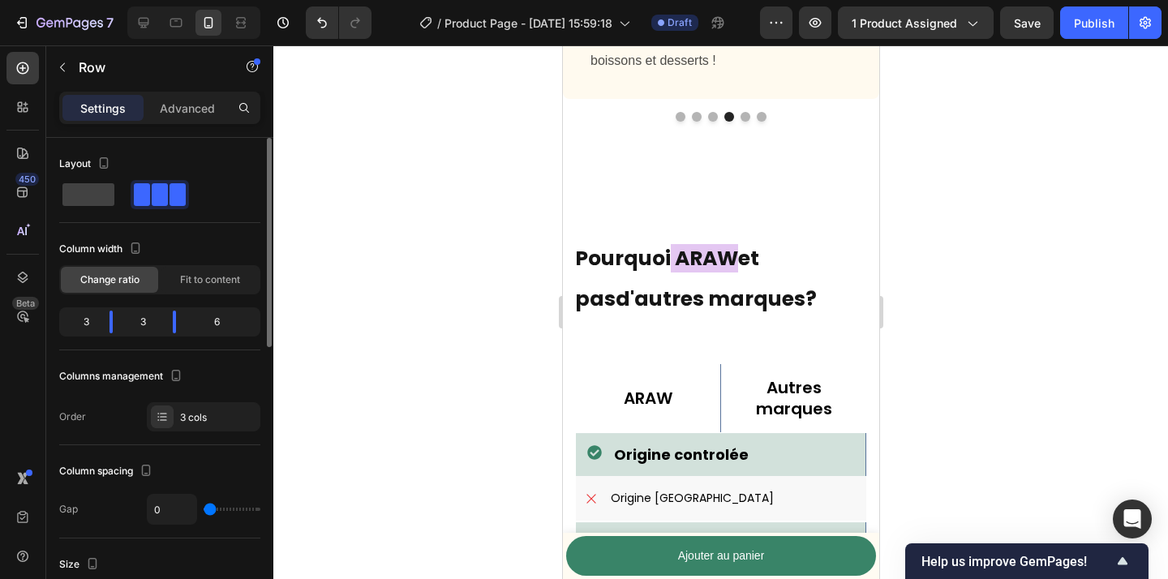
drag, startPoint x: 238, startPoint y: 512, endPoint x: 157, endPoint y: 498, distance: 82.3
type input "0"
click at [204, 508] on input "range" at bounding box center [232, 509] width 57 height 3
click at [405, 427] on div at bounding box center [720, 312] width 895 height 534
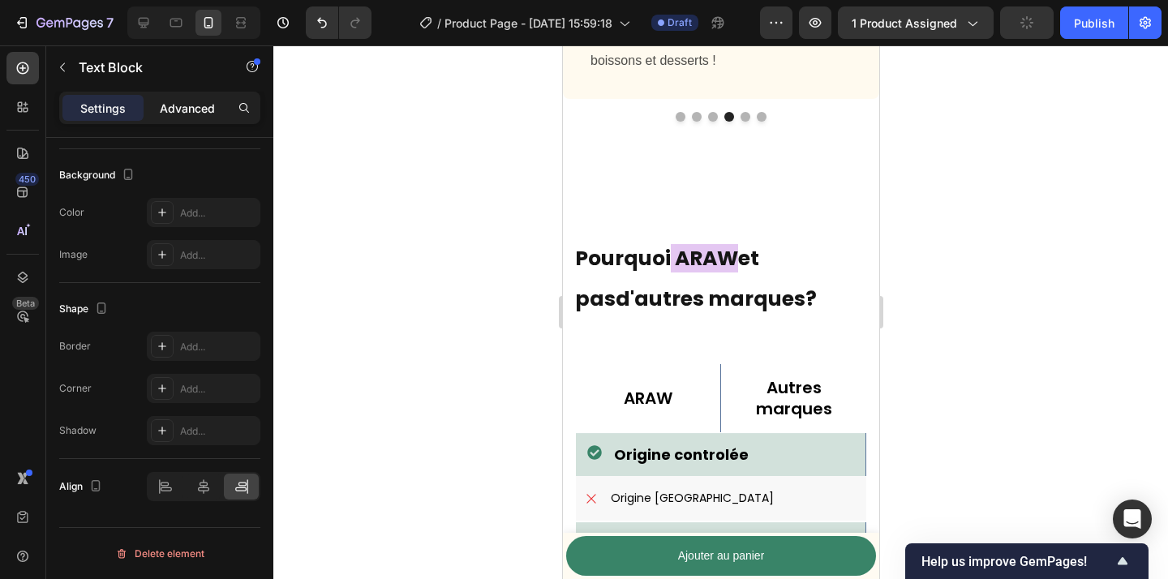
scroll to position [0, 0]
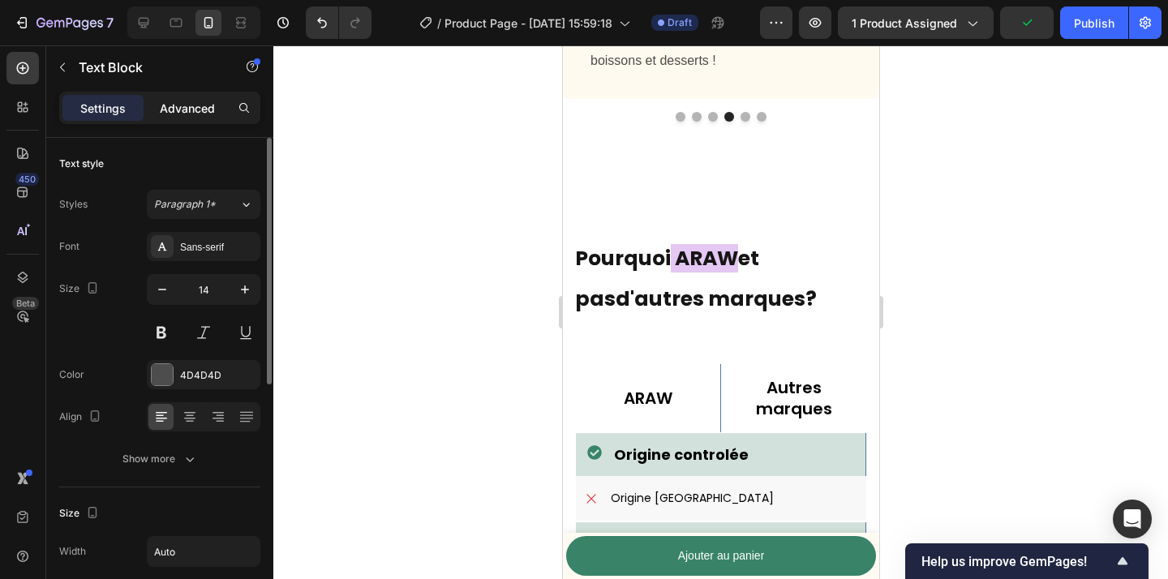
click at [184, 106] on p "Advanced" at bounding box center [187, 108] width 55 height 17
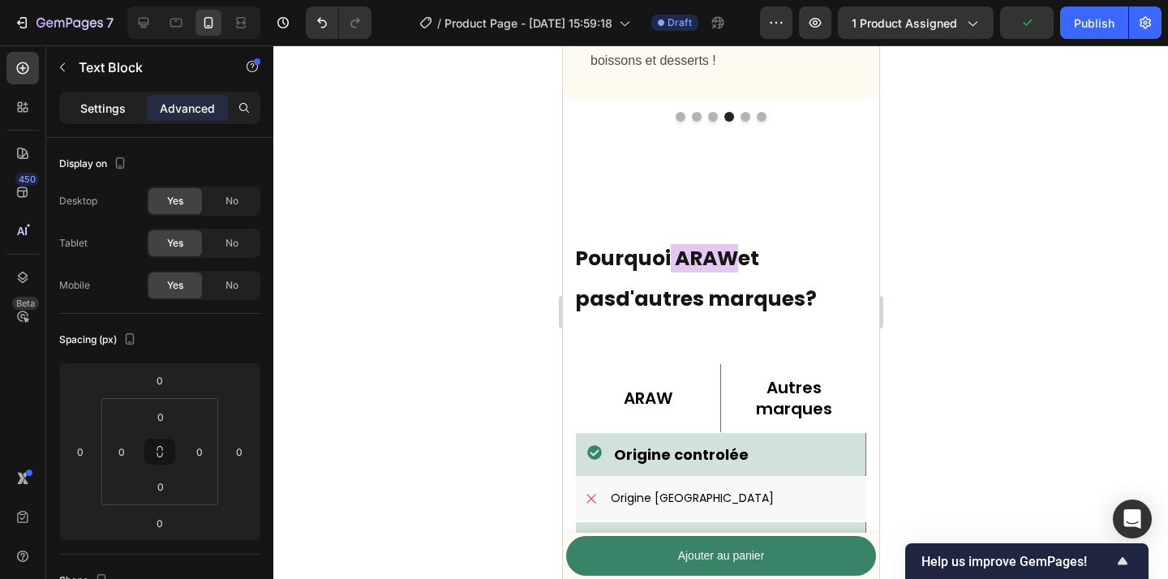
click at [118, 106] on p "Settings" at bounding box center [102, 108] width 45 height 17
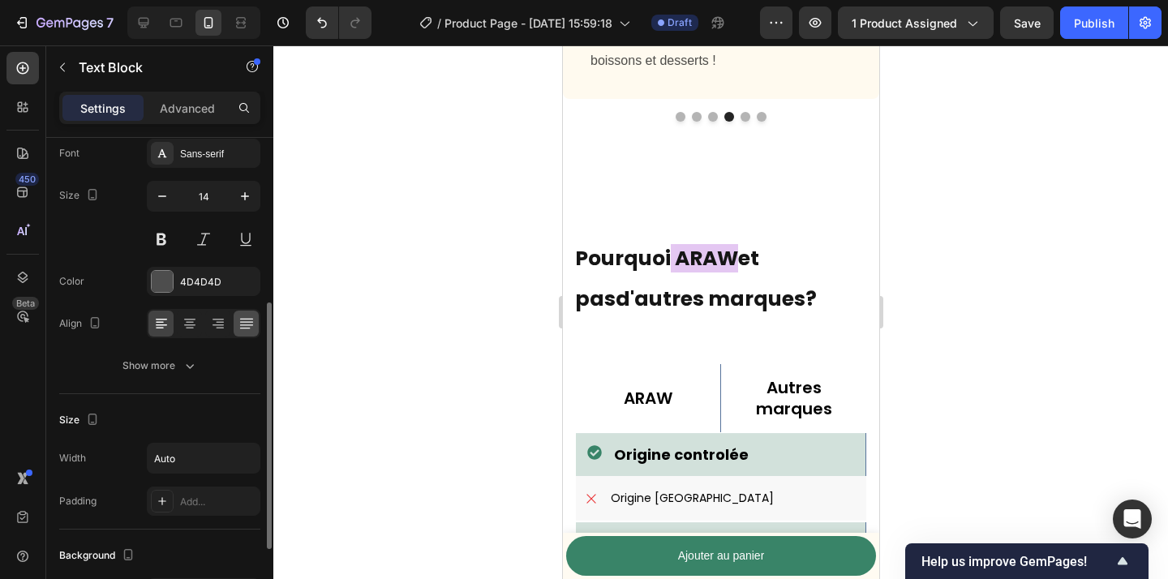
scroll to position [172, 0]
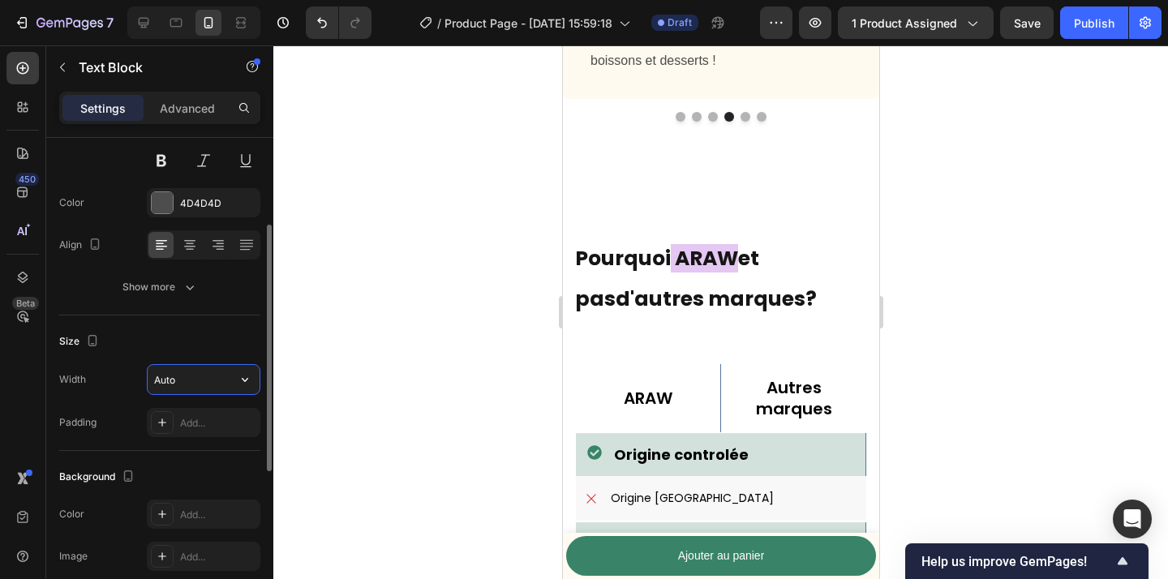
click at [216, 381] on input "Auto" at bounding box center [204, 379] width 112 height 29
click at [248, 383] on icon "button" at bounding box center [245, 380] width 16 height 16
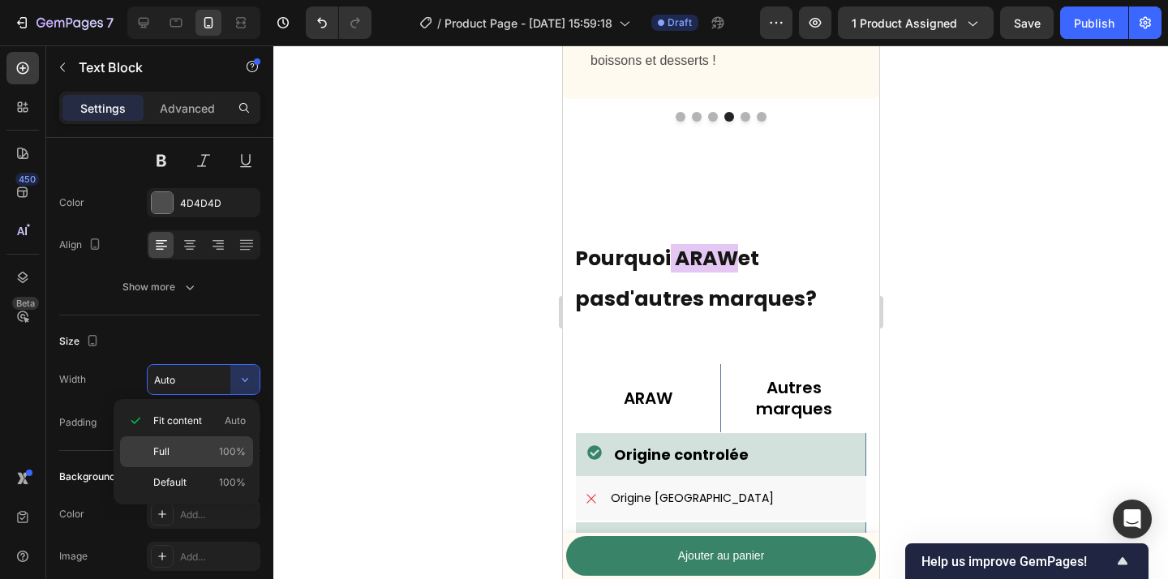
click at [234, 449] on span "100%" at bounding box center [232, 452] width 27 height 15
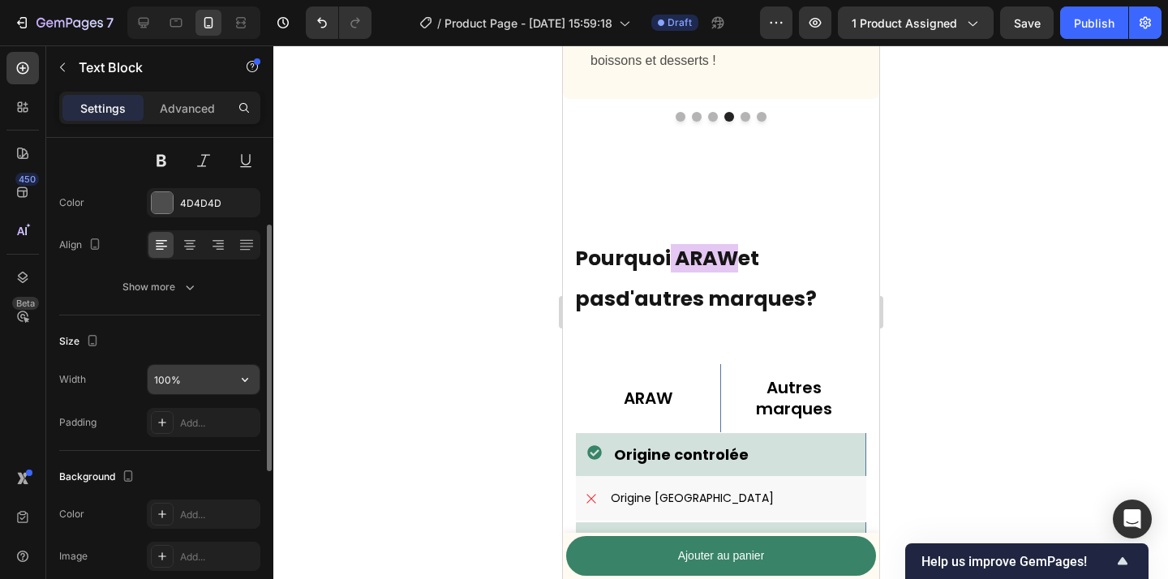
click at [228, 388] on input "100%" at bounding box center [204, 379] width 112 height 29
click at [241, 387] on icon "button" at bounding box center [245, 380] width 16 height 16
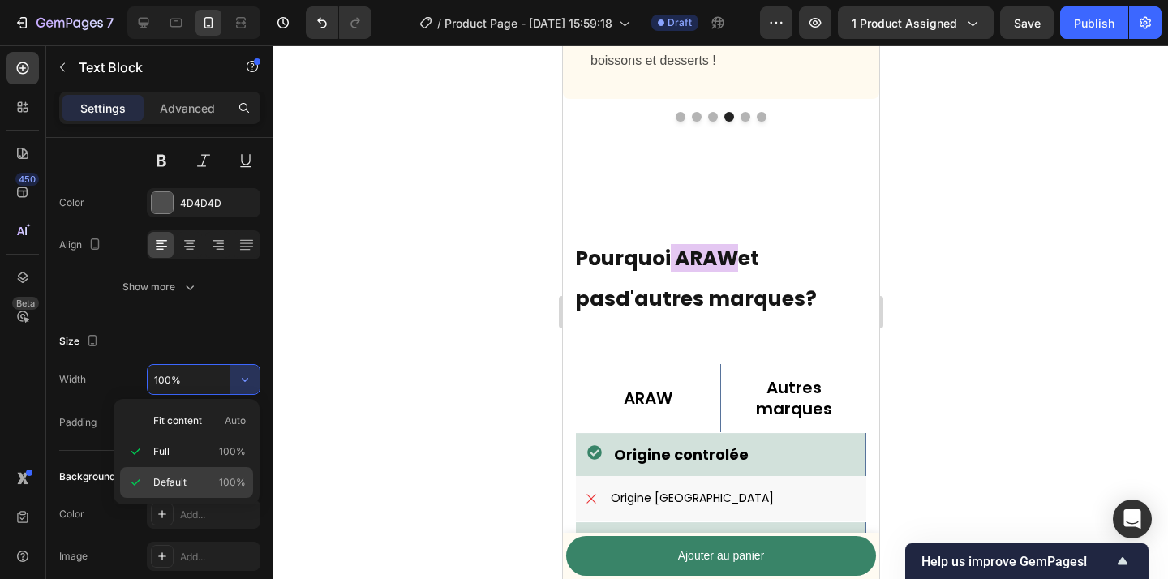
click at [226, 478] on span "100%" at bounding box center [232, 482] width 27 height 15
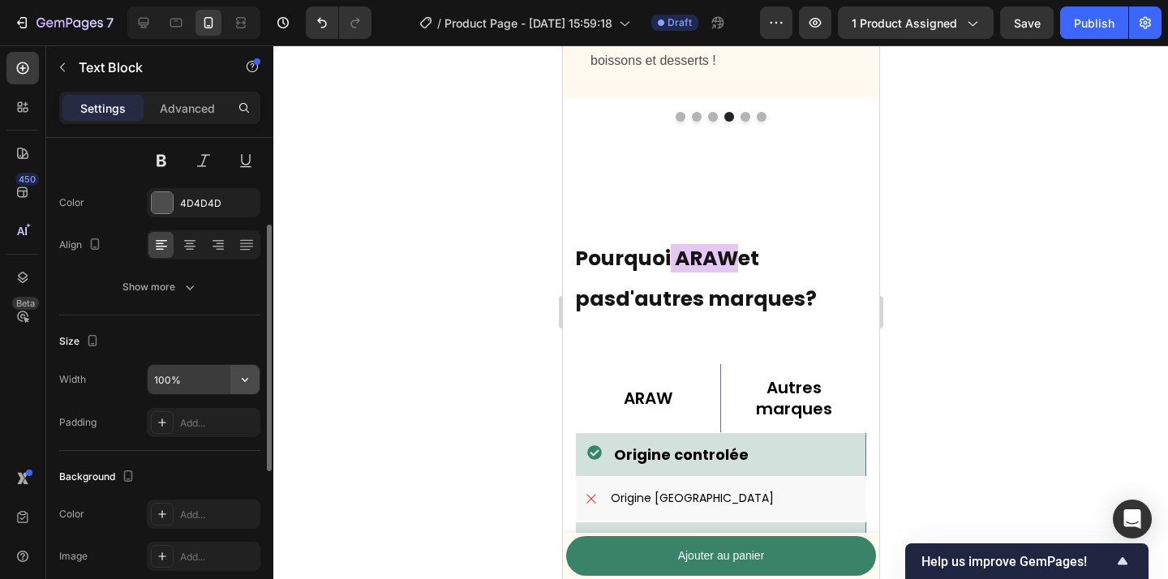
click at [237, 375] on icon "button" at bounding box center [245, 380] width 16 height 16
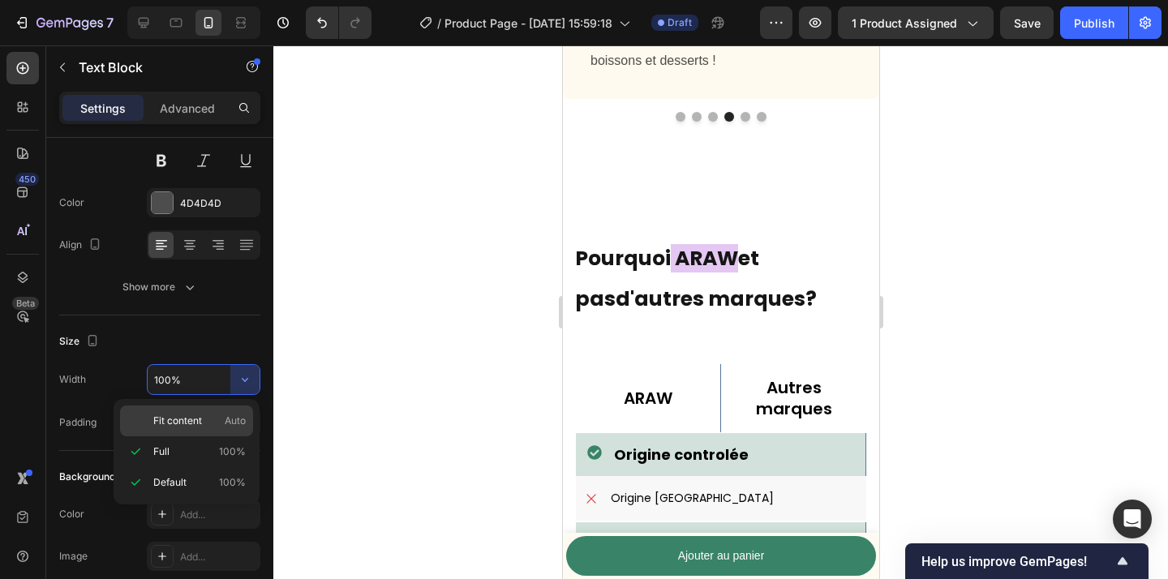
click at [226, 416] on span "Auto" at bounding box center [235, 421] width 21 height 15
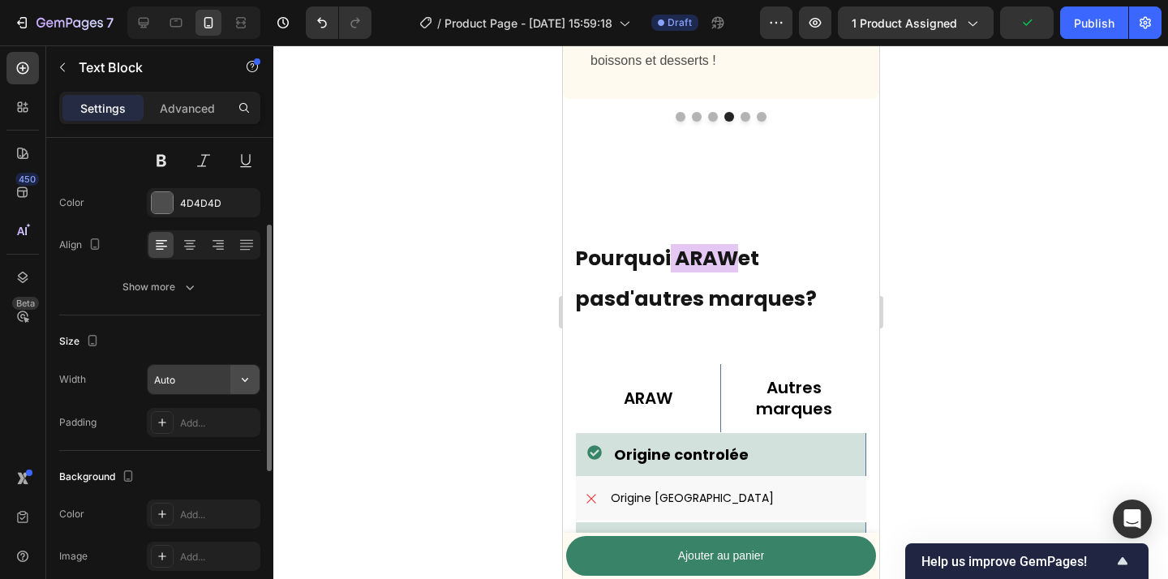
click at [247, 385] on icon "button" at bounding box center [245, 380] width 16 height 16
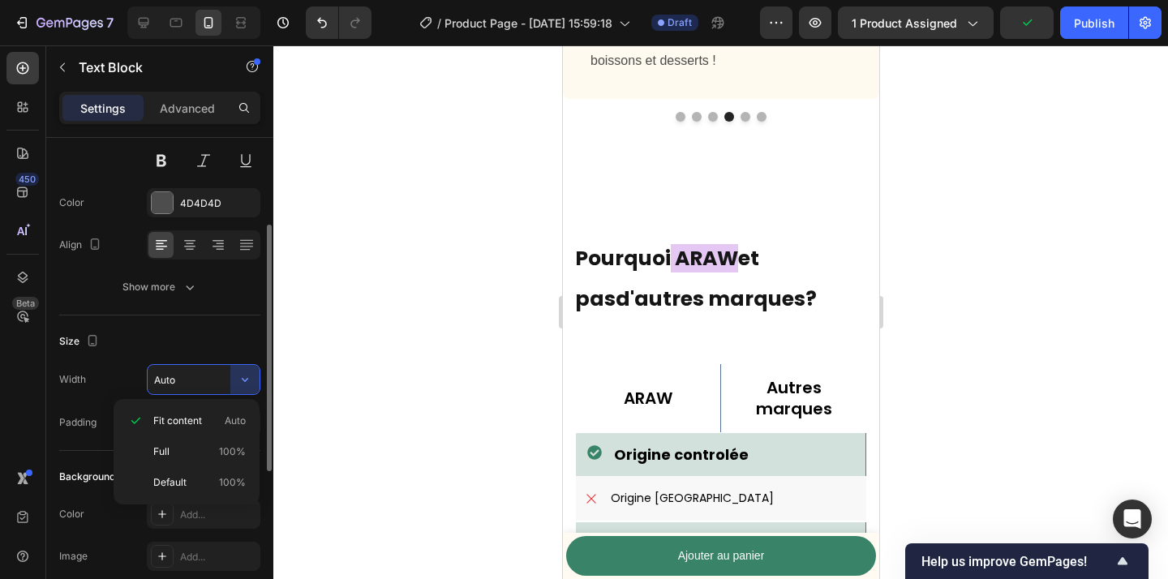
click at [234, 349] on div "Size" at bounding box center [159, 342] width 201 height 26
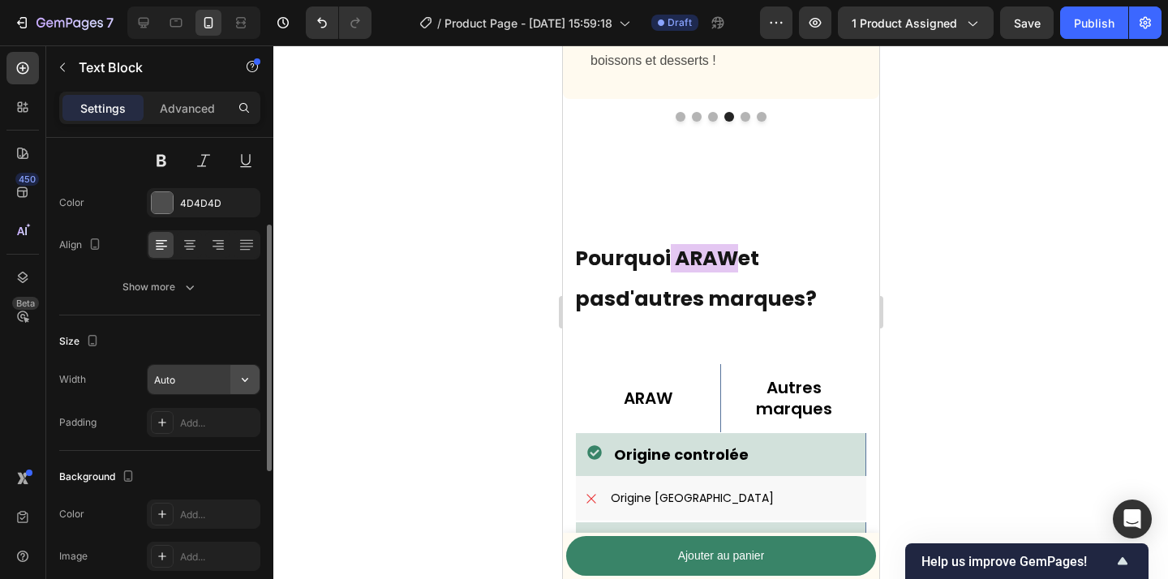
click at [240, 381] on icon "button" at bounding box center [245, 380] width 16 height 16
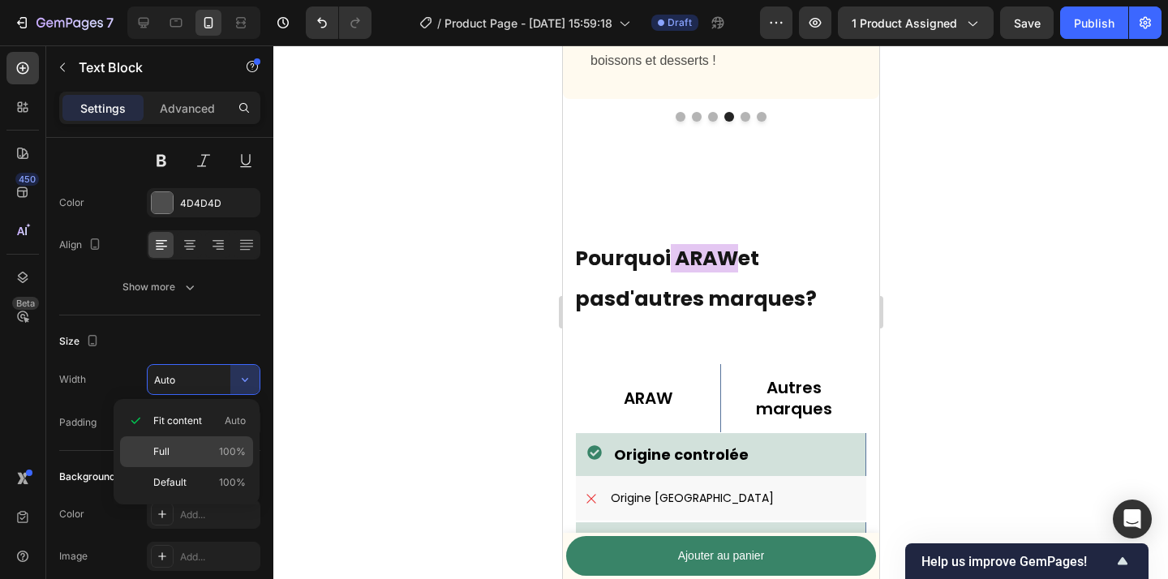
click at [224, 449] on span "100%" at bounding box center [232, 452] width 27 height 15
type input "100%"
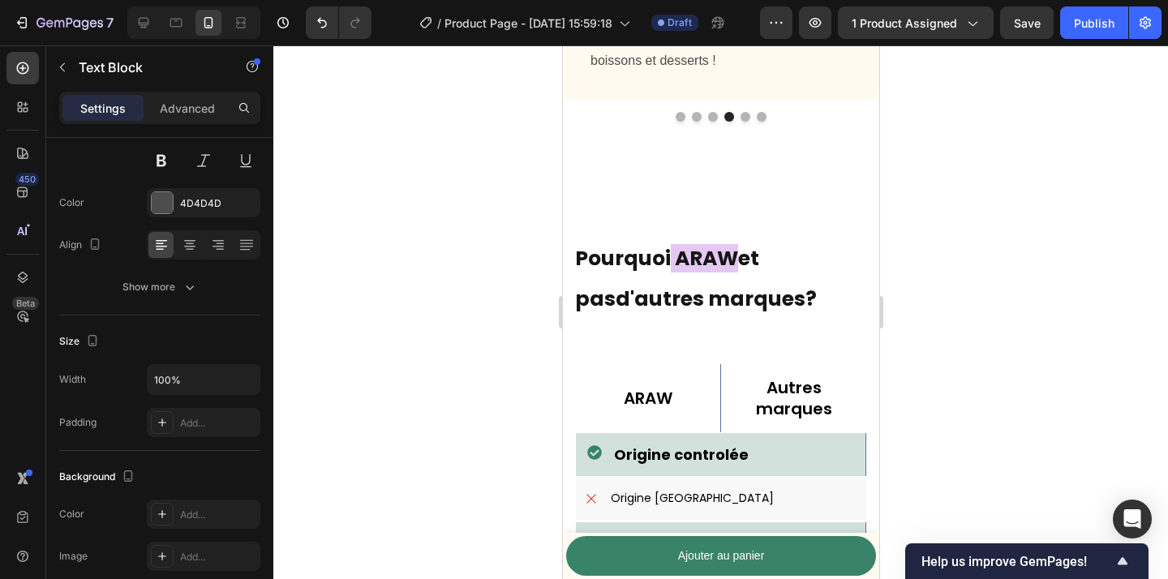
click at [521, 383] on div at bounding box center [720, 312] width 895 height 534
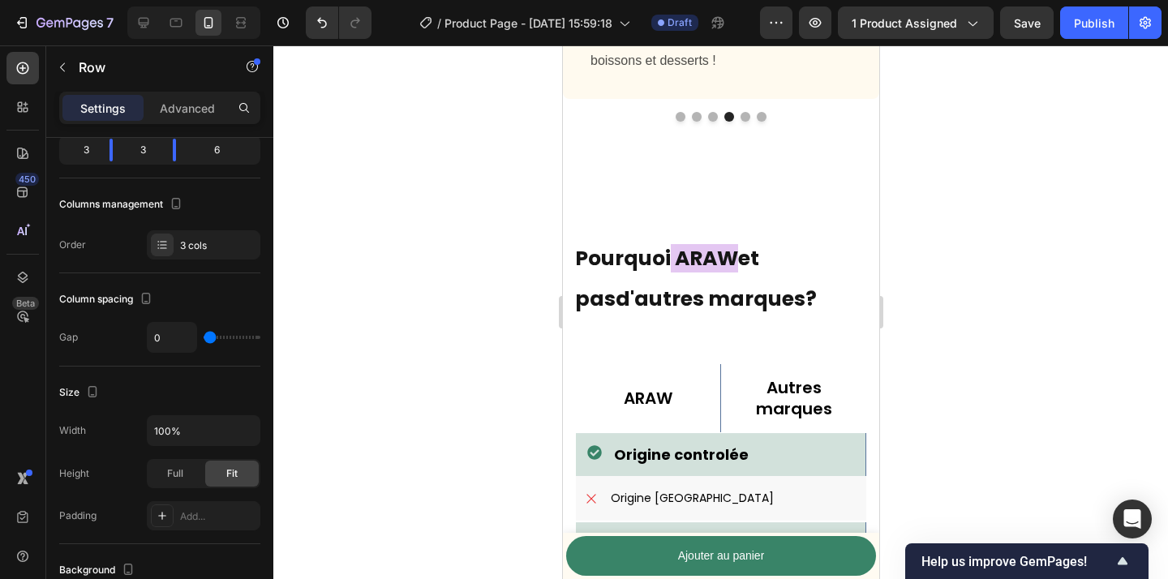
scroll to position [0, 0]
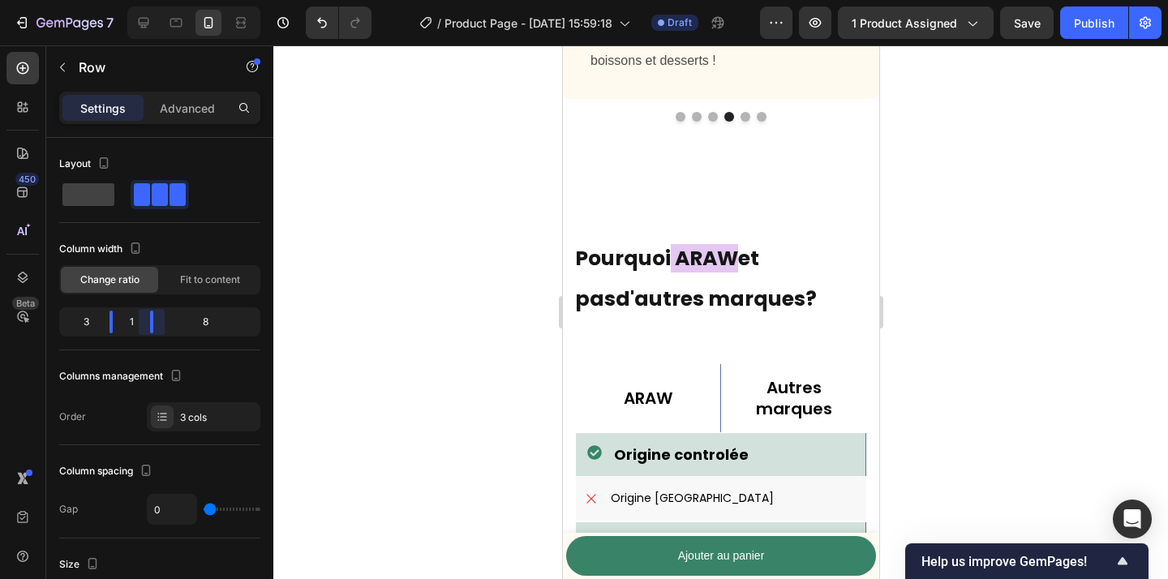
drag, startPoint x: 173, startPoint y: 324, endPoint x: 135, endPoint y: 321, distance: 37.5
click at [135, 0] on body "7 Version history / Product Page - [DATE] 15:59:18 Draft Preview 1 product assi…" at bounding box center [584, 0] width 1168 height 0
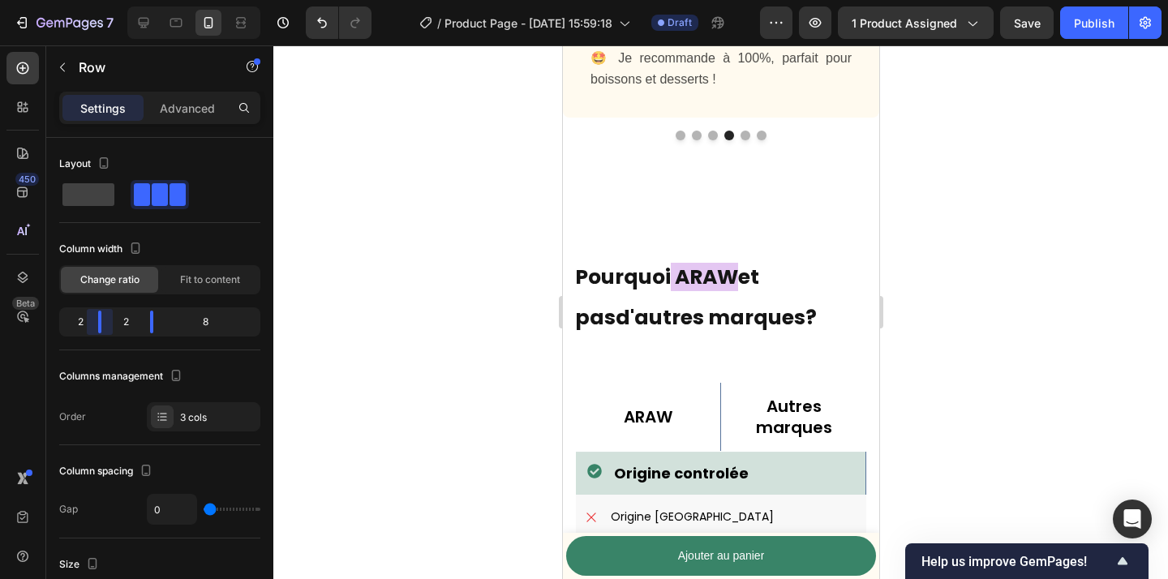
drag, startPoint x: 111, startPoint y: 324, endPoint x: 92, endPoint y: 321, distance: 18.9
click at [92, 0] on body "7 Version history / Product Page - [DATE] 15:59:18 Draft Preview 1 product assi…" at bounding box center [584, 0] width 1168 height 0
click at [451, 313] on div at bounding box center [720, 312] width 895 height 534
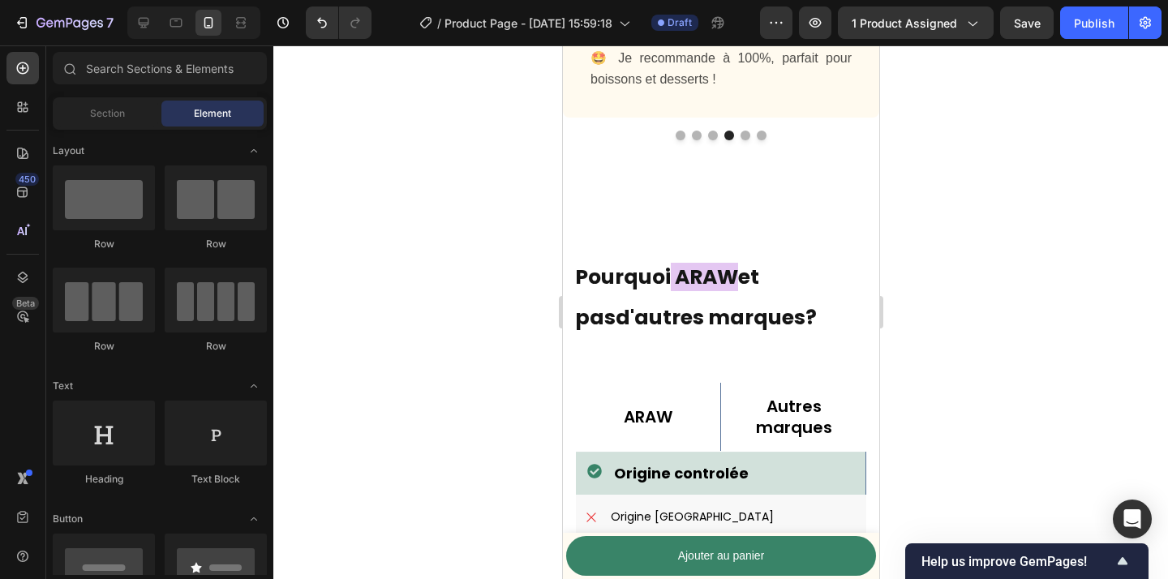
click at [973, 298] on div at bounding box center [720, 312] width 895 height 534
click at [625, 86] on span "💜 Un vrai coup de cœur ! La poudre d’Ube ARAW est délicieuse et super facile à …" at bounding box center [720, 36] width 261 height 99
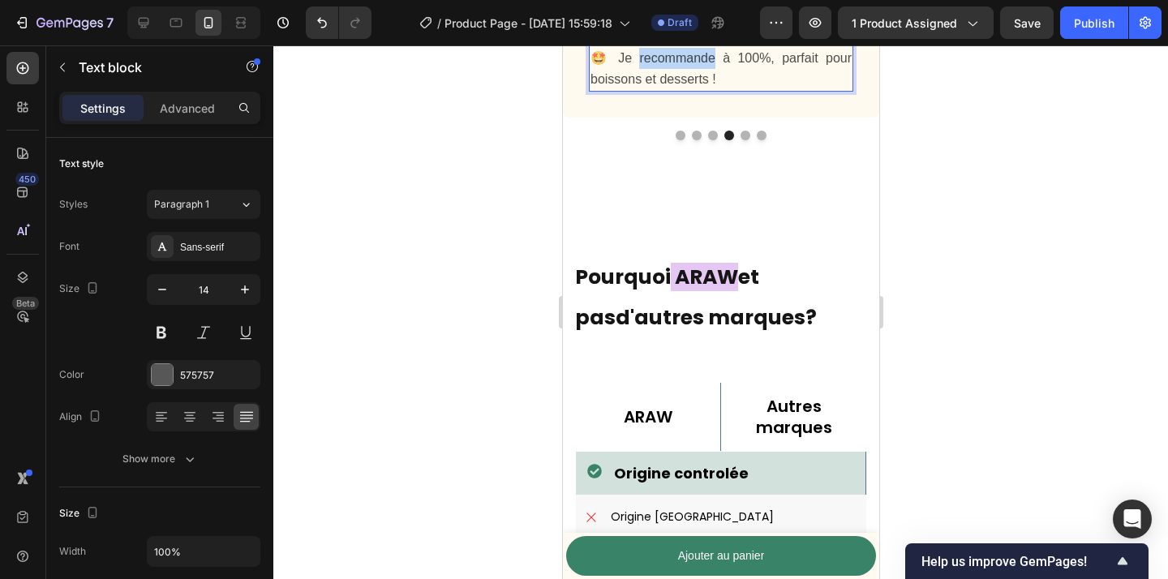
click at [701, 86] on span "💜 Un vrai coup de cœur ! La poudre d’Ube ARAW est délicieuse et super facile à …" at bounding box center [720, 36] width 261 height 99
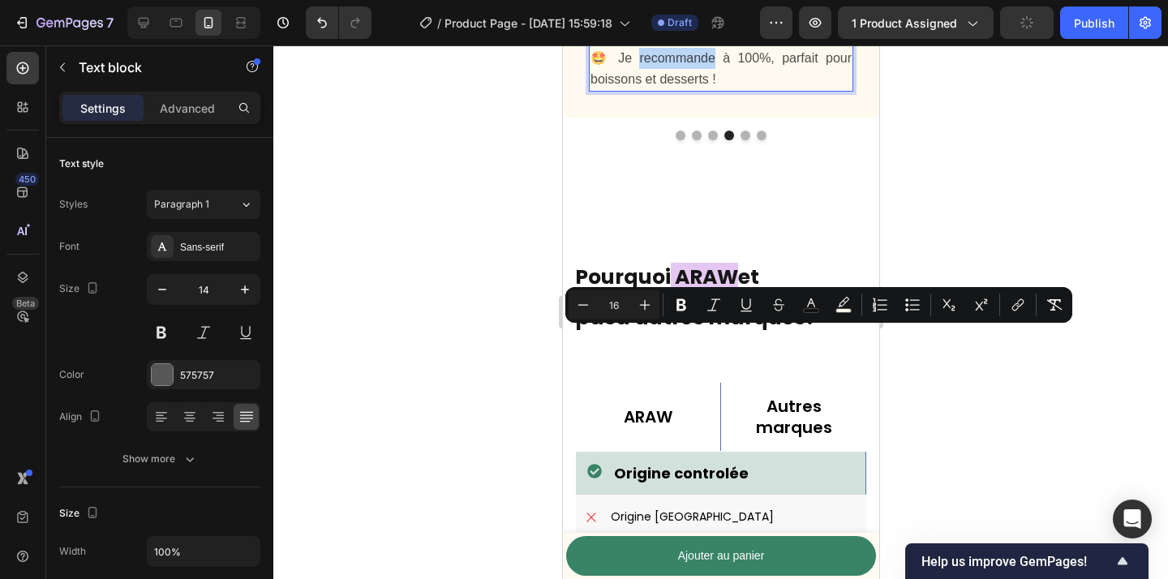
click at [651, 86] on span "💜 Un vrai coup de cœur ! La poudre d’Ube ARAW est délicieuse et super facile à …" at bounding box center [720, 36] width 261 height 99
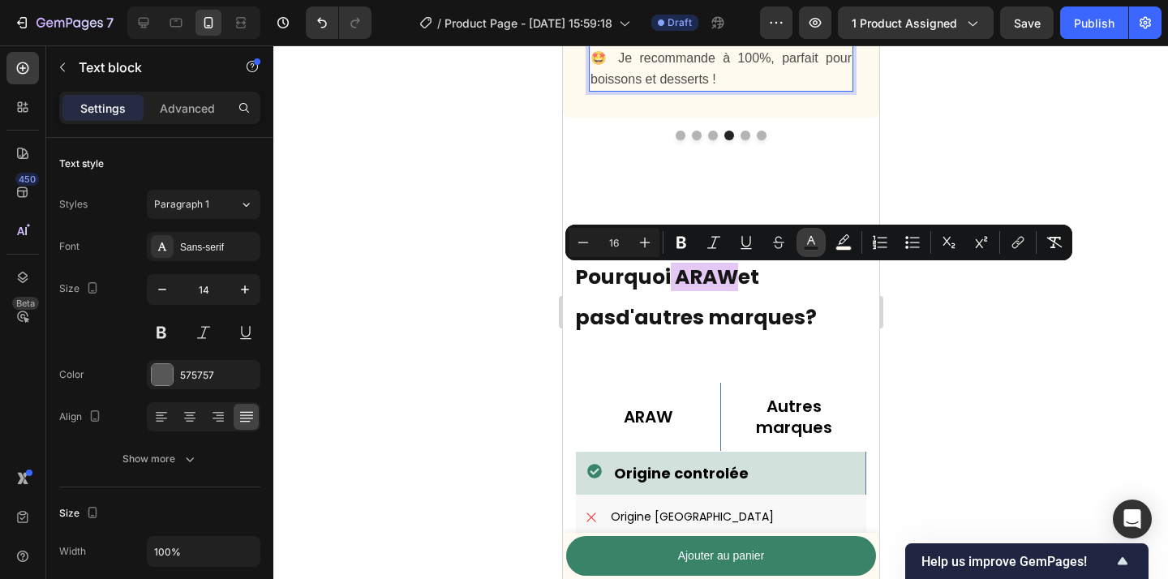
click at [812, 249] on rect "Editor contextual toolbar" at bounding box center [811, 249] width 15 height 4
type input "121212"
type input "75"
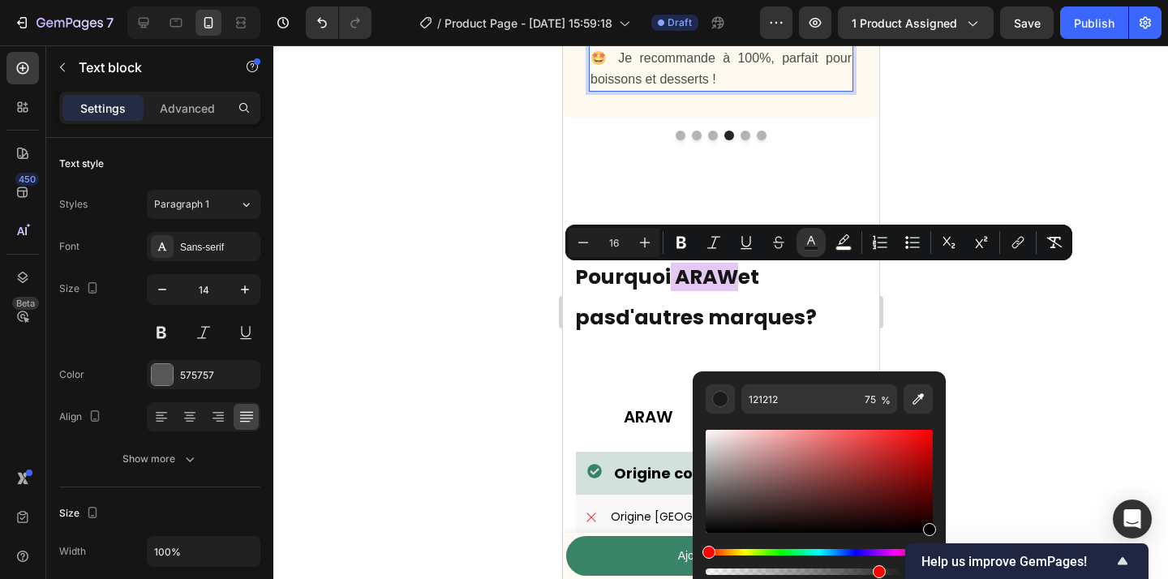
drag, startPoint x: 762, startPoint y: 475, endPoint x: 939, endPoint y: 543, distance: 189.2
click at [939, 0] on body "7 Version history / Product Page - [DATE] 15:59:18 Draft Preview 1 product assi…" at bounding box center [584, 0] width 1168 height 0
type input "000000"
click at [1051, 406] on div at bounding box center [720, 312] width 895 height 534
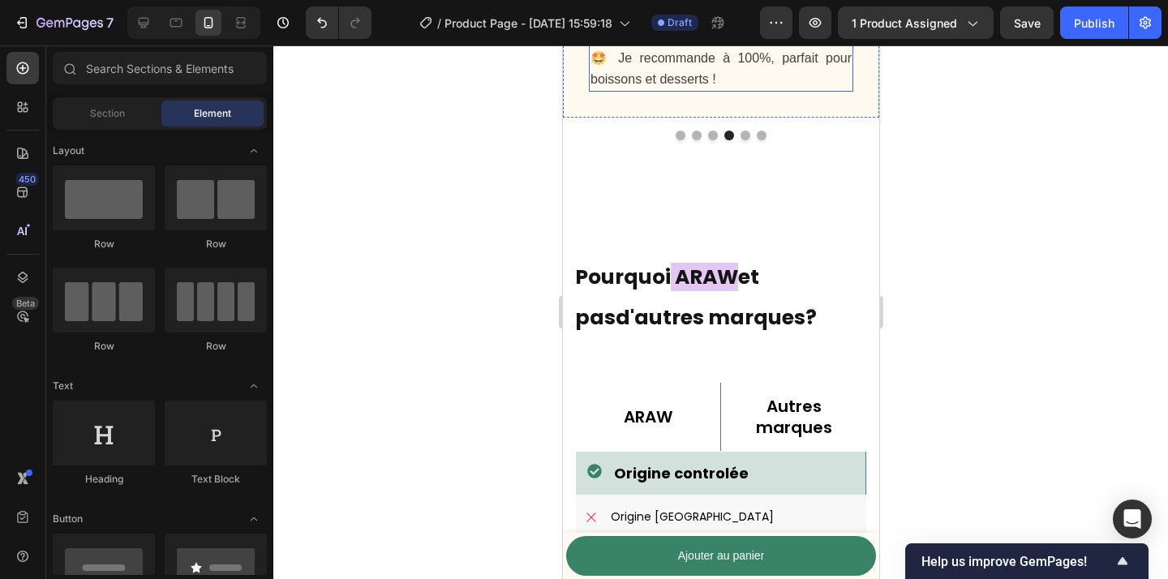
click at [658, 86] on span "💜 Un vrai coup de cœur ! La poudre d’Ube ARAW est délicieuse et super facile à …" at bounding box center [720, 36] width 261 height 99
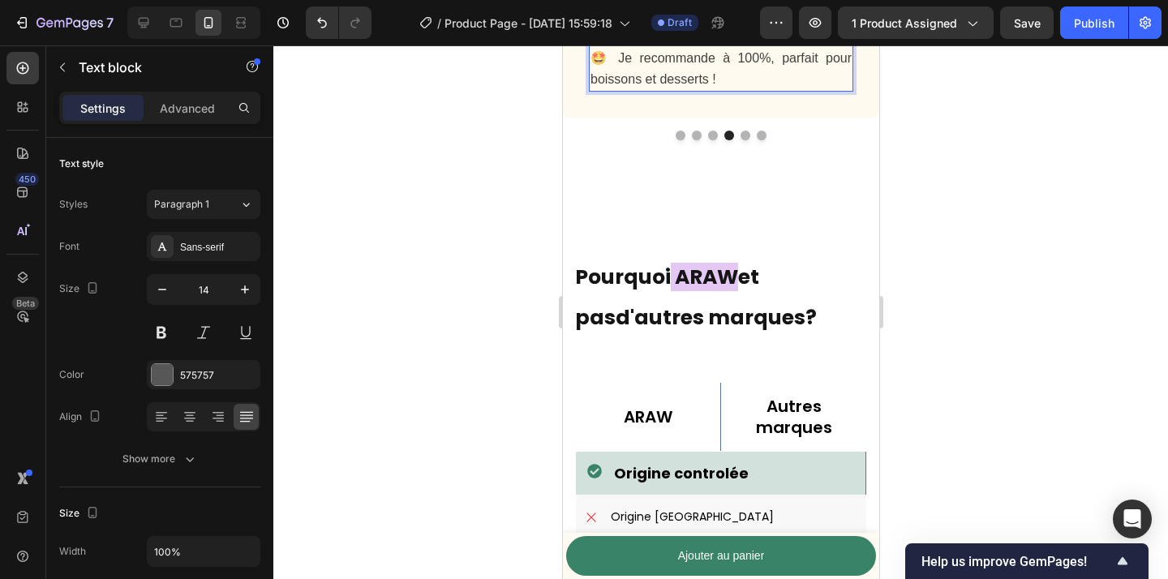
click at [692, 86] on span "💜 Un vrai coup de cœur ! La poudre d’Ube ARAW est délicieuse et super facile à …" at bounding box center [720, 36] width 261 height 99
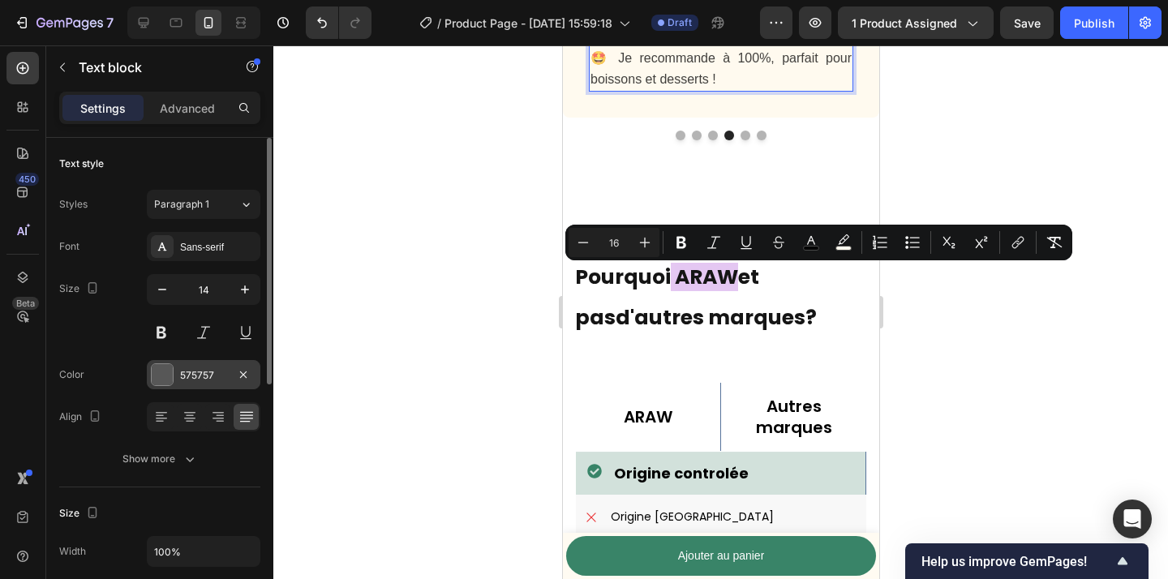
click at [154, 371] on div at bounding box center [162, 374] width 21 height 21
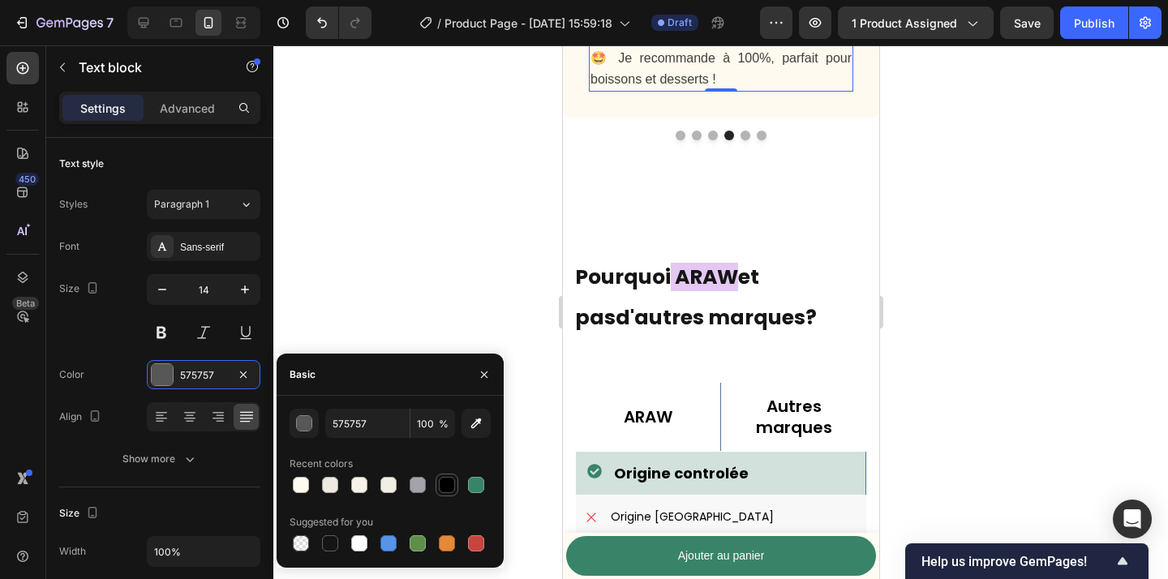
click at [449, 488] on div at bounding box center [447, 485] width 16 height 16
type input "000000"
click at [502, 291] on div at bounding box center [720, 312] width 895 height 534
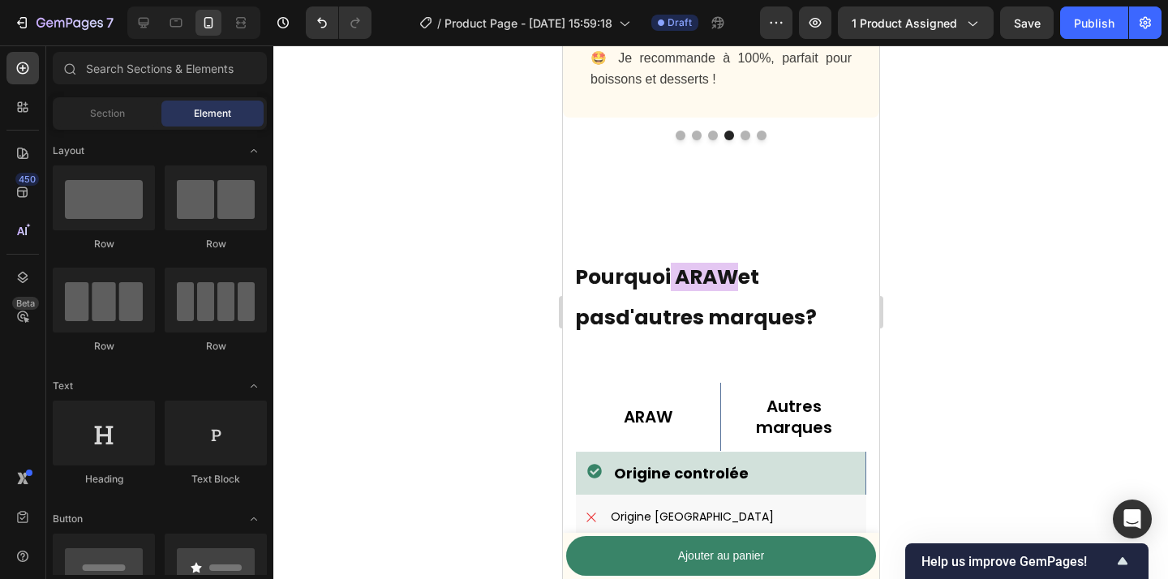
click at [690, 86] on span "💜 Un vrai coup de cœur ! La poudre d’Ube ARAW est délicieuse et super facile à …" at bounding box center [720, 36] width 261 height 99
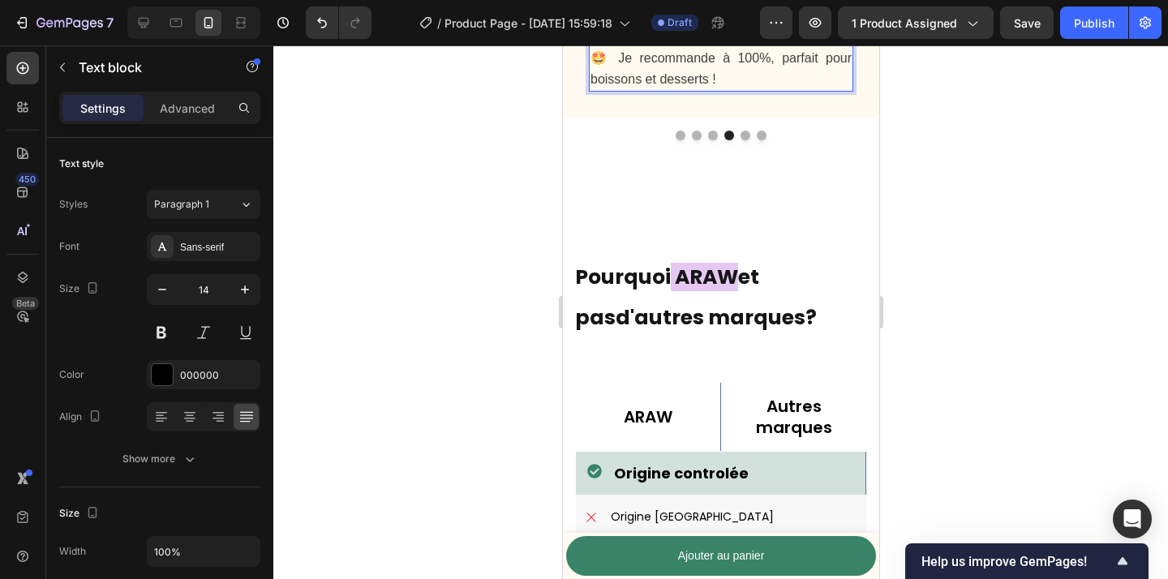
click at [720, 90] on p "💜 Un vrai coup de cœur ! La poudre d’Ube ARAW est délicieuse et super facile à …" at bounding box center [720, 37] width 261 height 106
click at [700, 86] on span "💜 Un vrai coup de cœur ! La poudre d’Ube ARAW est délicieuse et super facile à …" at bounding box center [720, 36] width 261 height 99
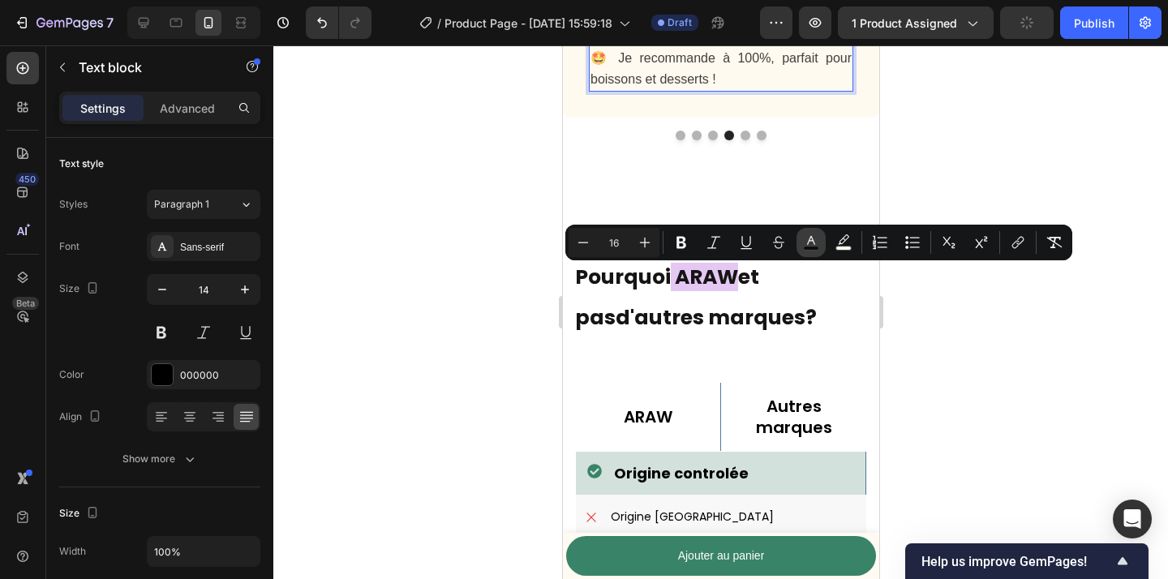
click at [813, 243] on icon "Editor contextual toolbar" at bounding box center [811, 240] width 8 height 9
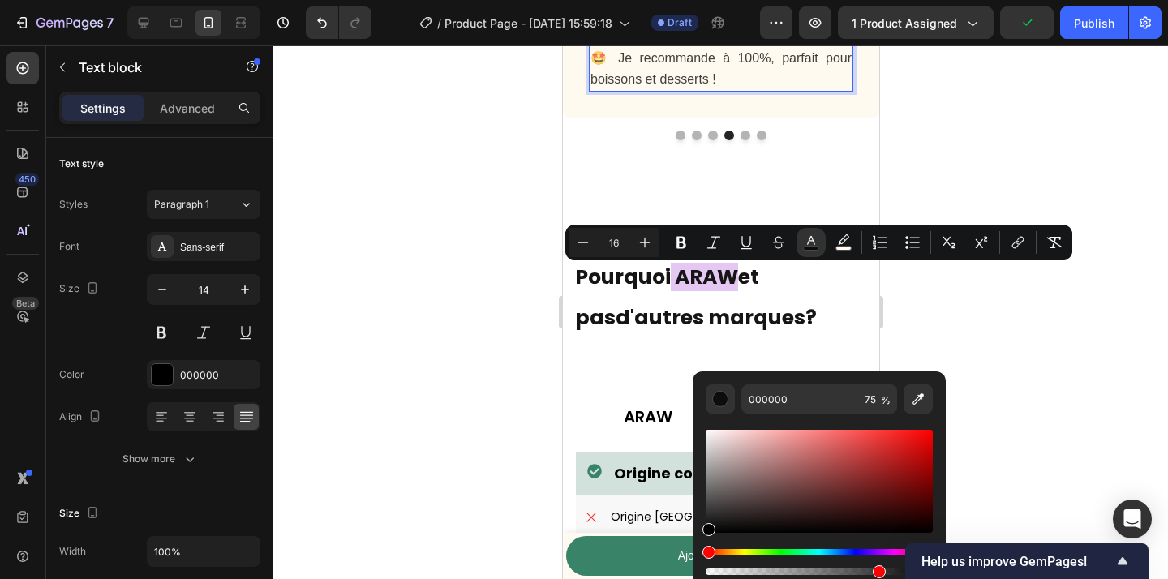
click at [970, 410] on div at bounding box center [720, 312] width 895 height 534
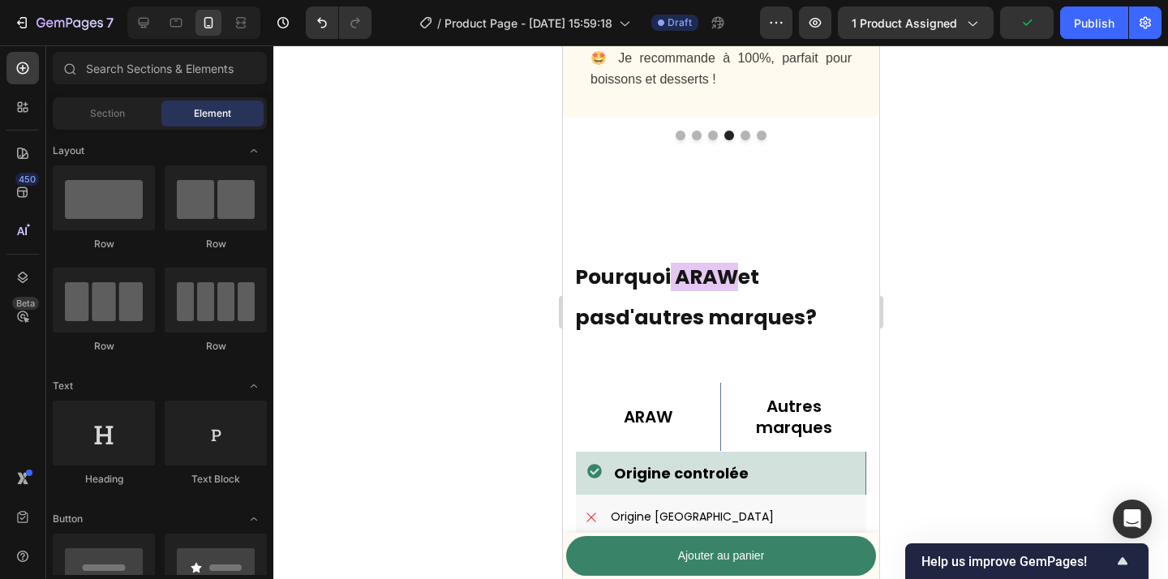
click at [1027, 400] on div at bounding box center [720, 312] width 895 height 534
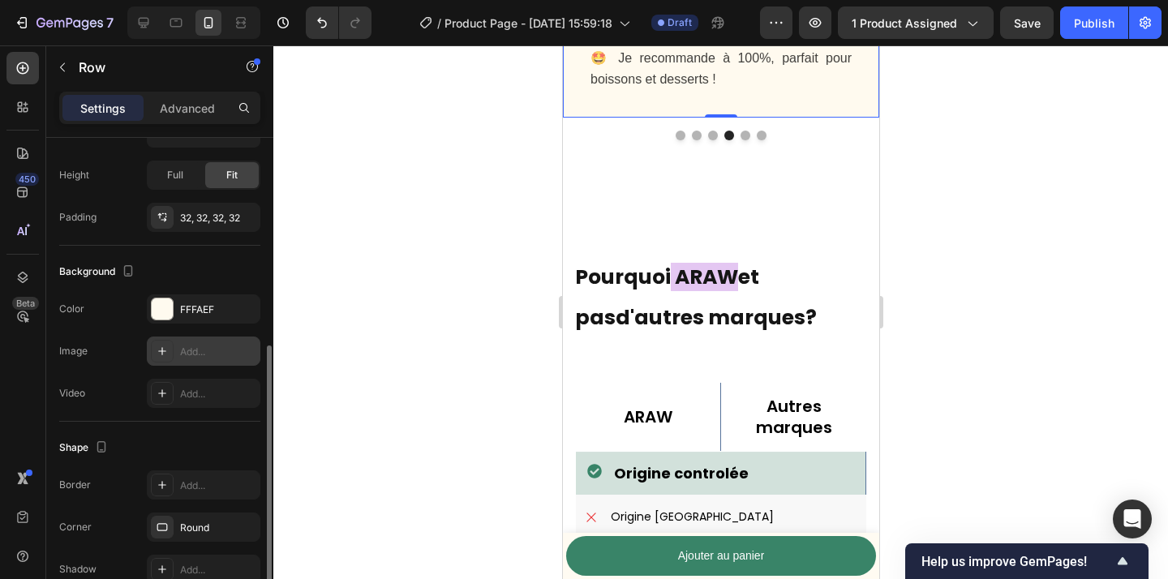
scroll to position [369, 0]
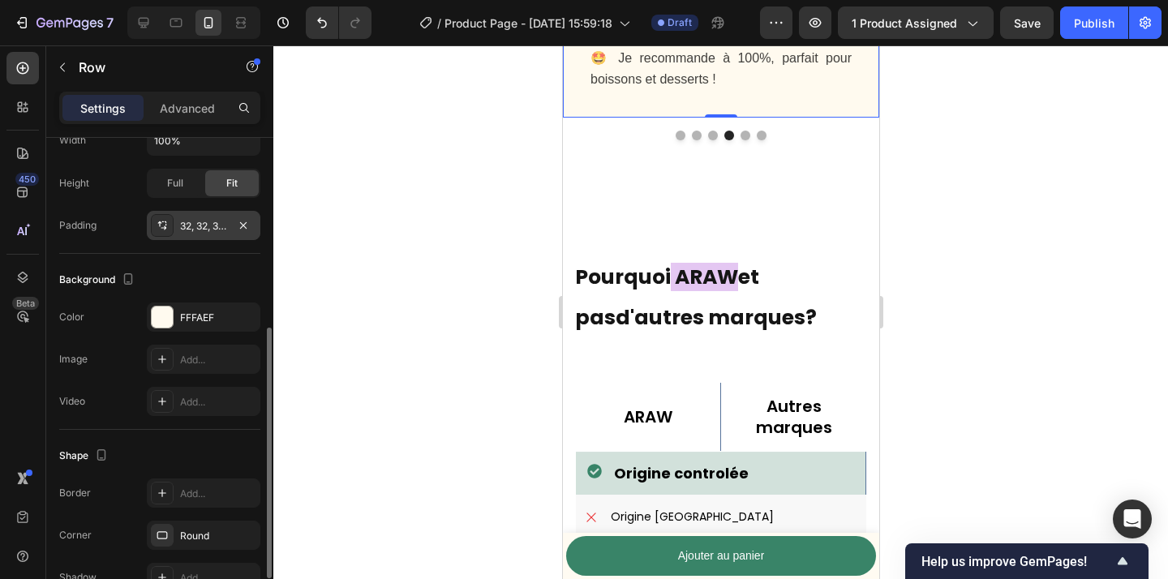
click at [215, 233] on div "32, 32, 32, 32" at bounding box center [204, 225] width 114 height 29
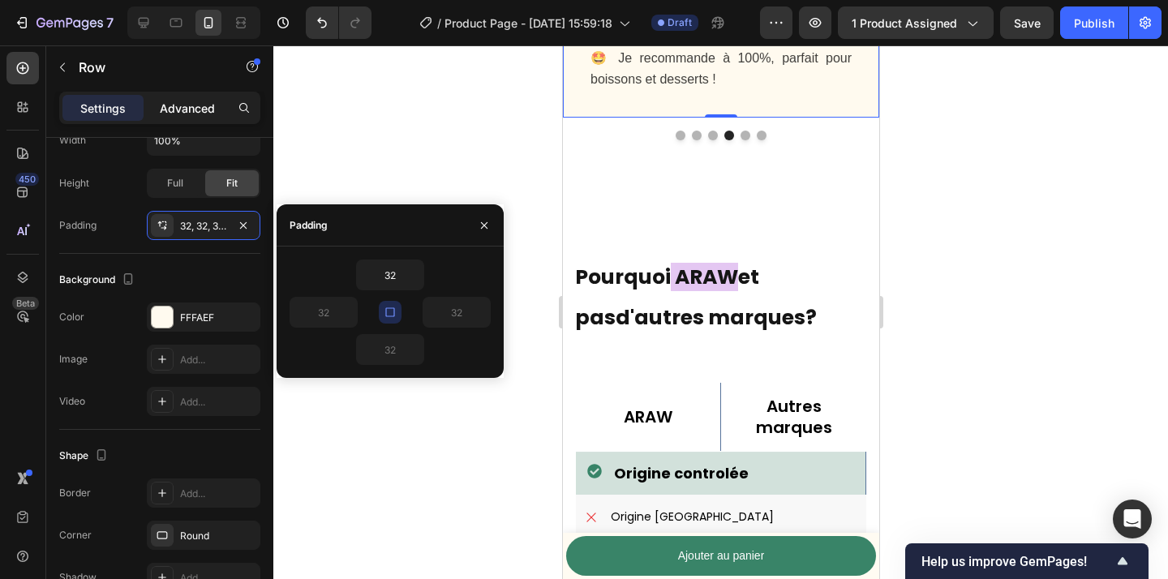
click at [199, 111] on p "Advanced" at bounding box center [187, 108] width 55 height 17
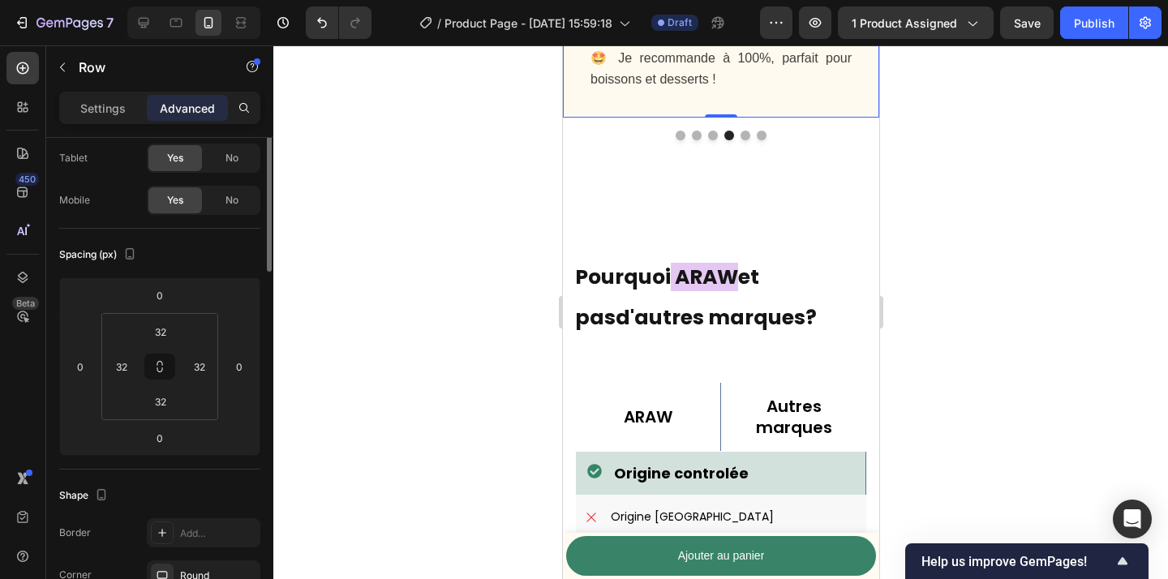
scroll to position [0, 0]
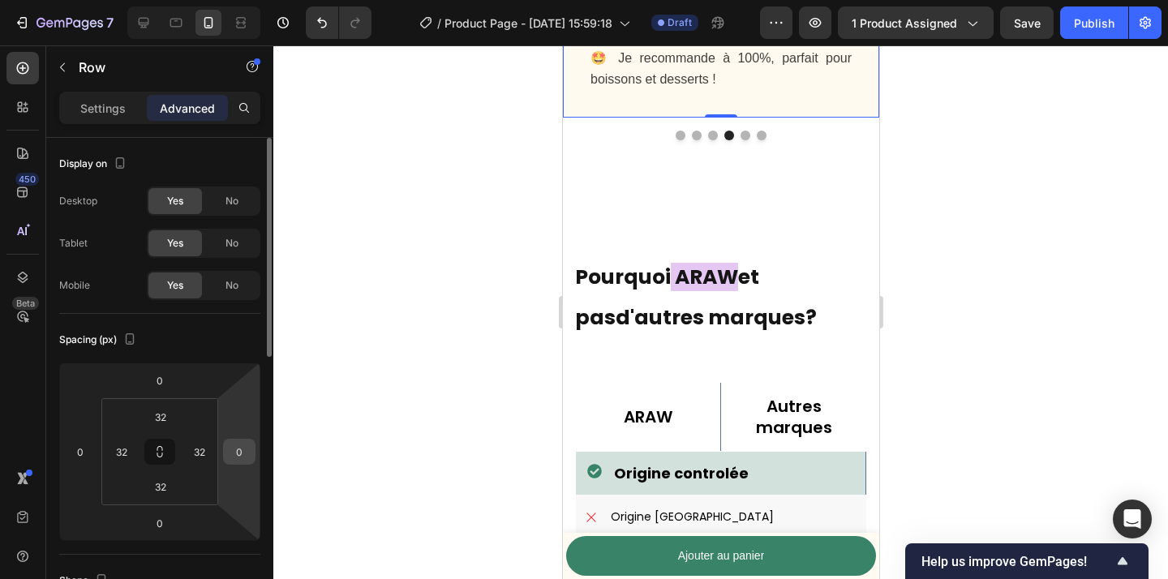
click at [242, 454] on input "0" at bounding box center [239, 452] width 24 height 24
click at [75, 463] on input "0" at bounding box center [80, 452] width 24 height 24
click at [248, 448] on input "12" at bounding box center [239, 452] width 24 height 24
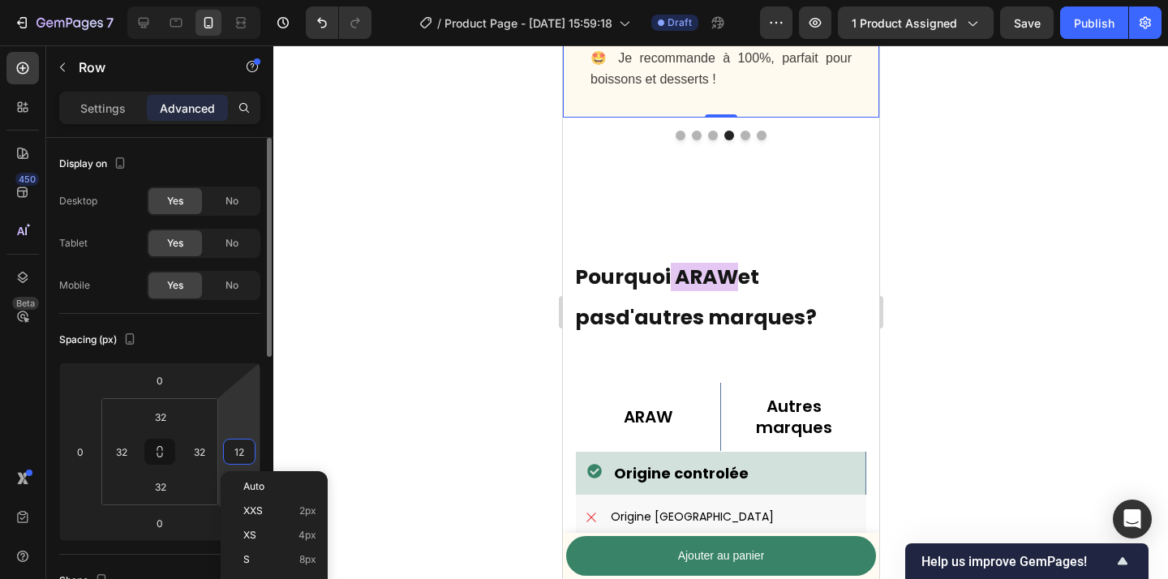
click at [248, 448] on input "12" at bounding box center [239, 452] width 24 height 24
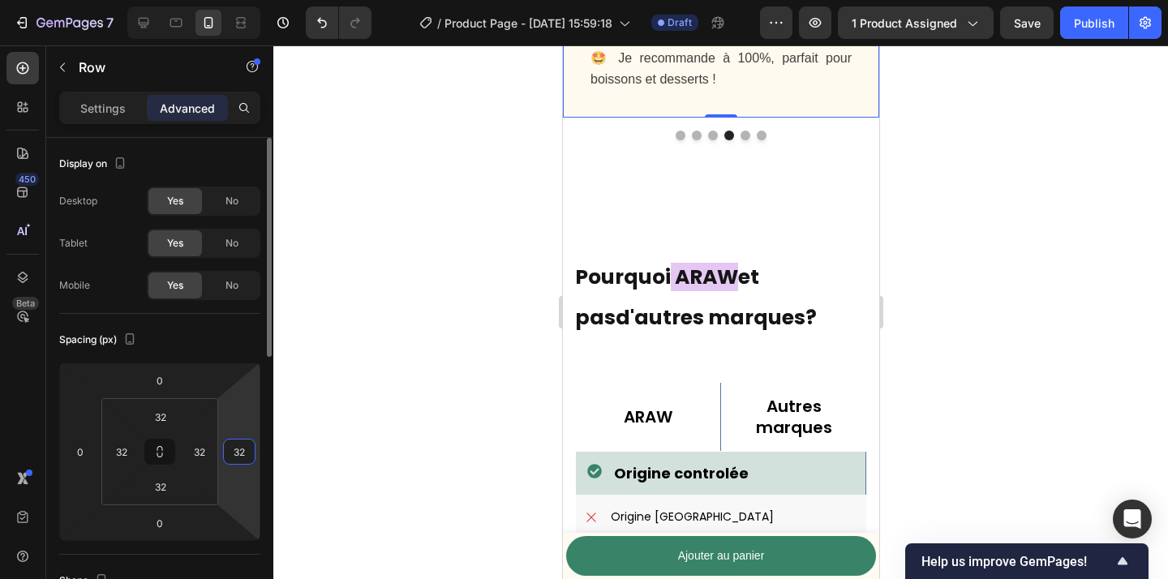
type input "32"
click at [82, 450] on input "0" at bounding box center [80, 452] width 24 height 24
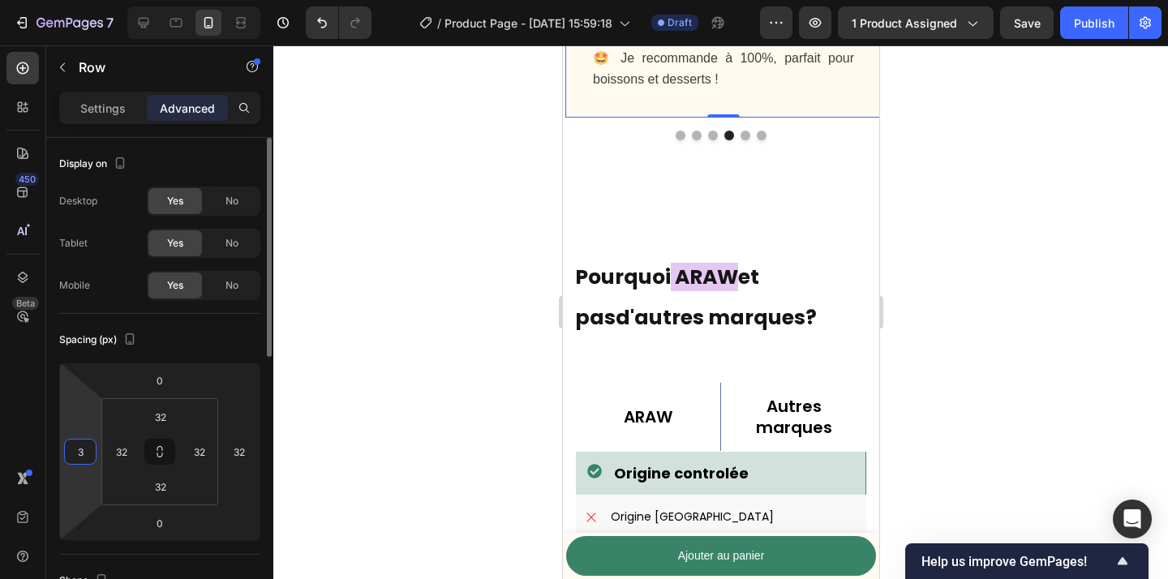
type input "32"
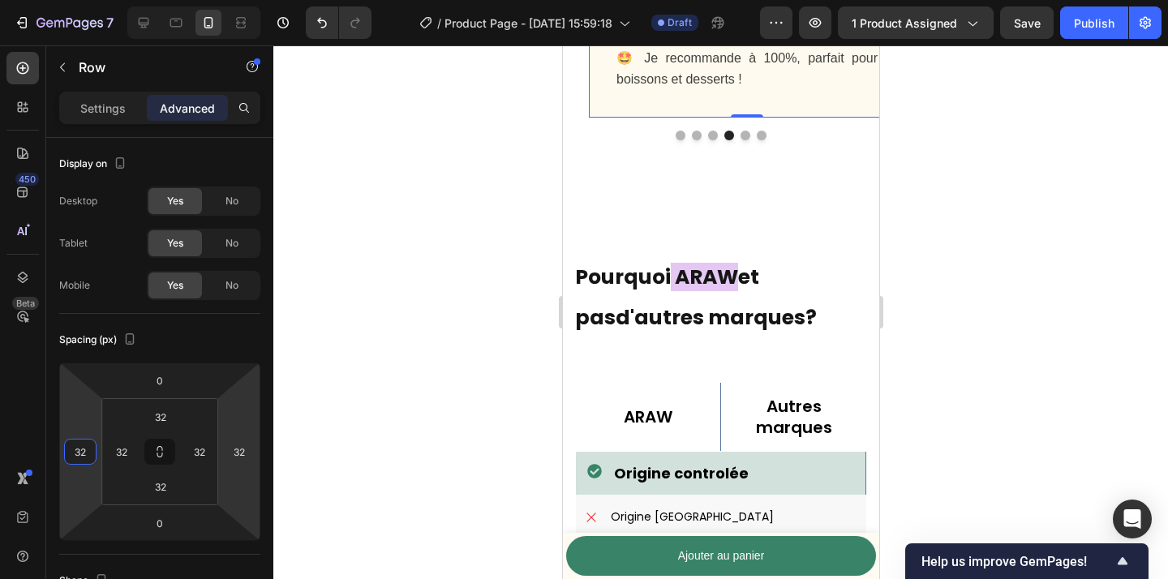
click at [463, 397] on div at bounding box center [720, 312] width 895 height 534
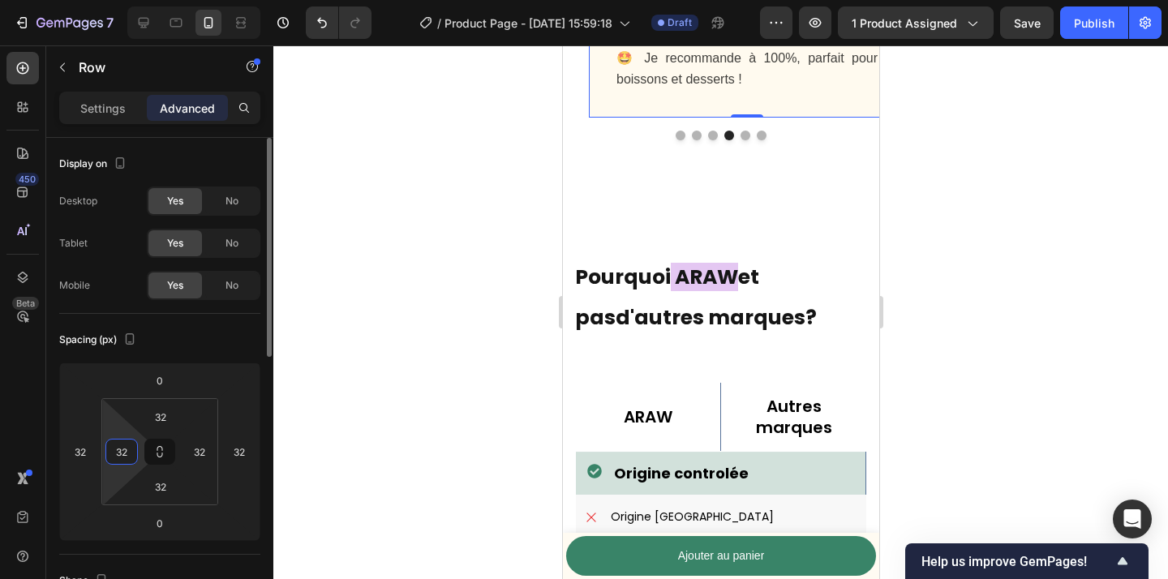
click at [122, 452] on input "32" at bounding box center [122, 452] width 24 height 24
type input "1"
type input "24"
click at [206, 451] on input "32" at bounding box center [199, 452] width 24 height 24
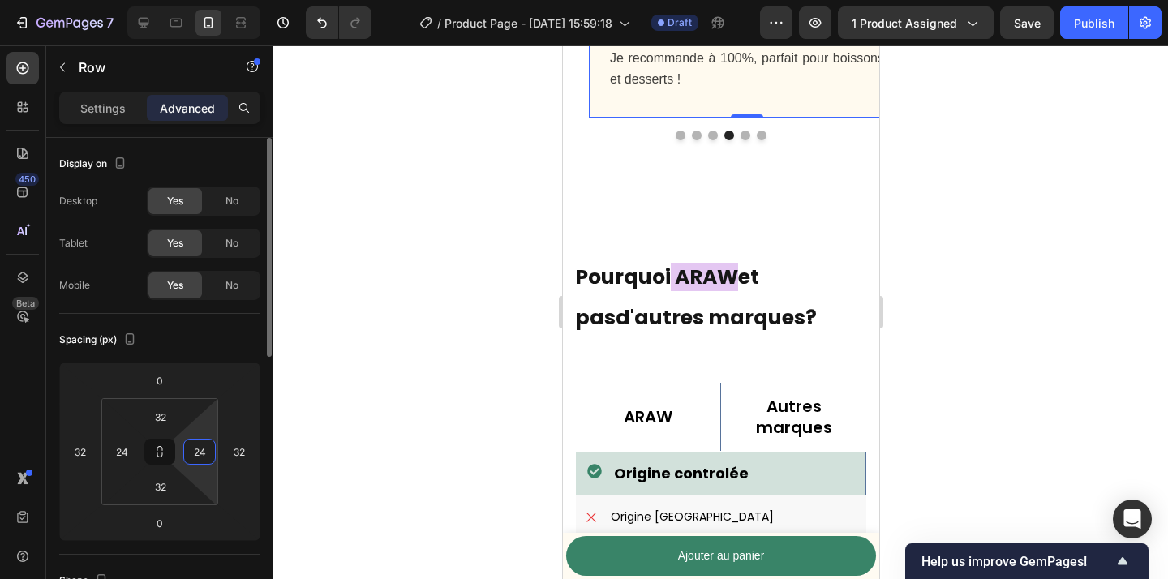
type input "24"
click at [81, 457] on input "32" at bounding box center [80, 452] width 24 height 24
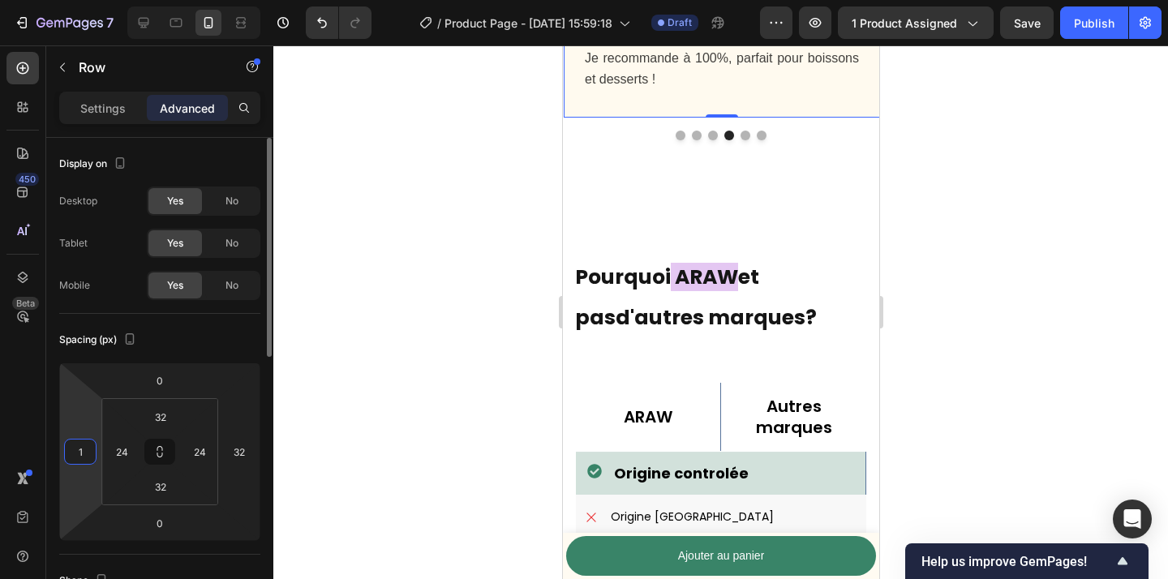
type input "12"
click at [509, 460] on div at bounding box center [720, 312] width 895 height 534
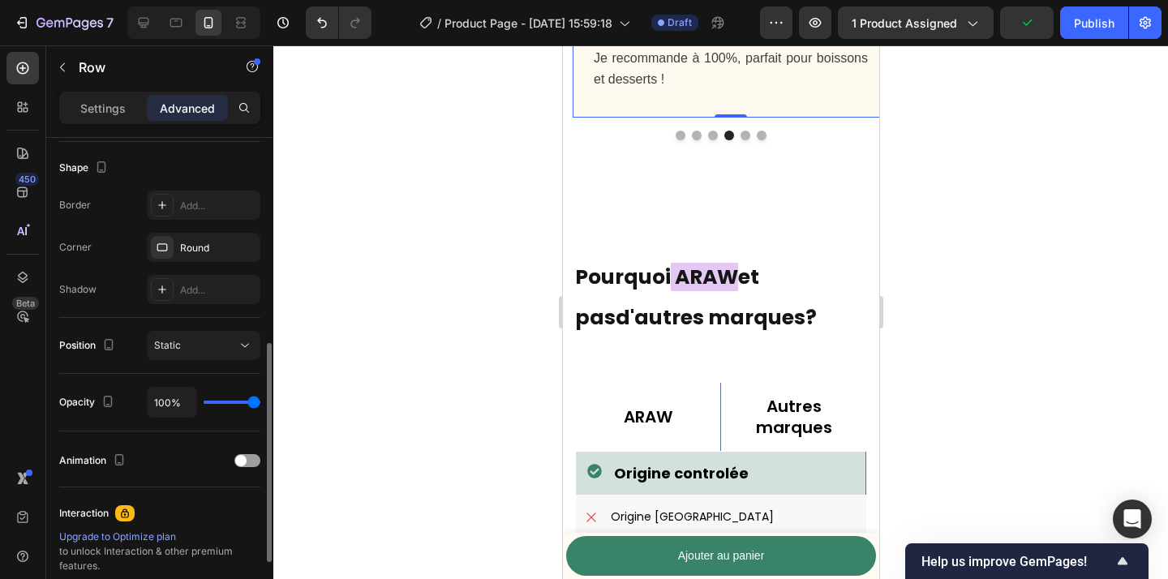
scroll to position [427, 0]
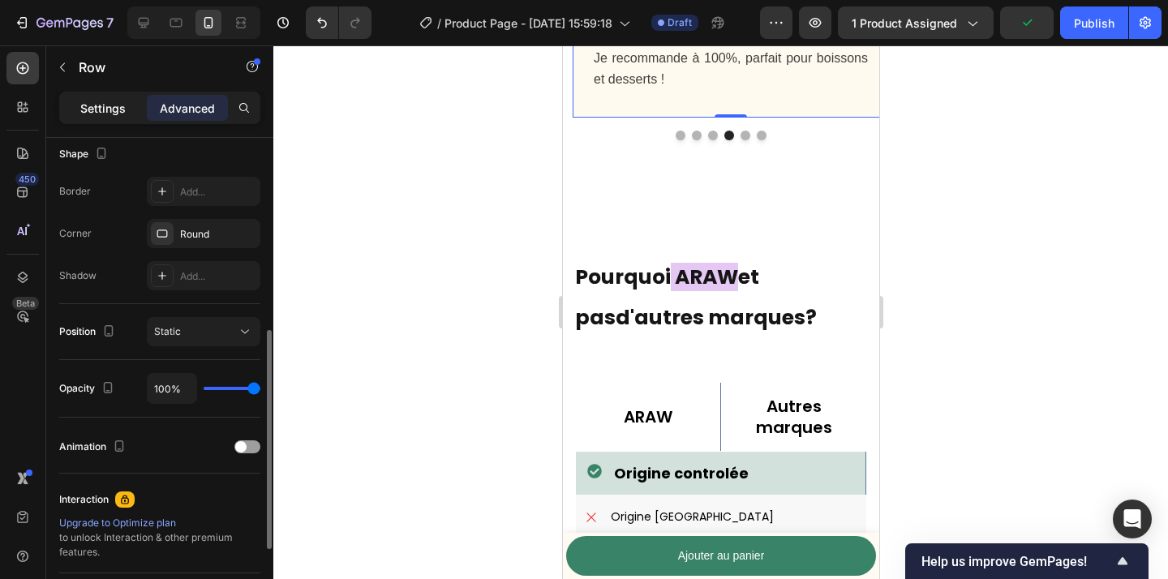
click at [104, 112] on p "Settings" at bounding box center [102, 108] width 45 height 17
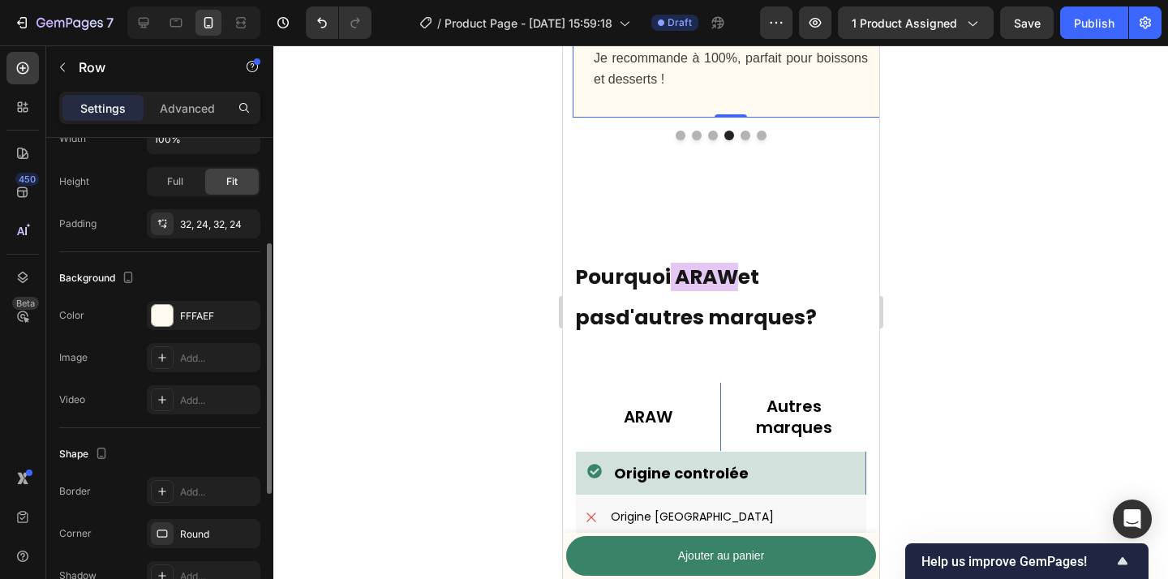
scroll to position [256, 0]
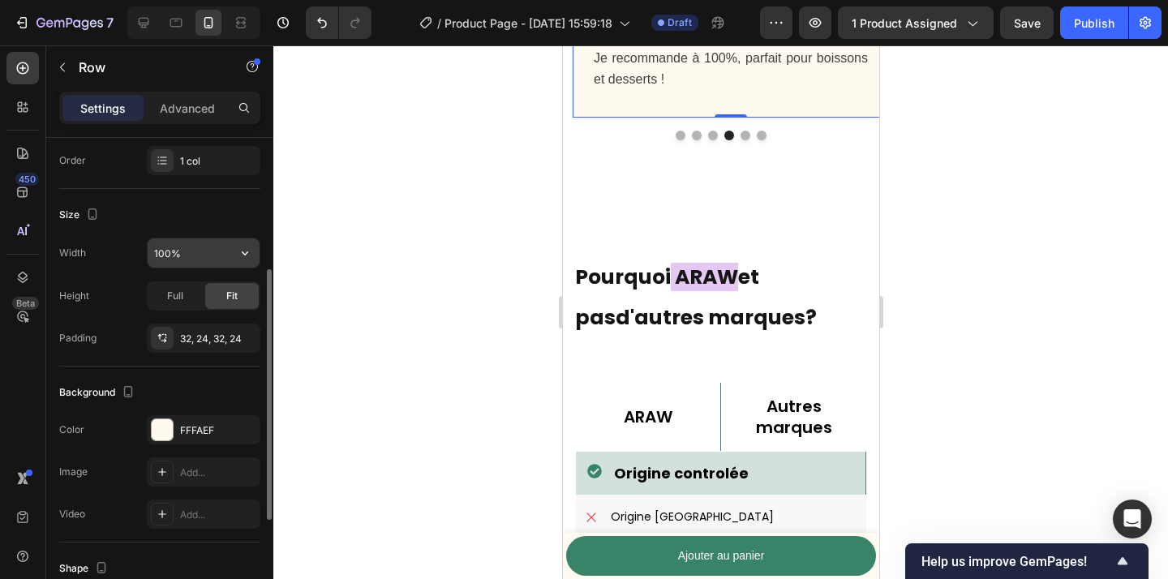
click at [222, 254] on input "100%" at bounding box center [204, 252] width 112 height 29
click at [237, 254] on icon "button" at bounding box center [245, 253] width 16 height 16
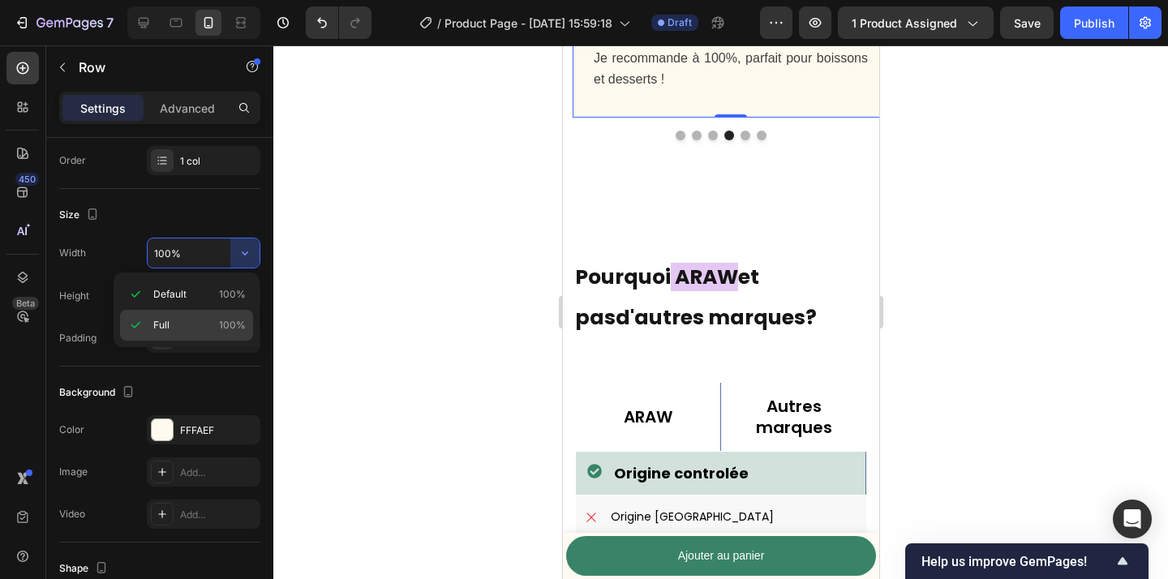
click at [219, 328] on p "Full 100%" at bounding box center [199, 325] width 92 height 15
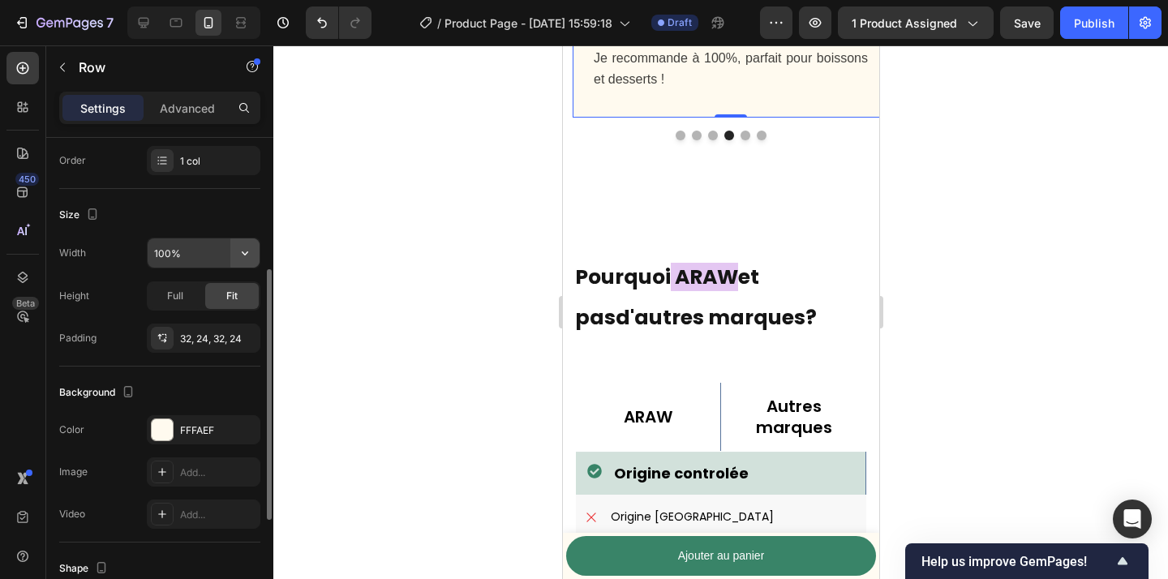
click at [238, 261] on button "button" at bounding box center [244, 252] width 29 height 29
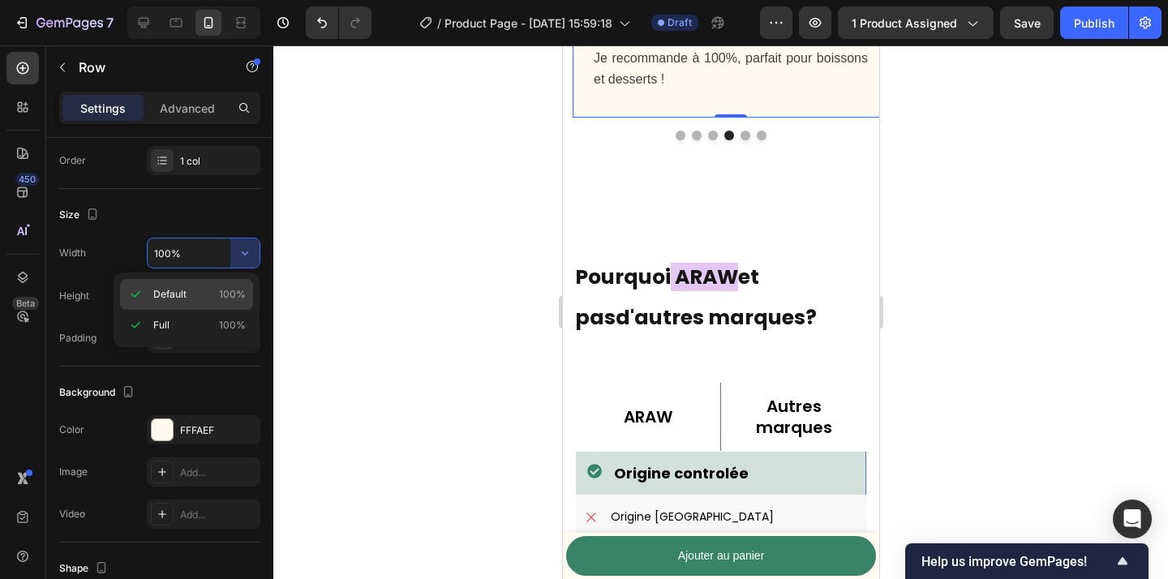
click at [230, 290] on span "100%" at bounding box center [232, 294] width 27 height 15
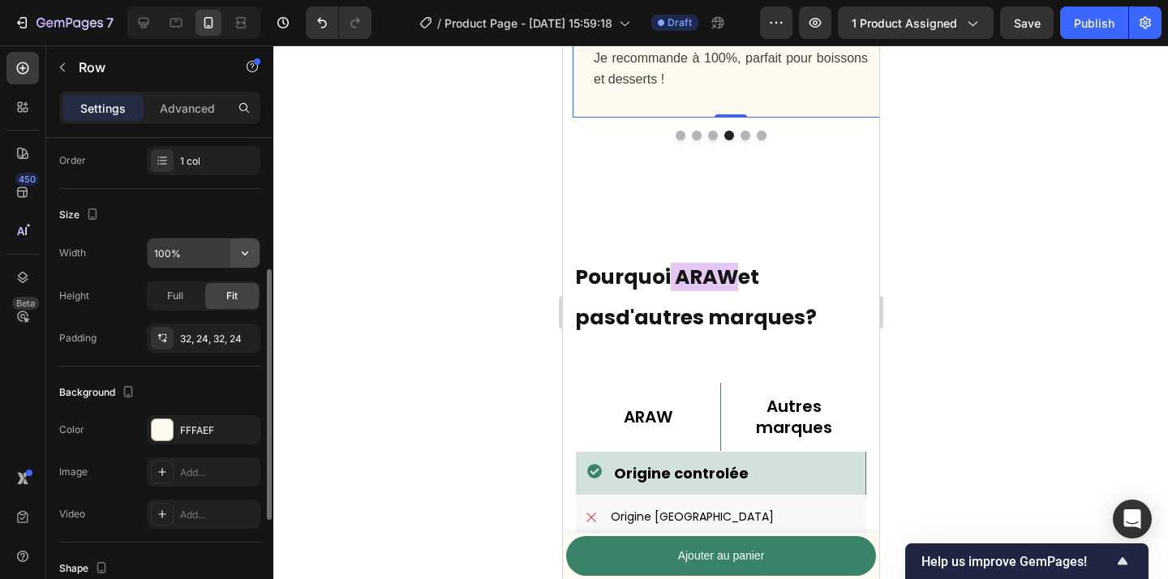
click at [249, 262] on button "button" at bounding box center [244, 252] width 29 height 29
click at [224, 215] on div "Size" at bounding box center [159, 215] width 201 height 26
click at [150, 23] on icon at bounding box center [143, 23] width 16 height 16
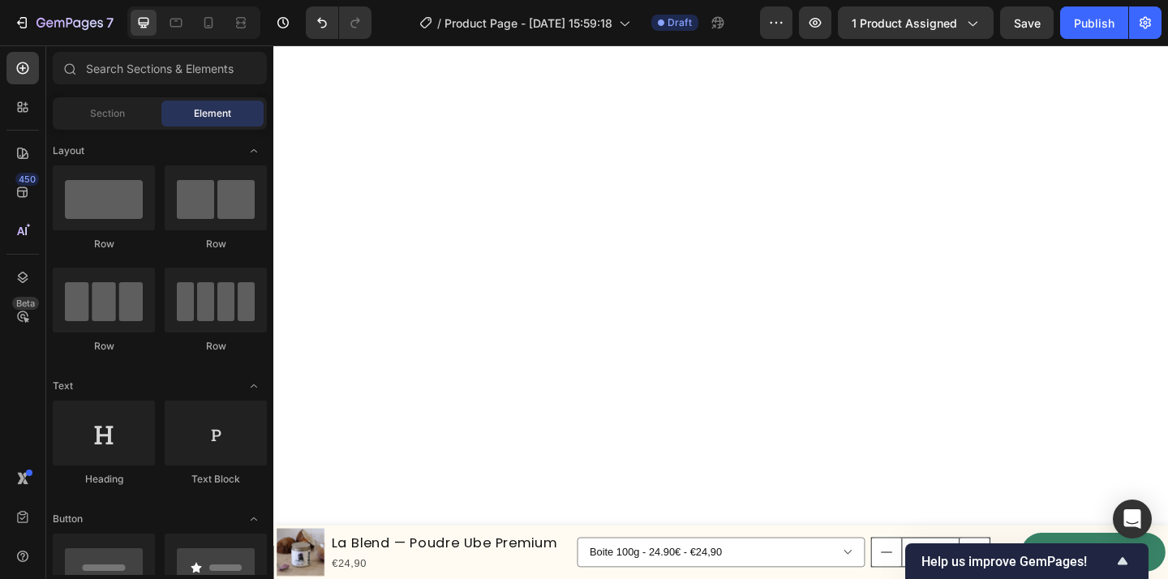
scroll to position [4915, 0]
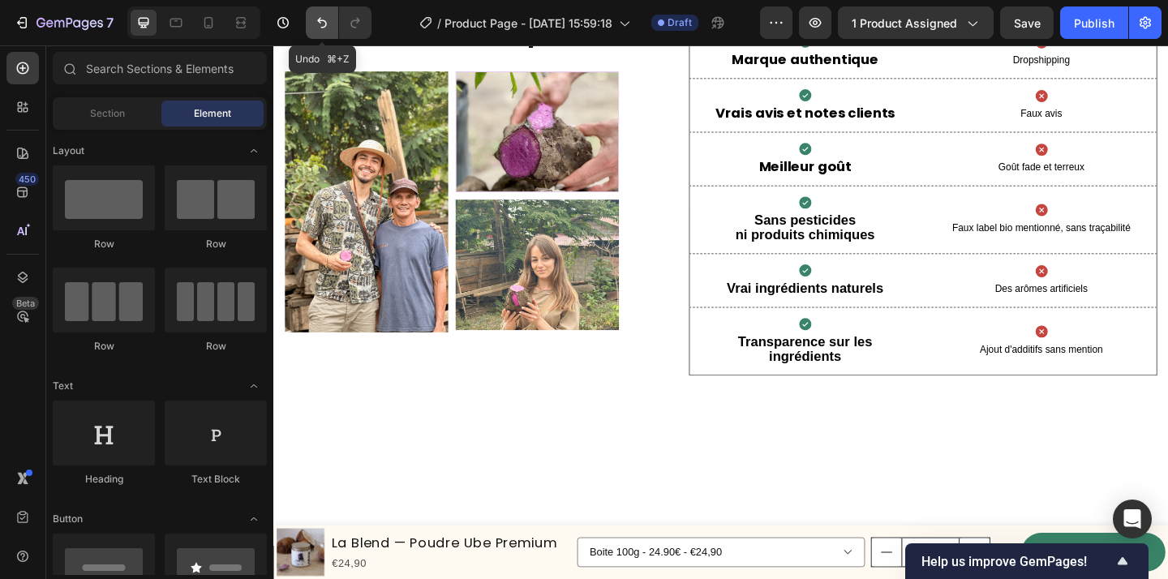
click at [321, 18] on icon "Undo/Redo" at bounding box center [322, 23] width 16 height 16
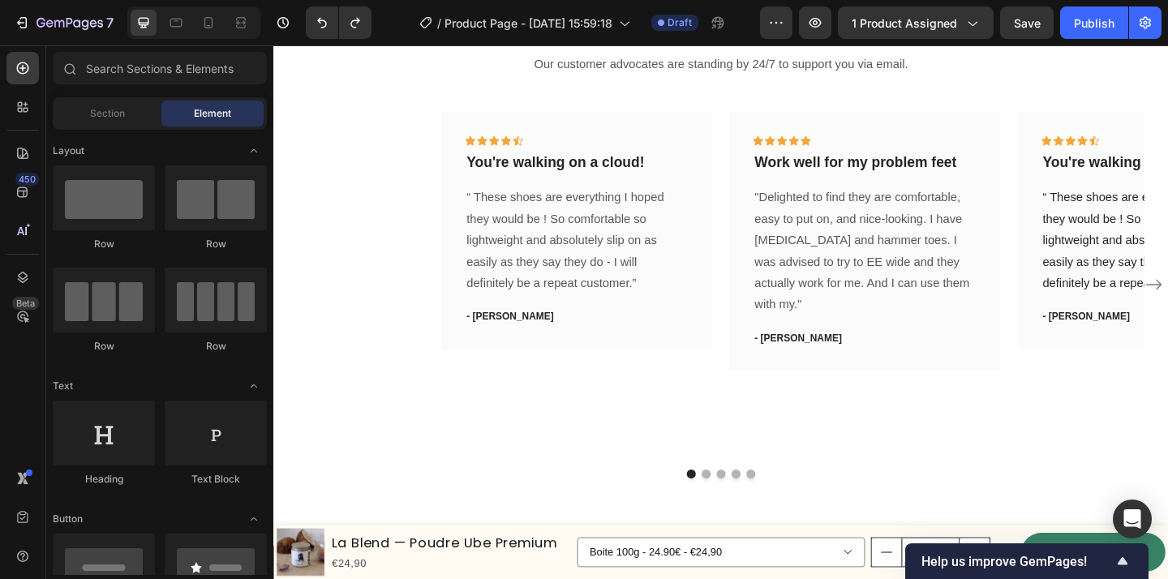
scroll to position [3490, 0]
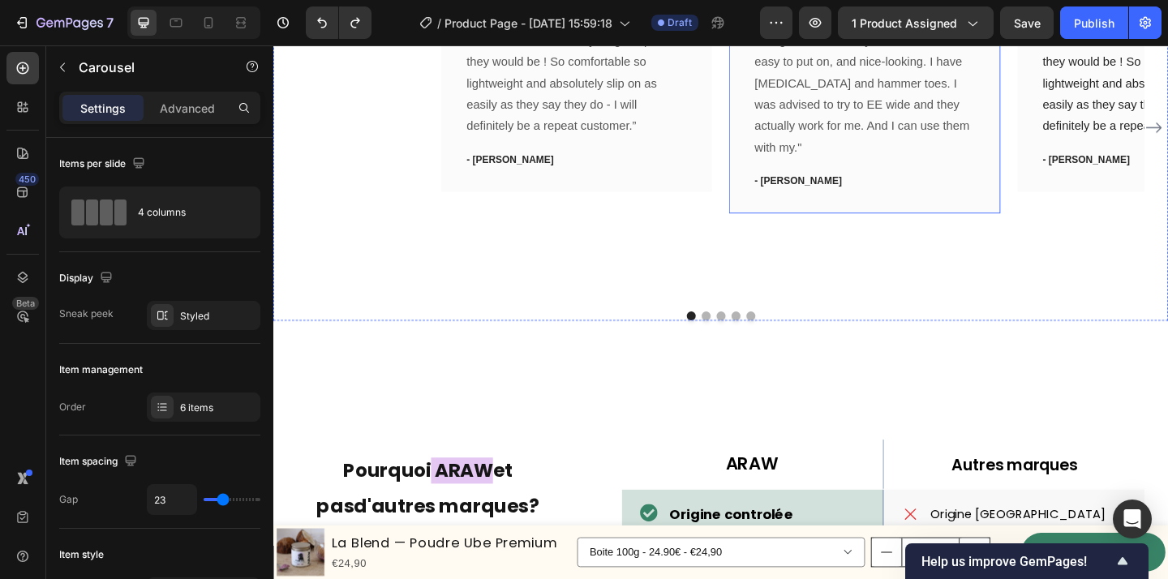
scroll to position [3551, 0]
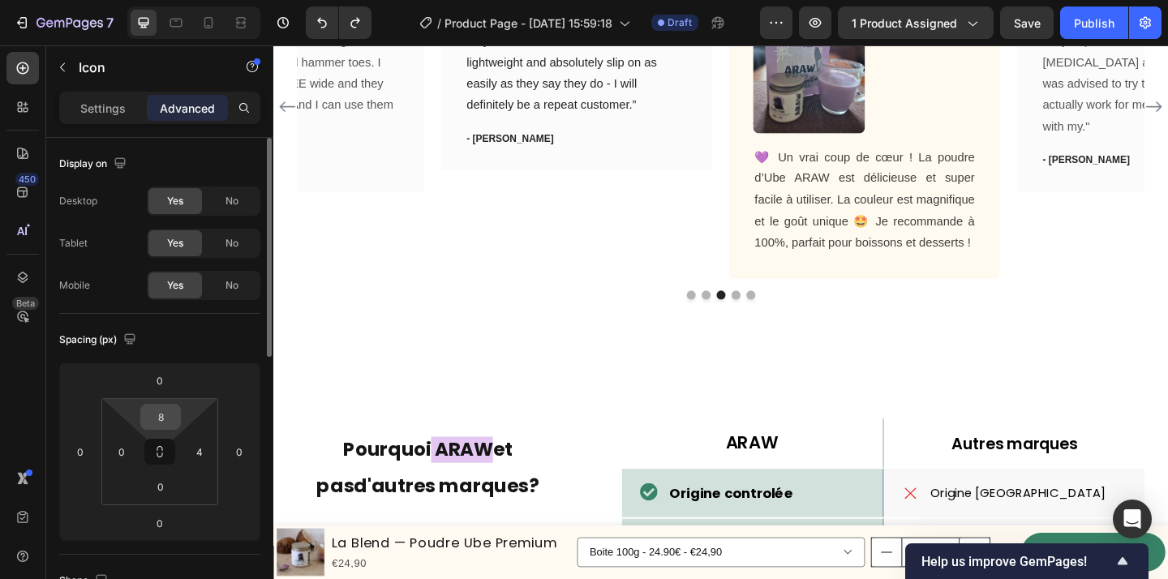
click at [172, 410] on input "8" at bounding box center [160, 417] width 32 height 24
type input "8"
click at [208, 449] on input "4" at bounding box center [199, 452] width 24 height 24
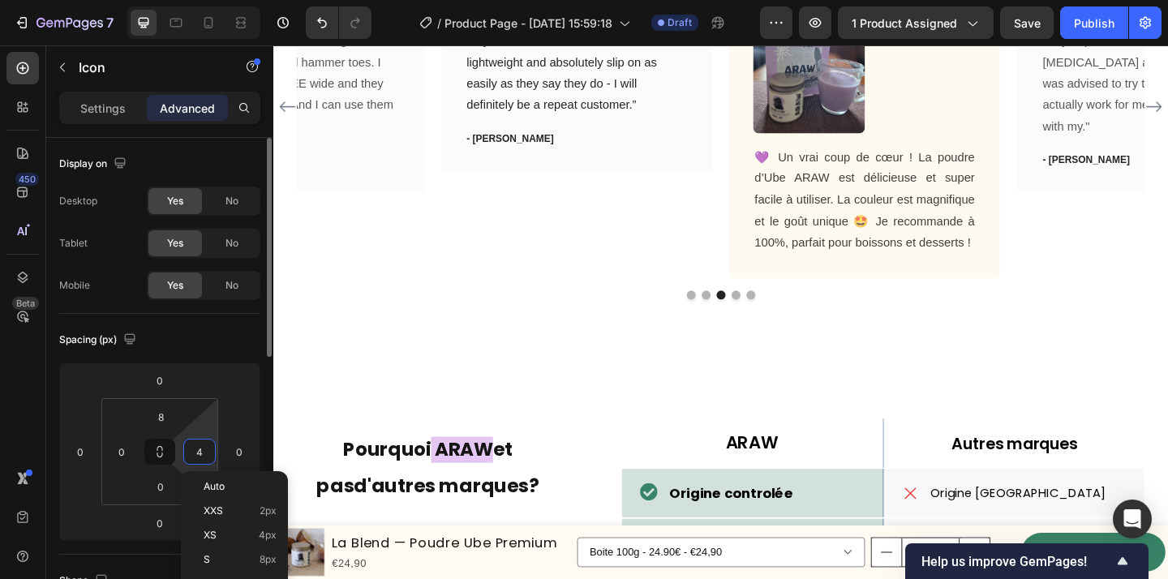
click at [201, 453] on input "4" at bounding box center [199, 452] width 24 height 24
click at [227, 548] on div "Spacing (px) 0 0 0 0 8 0 0" at bounding box center [159, 434] width 201 height 241
type input "0"
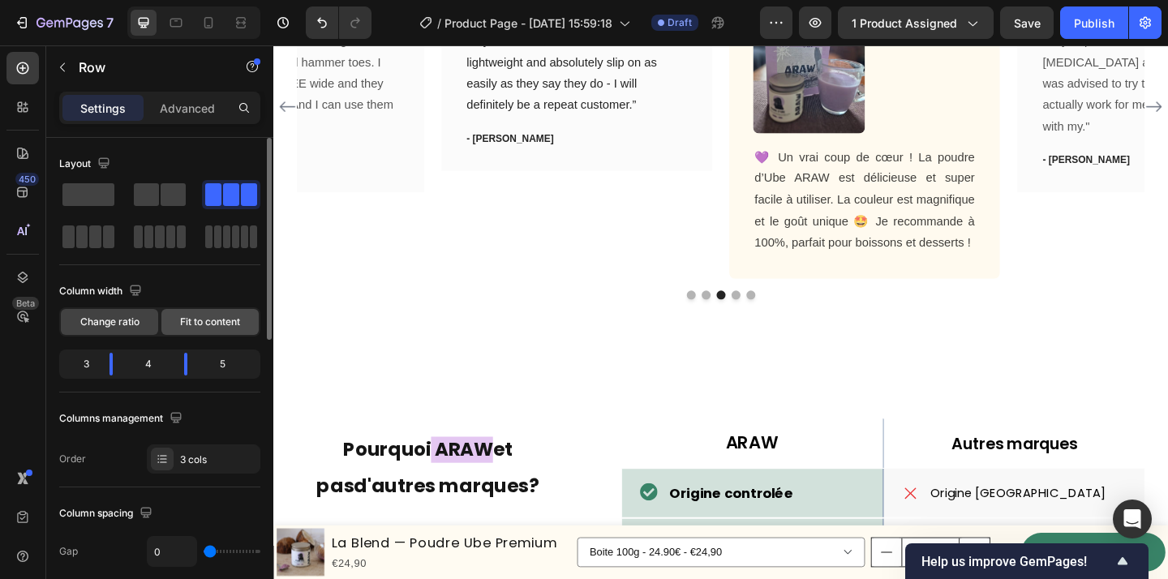
click at [204, 324] on span "Fit to content" at bounding box center [210, 322] width 60 height 15
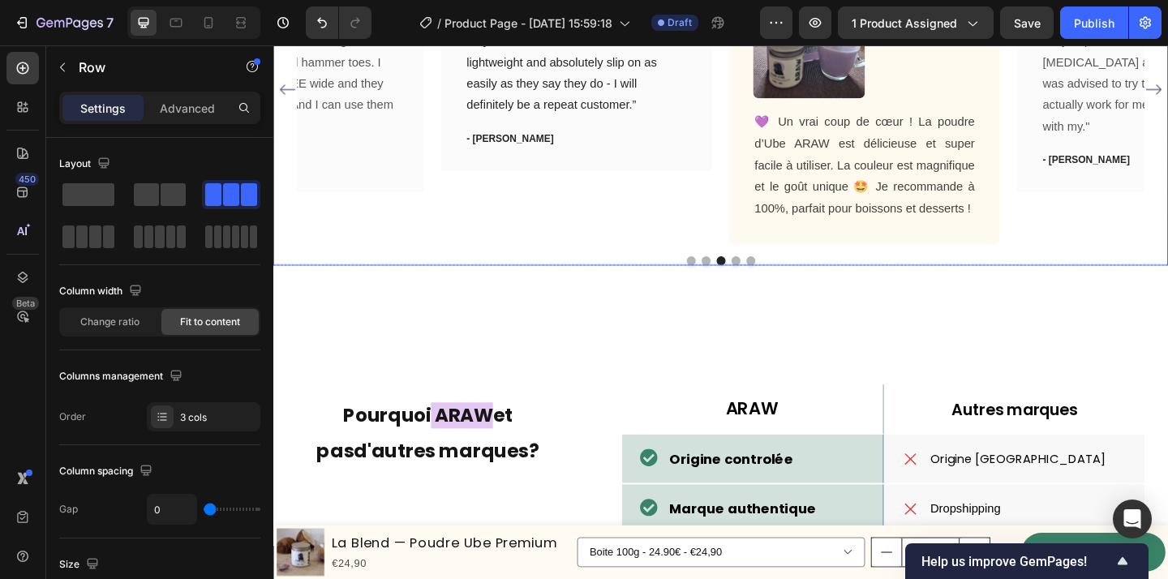
click at [706, 262] on div "Icon Icon Icon Icon Icon Row You're walking on a cloud! Text block “ These shoe…" at bounding box center [603, 93] width 294 height 338
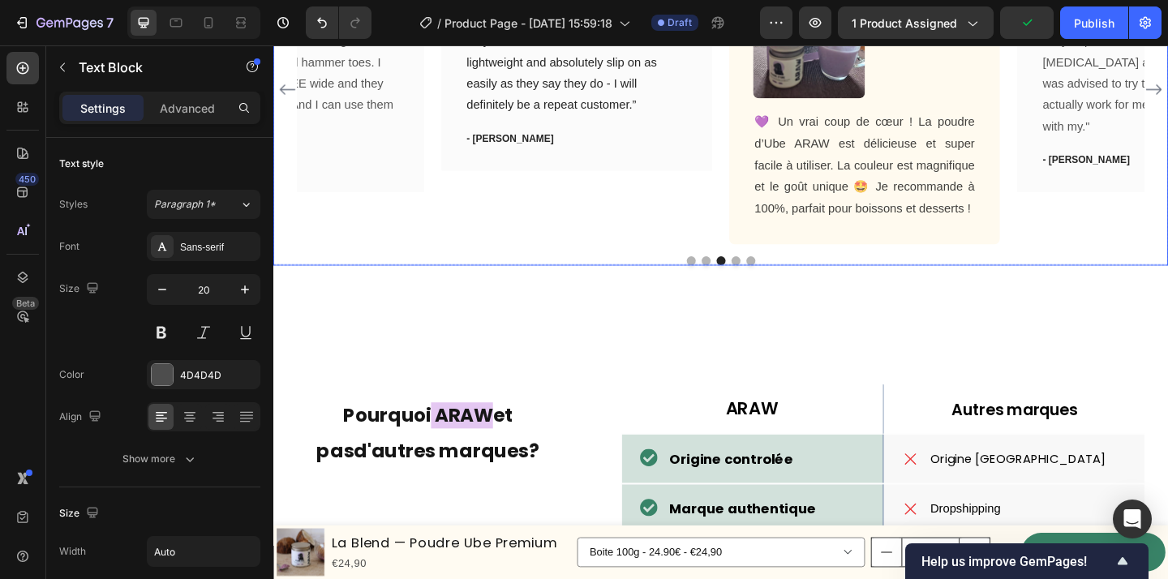
click at [738, 262] on div "Icon Icon Icon Icon Icon Row You're walking on a cloud! Text block “ These shoe…" at bounding box center [603, 93] width 294 height 338
